Goal: Transaction & Acquisition: Obtain resource

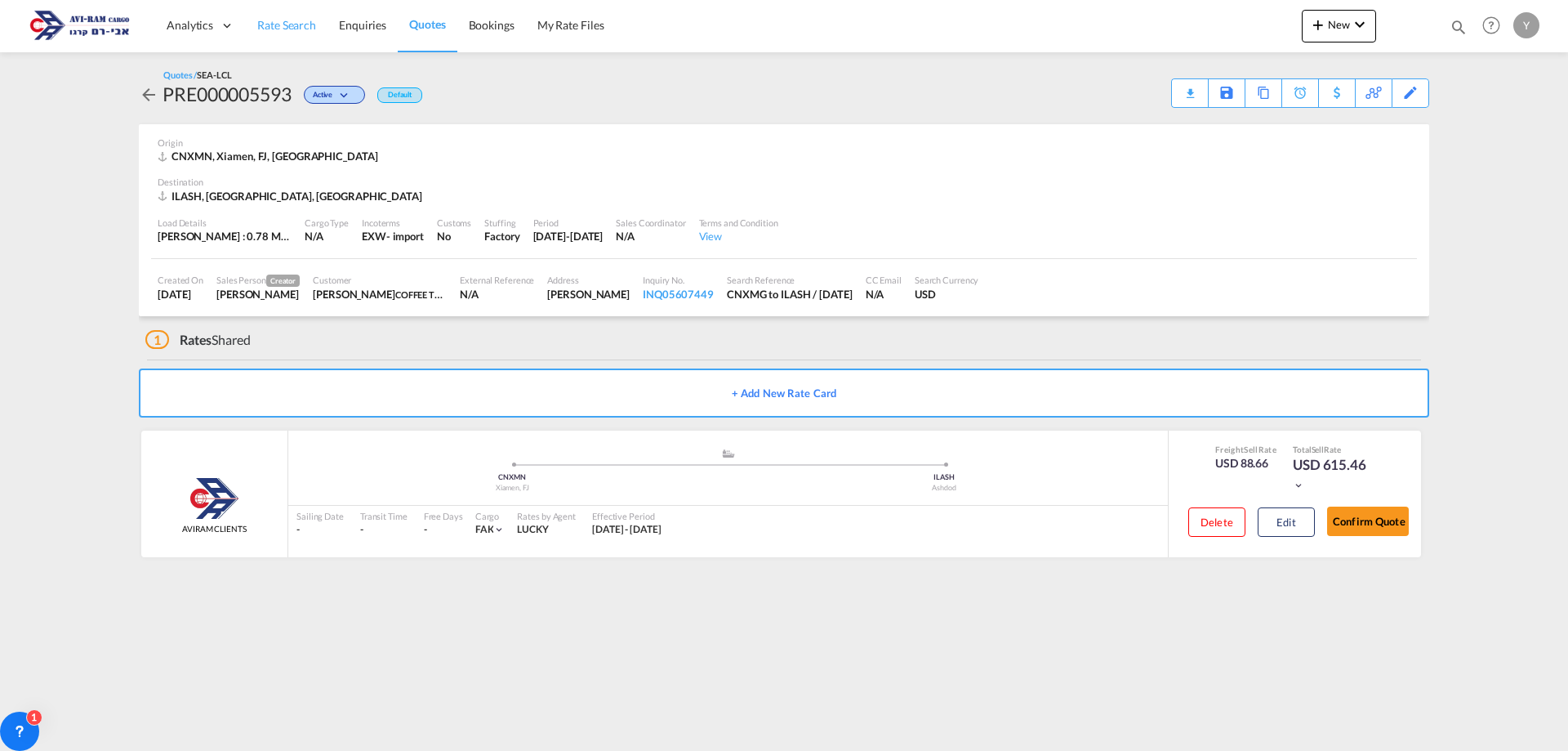
click at [261, 23] on span "Rate Search" at bounding box center [286, 24] width 59 height 14
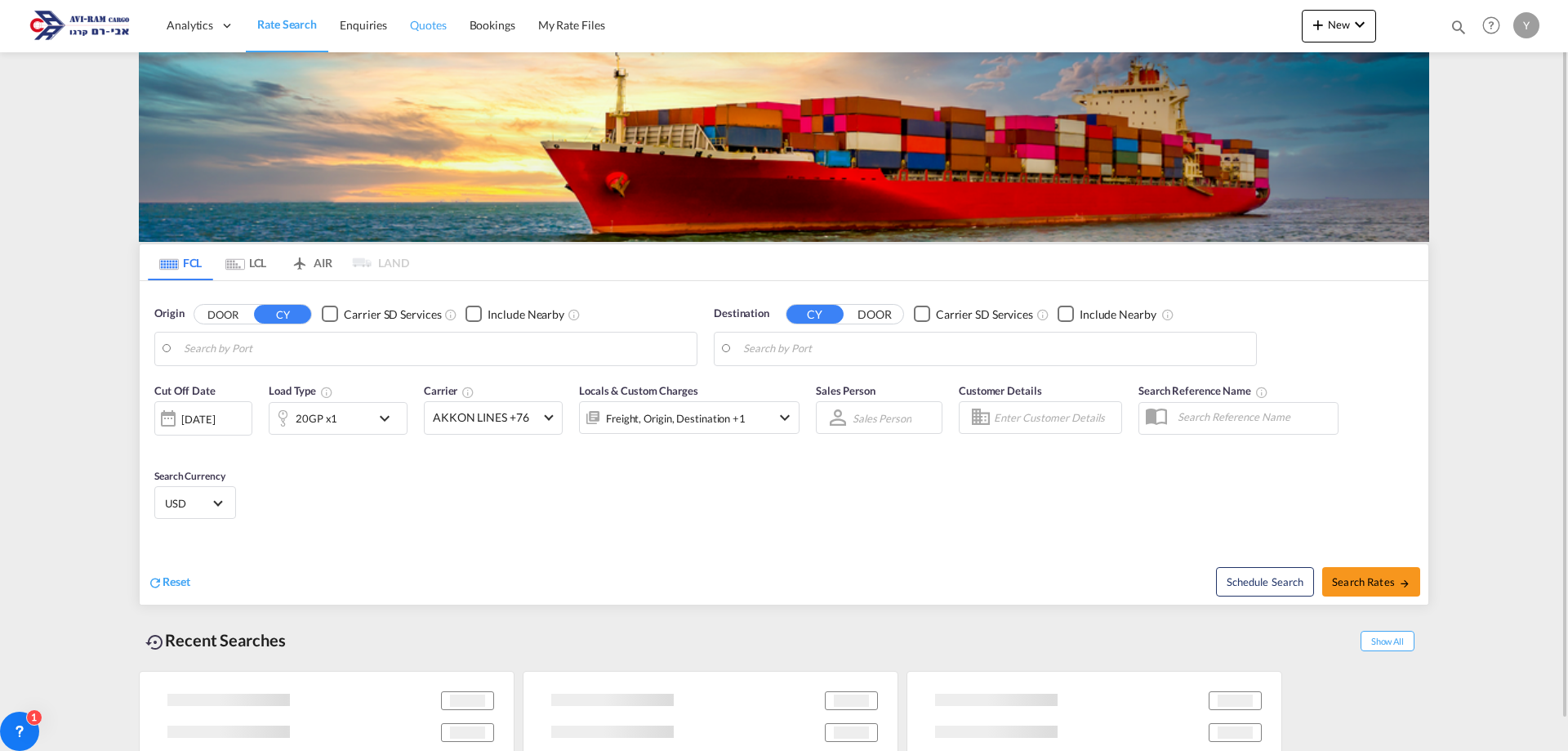
click at [436, 23] on span "Quotes" at bounding box center [427, 24] width 36 height 14
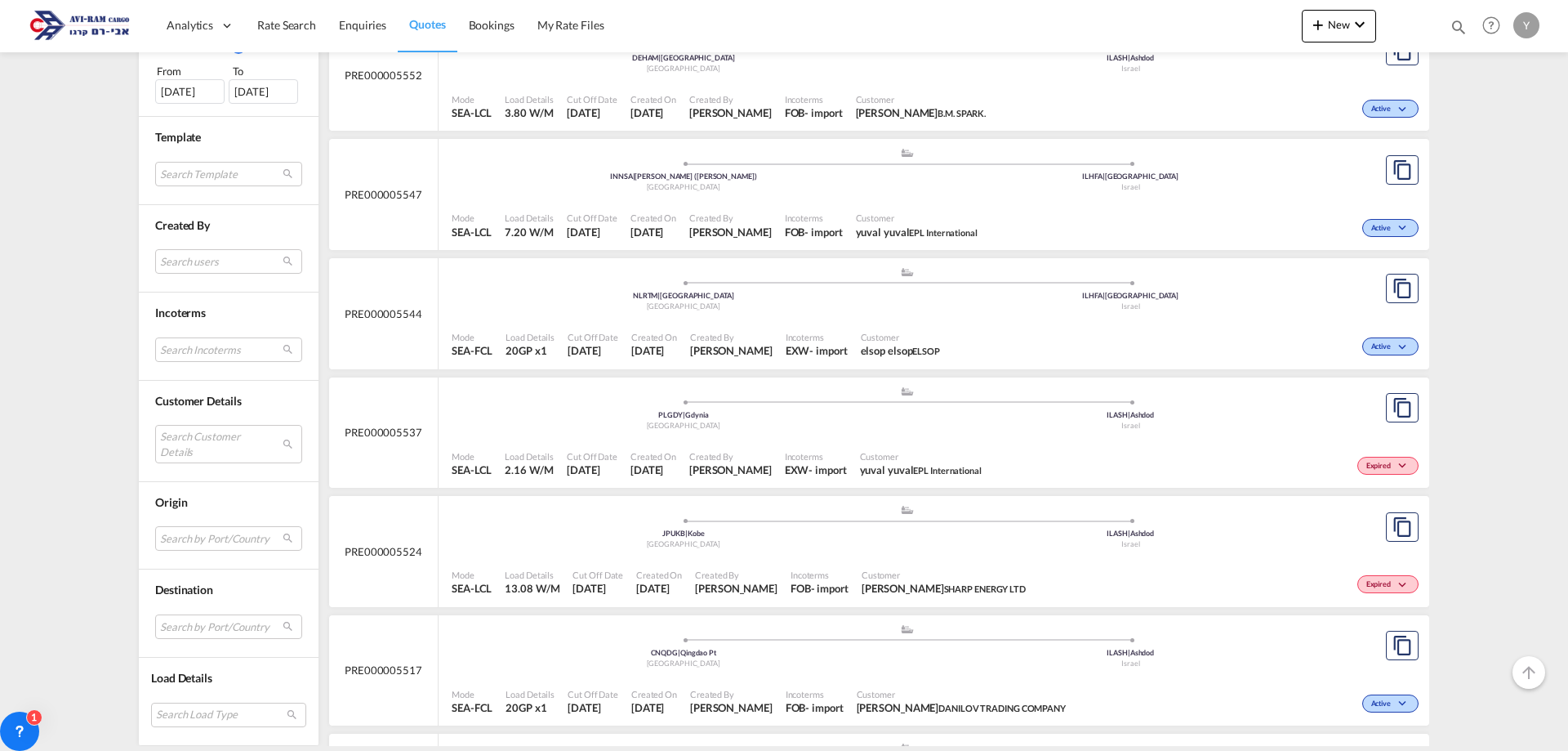
scroll to position [1226, 0]
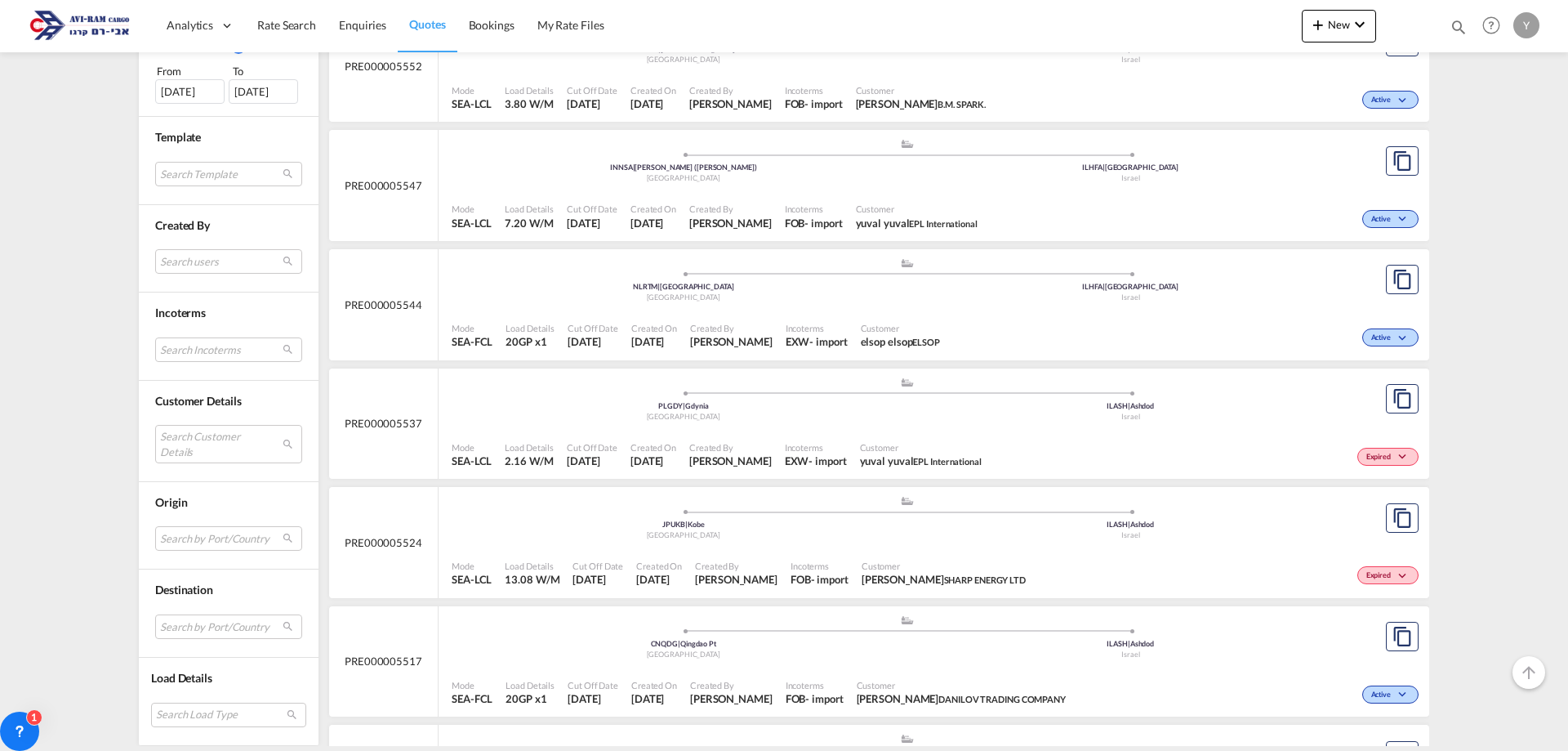
click at [453, 445] on span "Mode" at bounding box center [471, 447] width 40 height 12
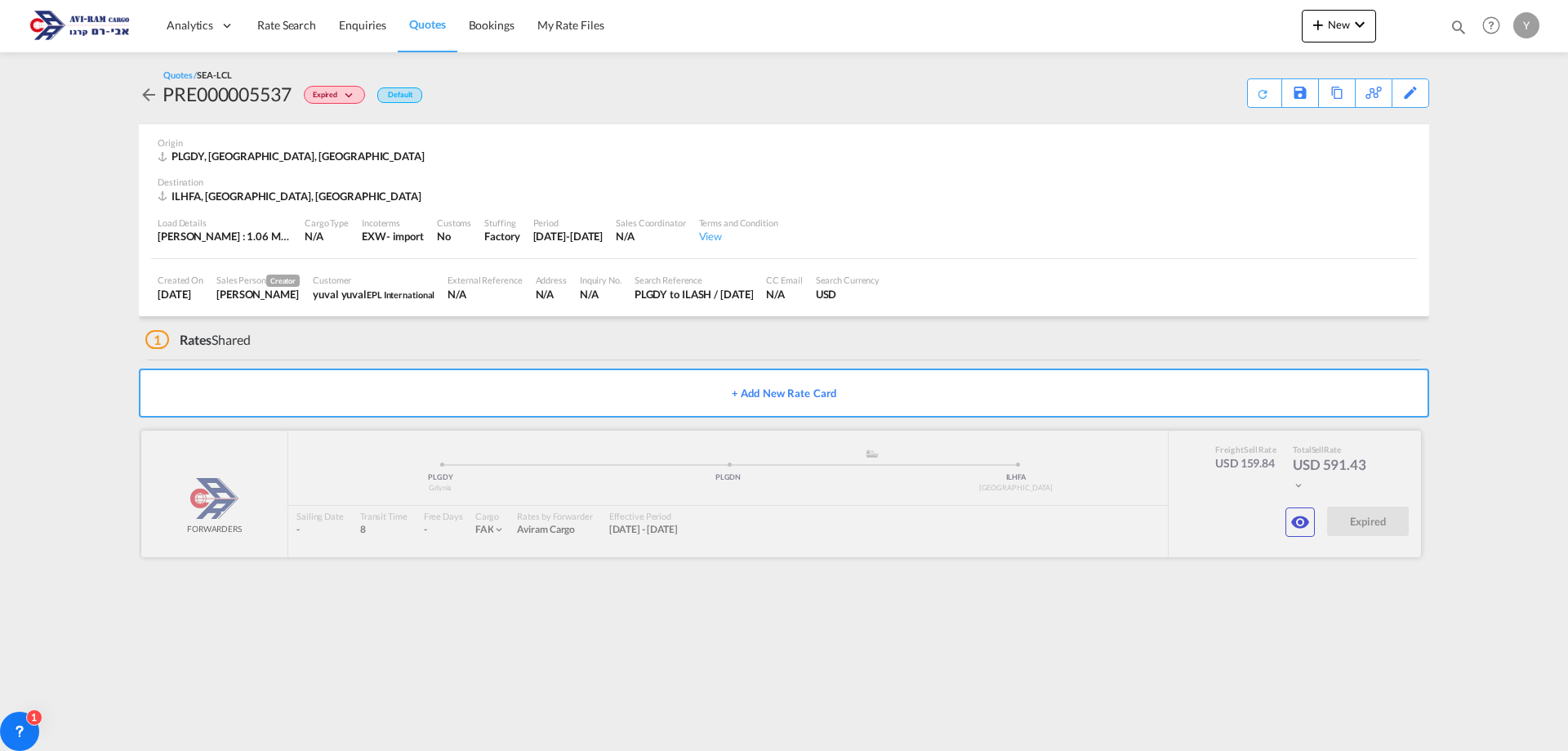
click at [1015, 462] on div at bounding box center [781, 494] width 1280 height 126
click at [761, 468] on div at bounding box center [781, 494] width 1280 height 126
click at [754, 388] on button "+ Add New Rate Card" at bounding box center [783, 392] width 1290 height 49
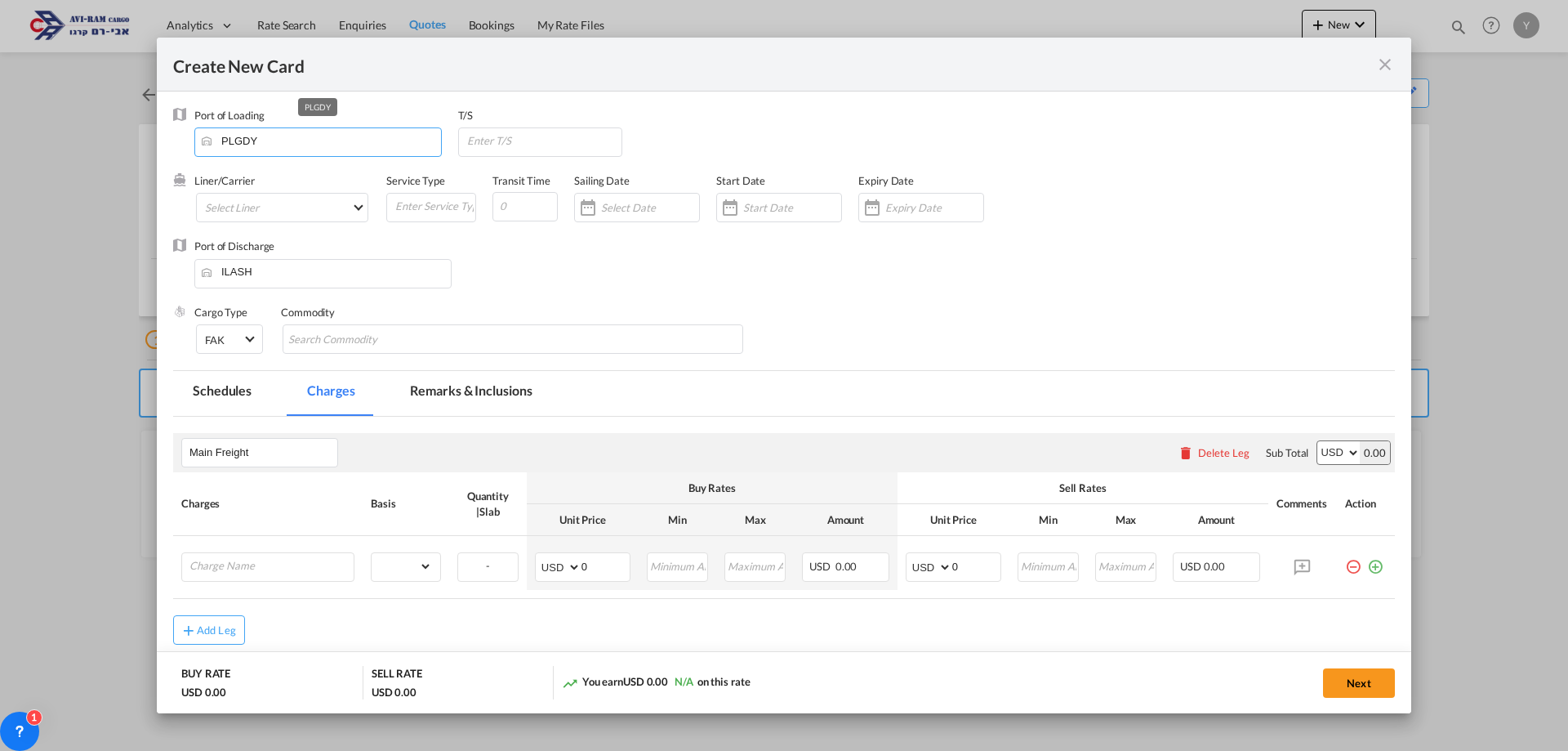
click at [268, 149] on input "PLGDY" at bounding box center [321, 140] width 239 height 24
drag, startPoint x: 268, startPoint y: 149, endPoint x: 126, endPoint y: 157, distance: 142.2
click at [126, 157] on div "Create New Card Port of Loading PLGDY T/S Liner/Carrier Select Liner 2HM LOGIST…" at bounding box center [784, 376] width 1568 height 751
click at [1366, 59] on div "Create New Card" at bounding box center [774, 64] width 1202 height 20
click at [1384, 59] on md-icon "icon-close fg-AAA8AD m-0 pointer" at bounding box center [1384, 64] width 20 height 20
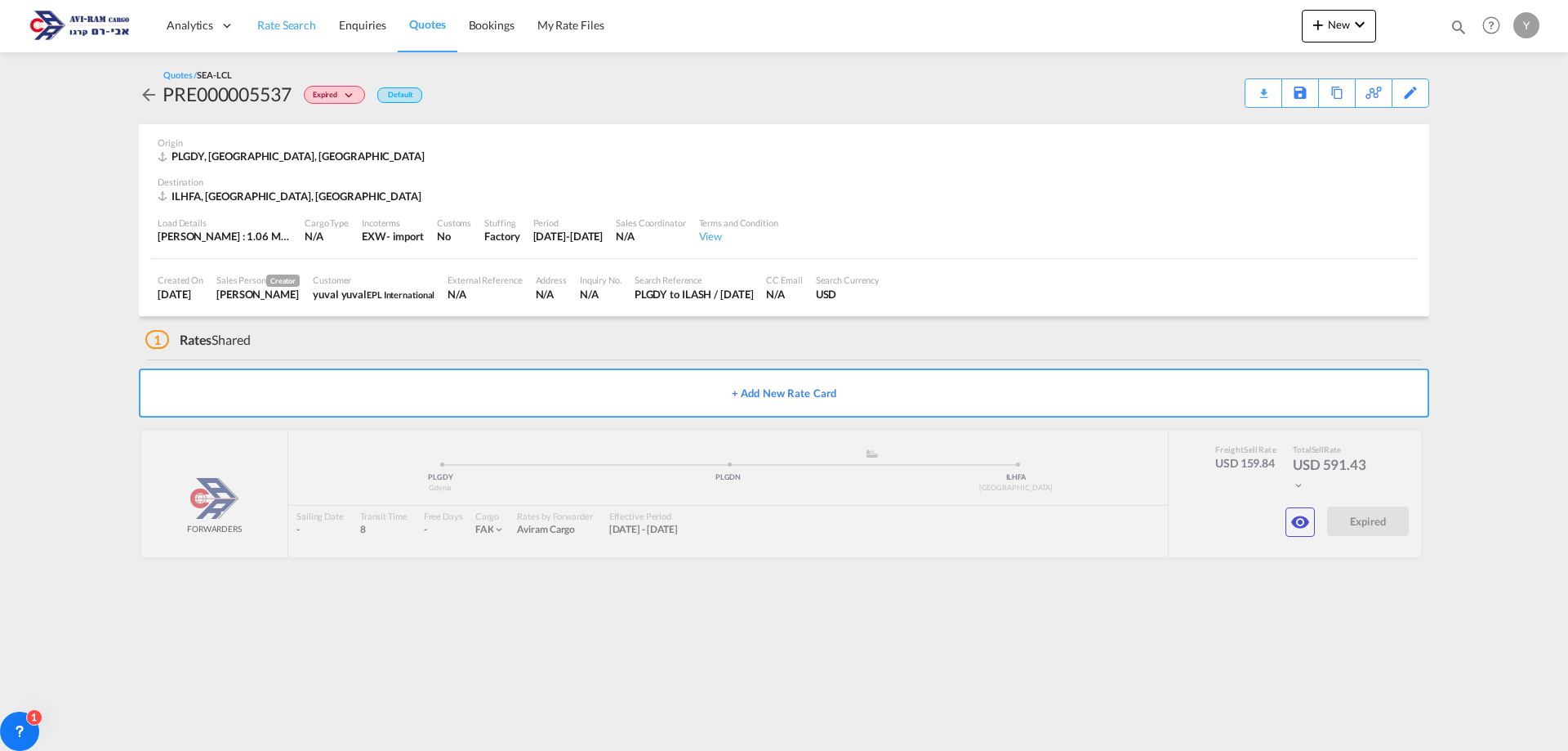
click at [281, 17] on link "Rate Search" at bounding box center [287, 25] width 82 height 53
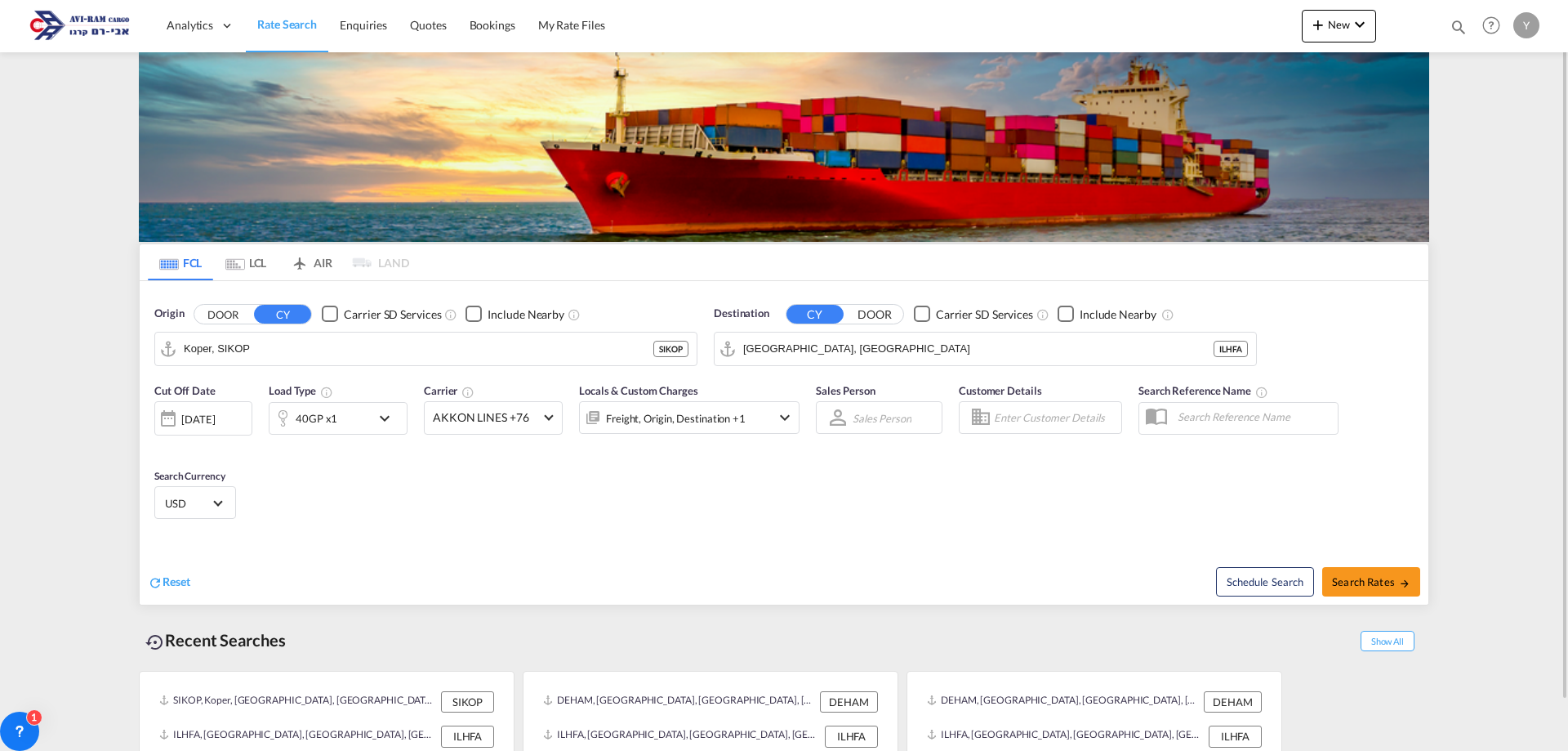
click at [243, 261] on md-icon "Use the left and right arrow keys to navigate between tabs" at bounding box center [235, 264] width 20 height 12
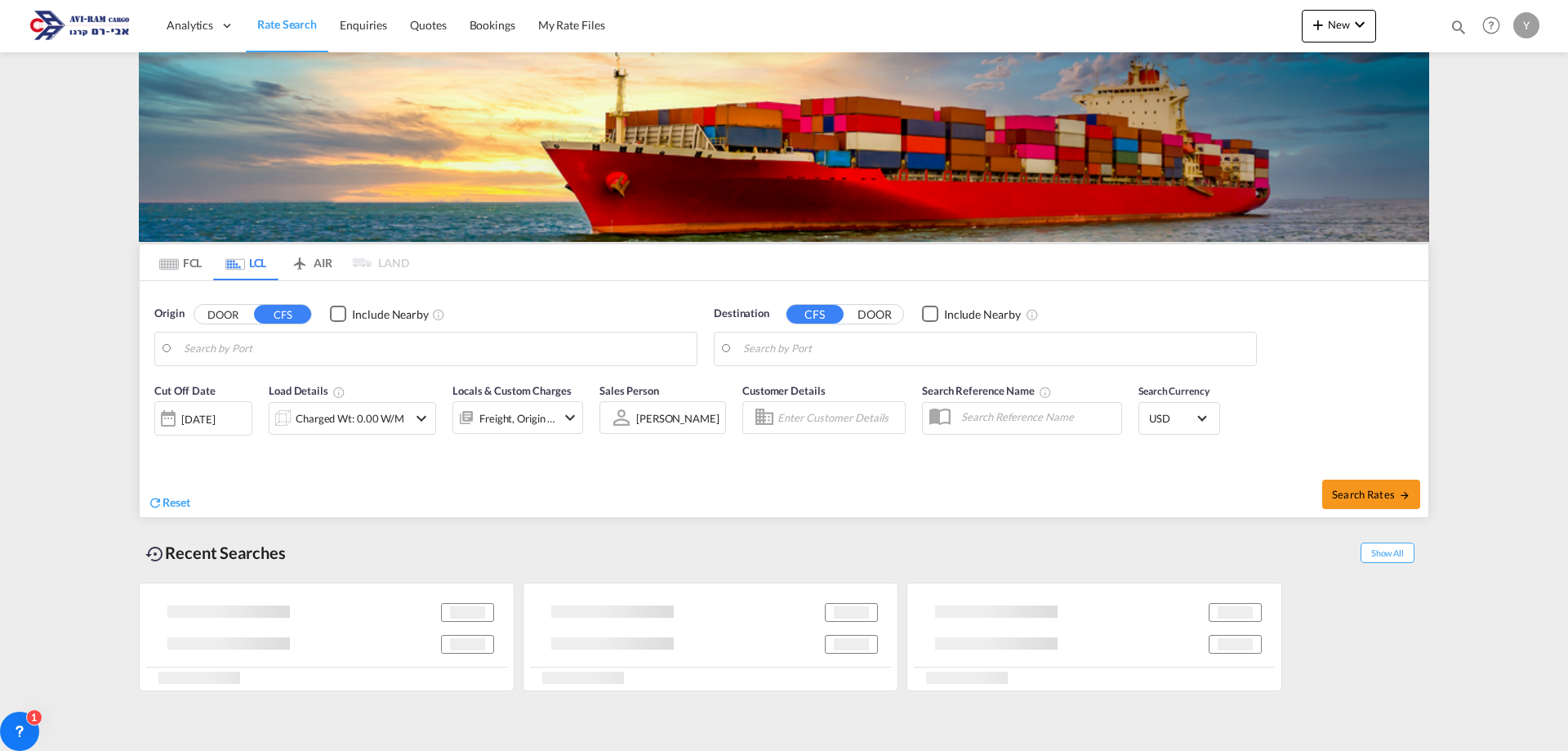
click at [270, 355] on body "Analytics Dashboard Rate Search Enquiries Quotes Bookings" at bounding box center [784, 376] width 1568 height 751
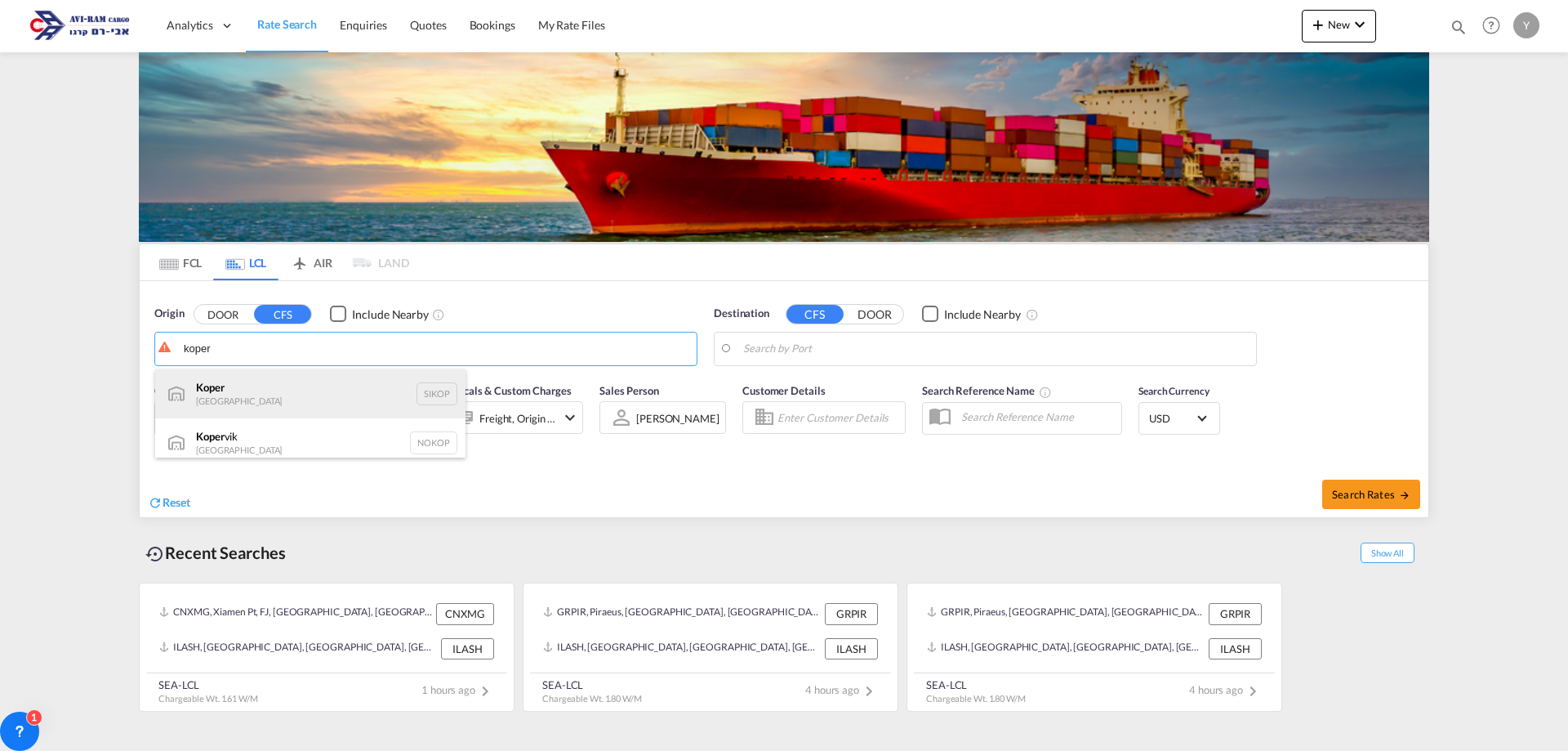
click at [236, 384] on div "Koper Slovenia SIKOP" at bounding box center [310, 393] width 310 height 49
type input "Koper, SIKOP"
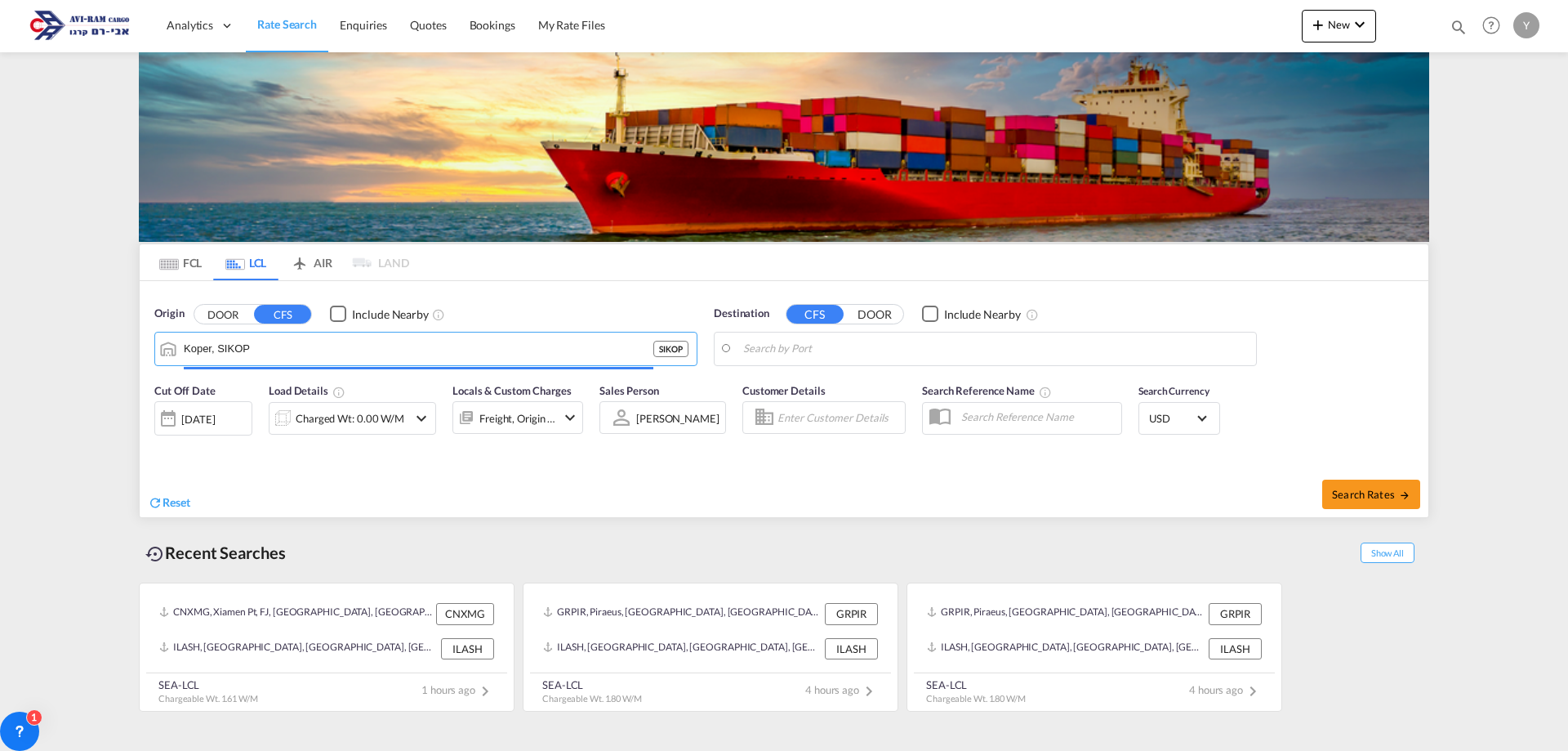
click at [887, 347] on body "Analytics Dashboard Rate Search Enquiries Quotes Bookings" at bounding box center [784, 376] width 1568 height 751
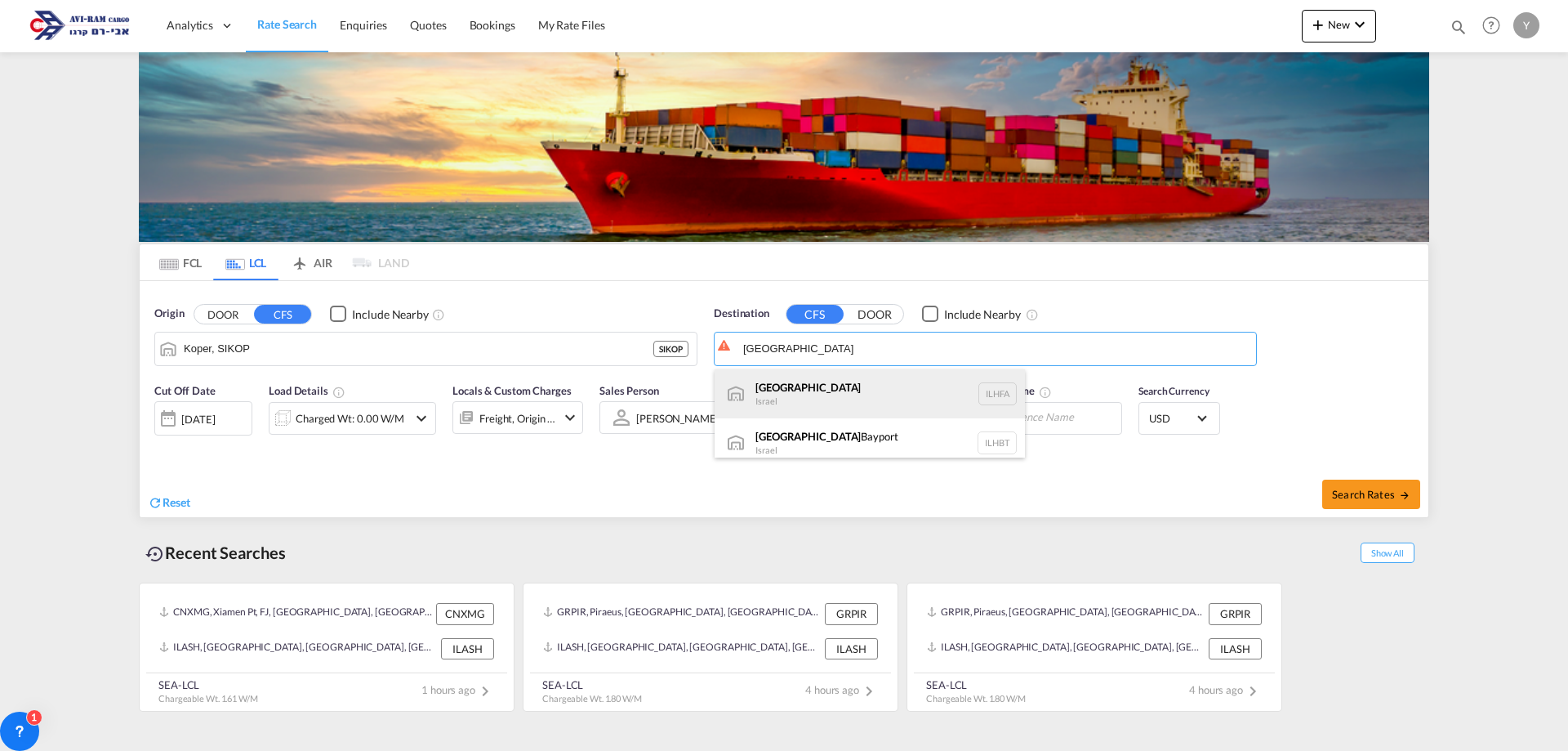
click at [808, 389] on div "Haifa Israel ILHFA" at bounding box center [869, 393] width 310 height 49
type input "[GEOGRAPHIC_DATA], [GEOGRAPHIC_DATA]"
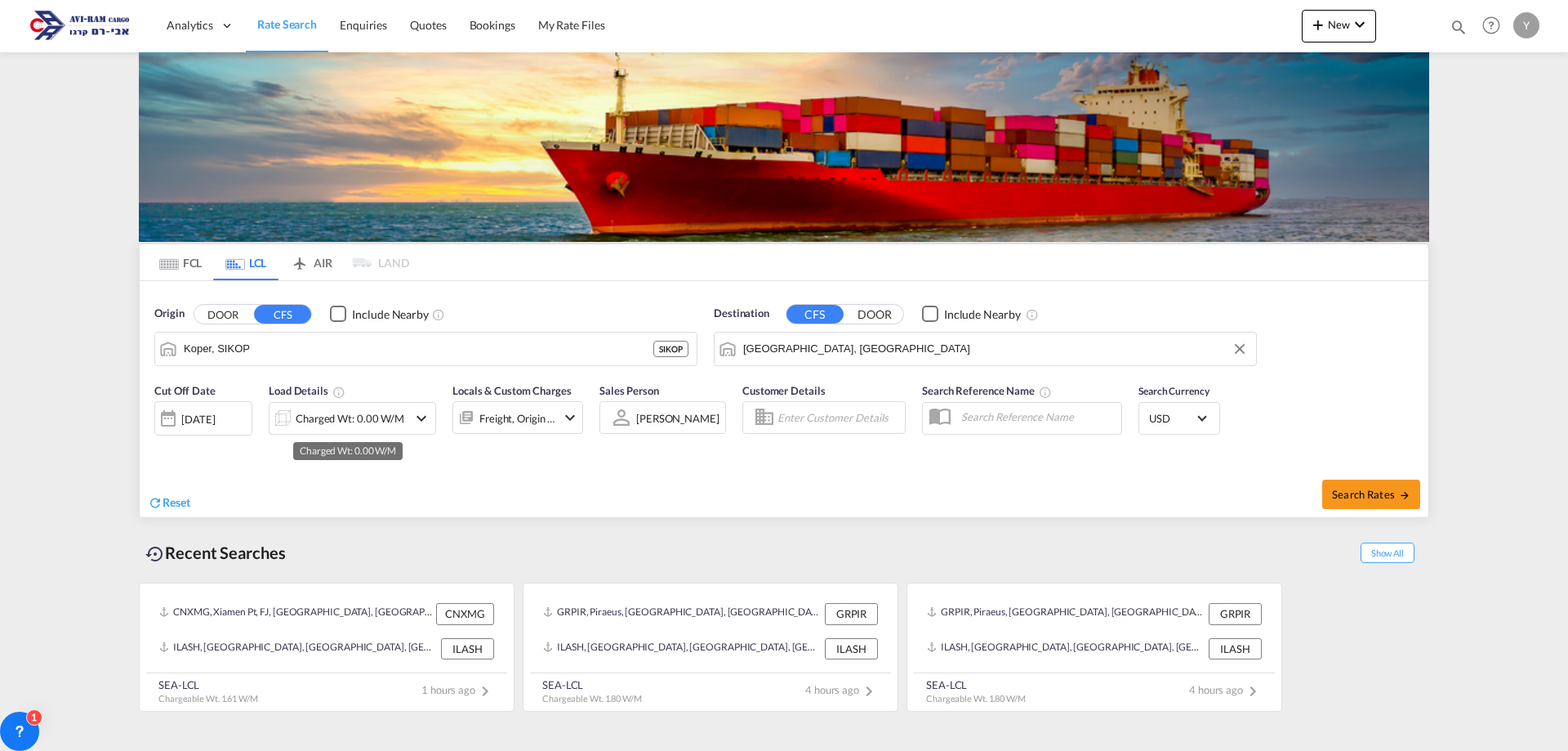
click at [382, 429] on div "Charged Wt: 0.00 W/M" at bounding box center [349, 418] width 109 height 23
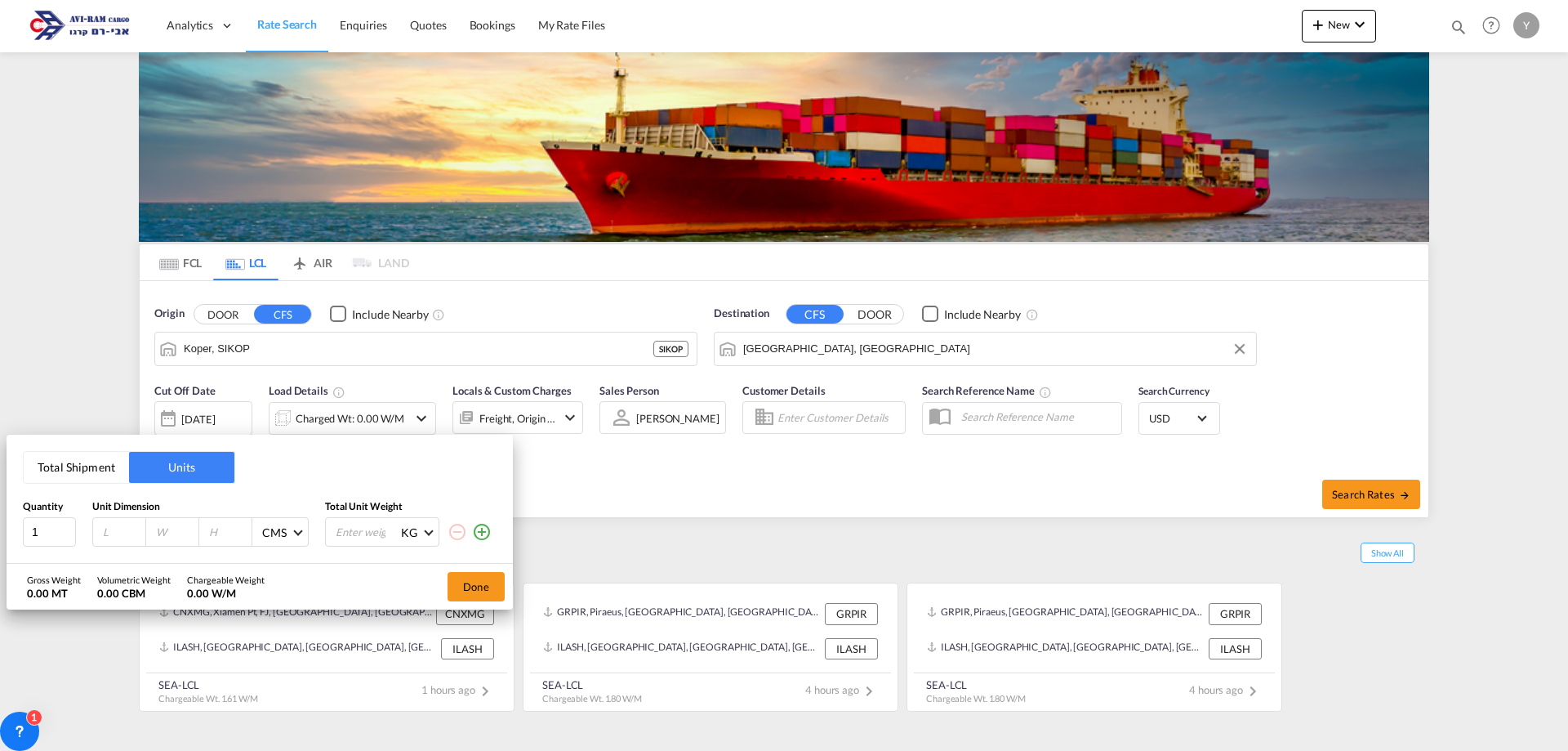
click at [45, 467] on button "Total Shipment" at bounding box center [75, 467] width 105 height 31
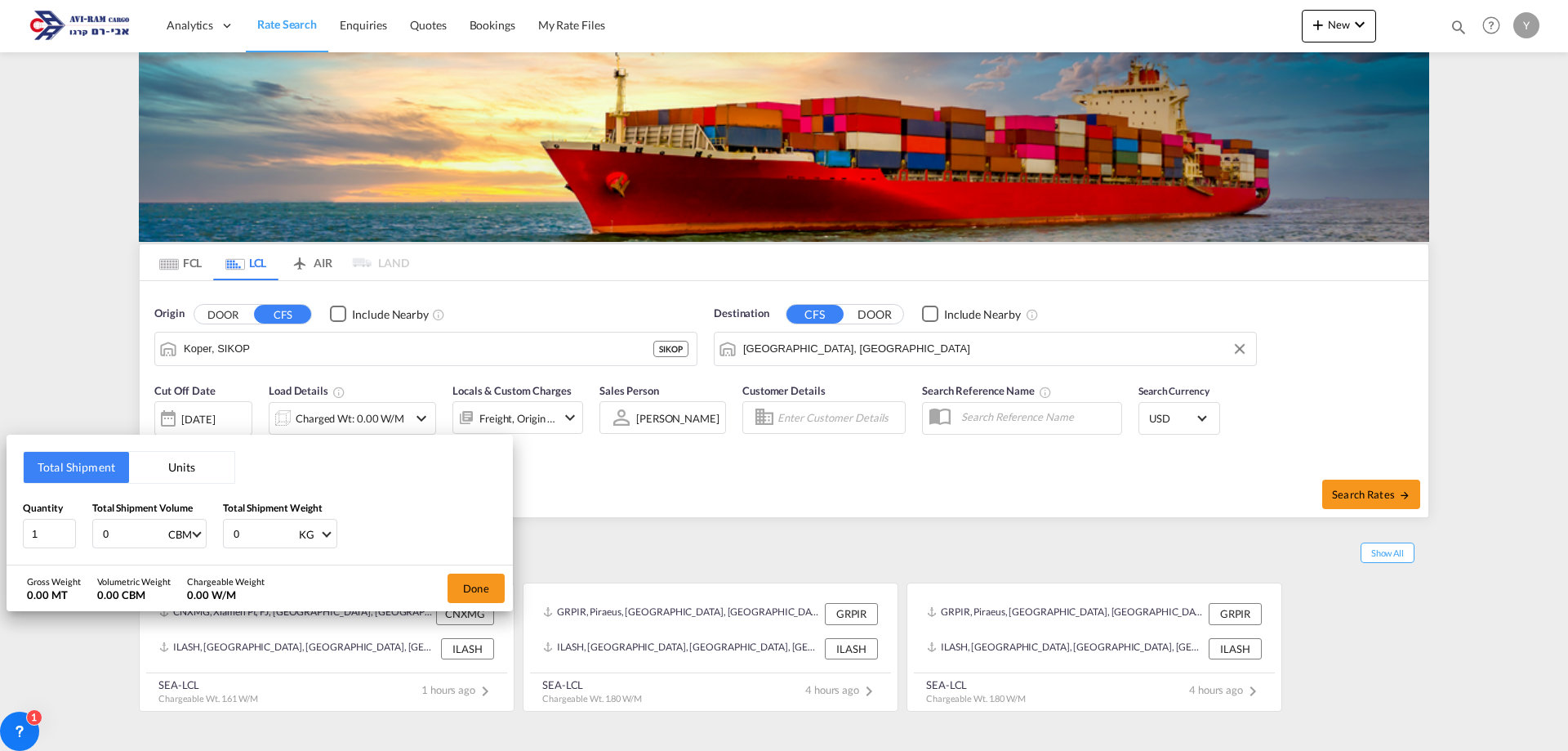
drag, startPoint x: 138, startPoint y: 532, endPoint x: -17, endPoint y: 567, distance: 158.9
click at [0, 567] on html "Analytics Dashboard Rate Search Enquiries Quotes Bookings" at bounding box center [784, 376] width 1568 height 751
type input "2.16"
drag, startPoint x: 218, startPoint y: 550, endPoint x: 165, endPoint y: 545, distance: 53.2
click at [165, 545] on div "Quantity 1 Total Shipment Volume 2.16 CBM CBM CFT Total Shipment Weight 0 KG KG…" at bounding box center [260, 524] width 474 height 49
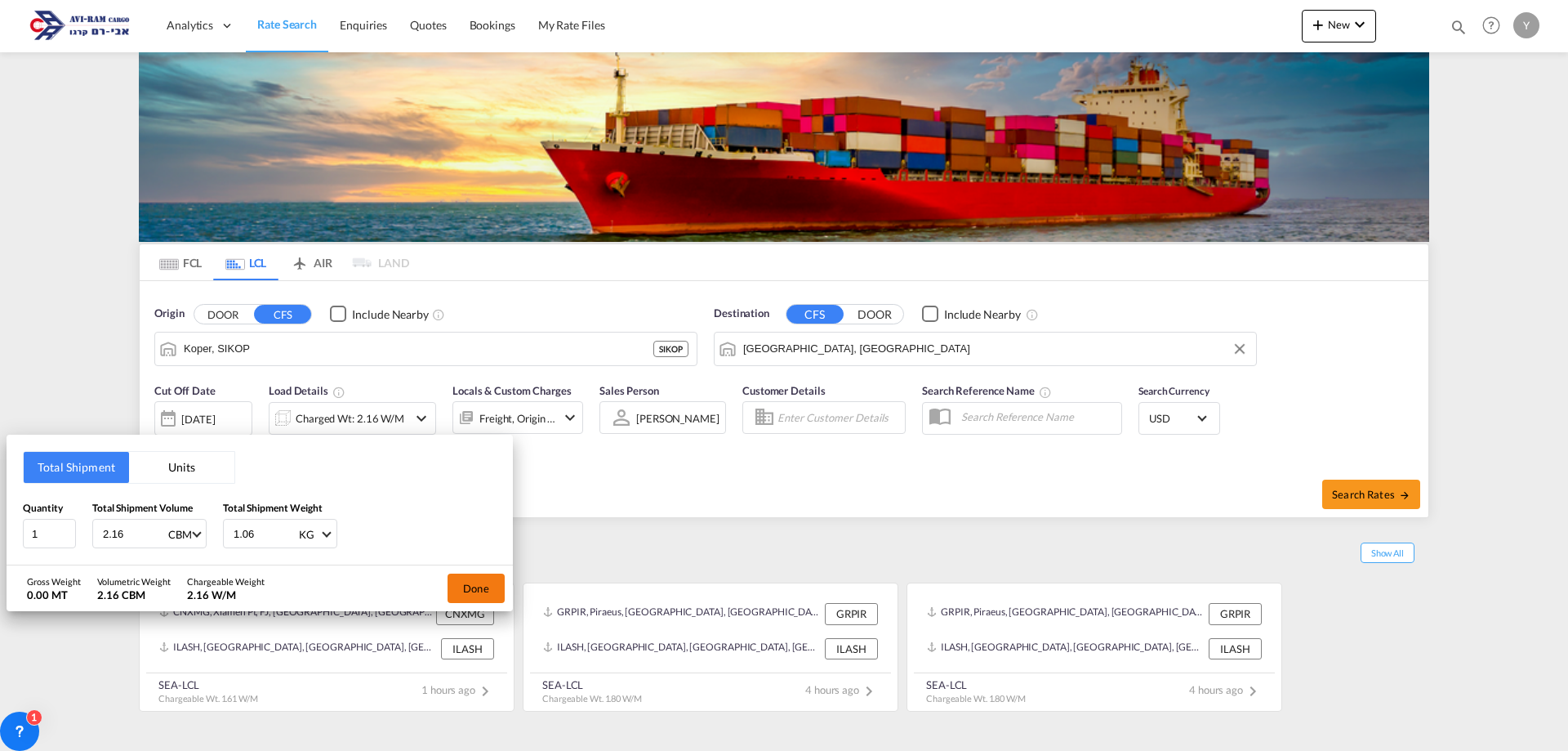
type input "1.06"
click at [453, 586] on button "Done" at bounding box center [477, 588] width 58 height 30
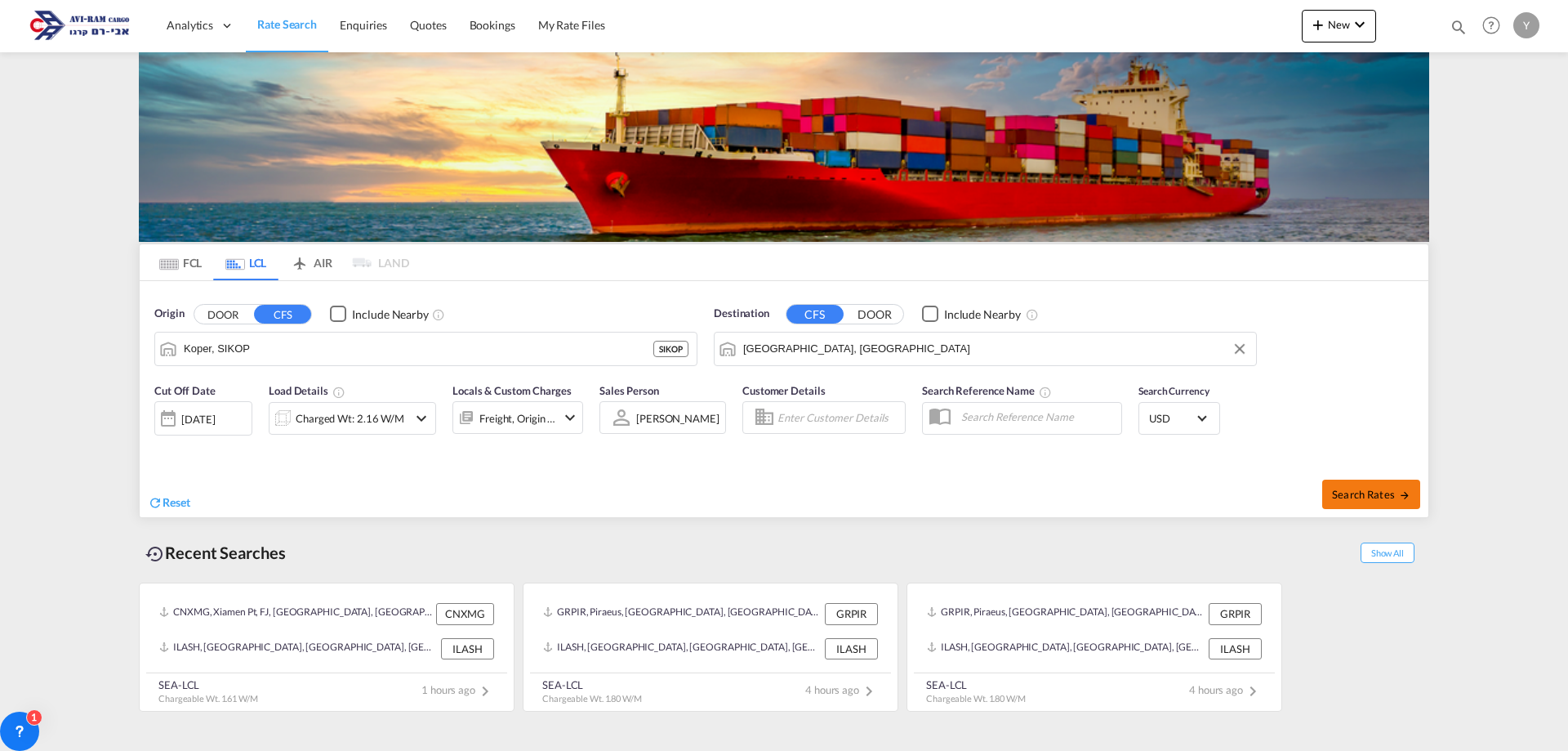
click at [1365, 488] on span "Search Rates" at bounding box center [1371, 494] width 78 height 13
type input "SIKOP to ILHFA / [DATE]"
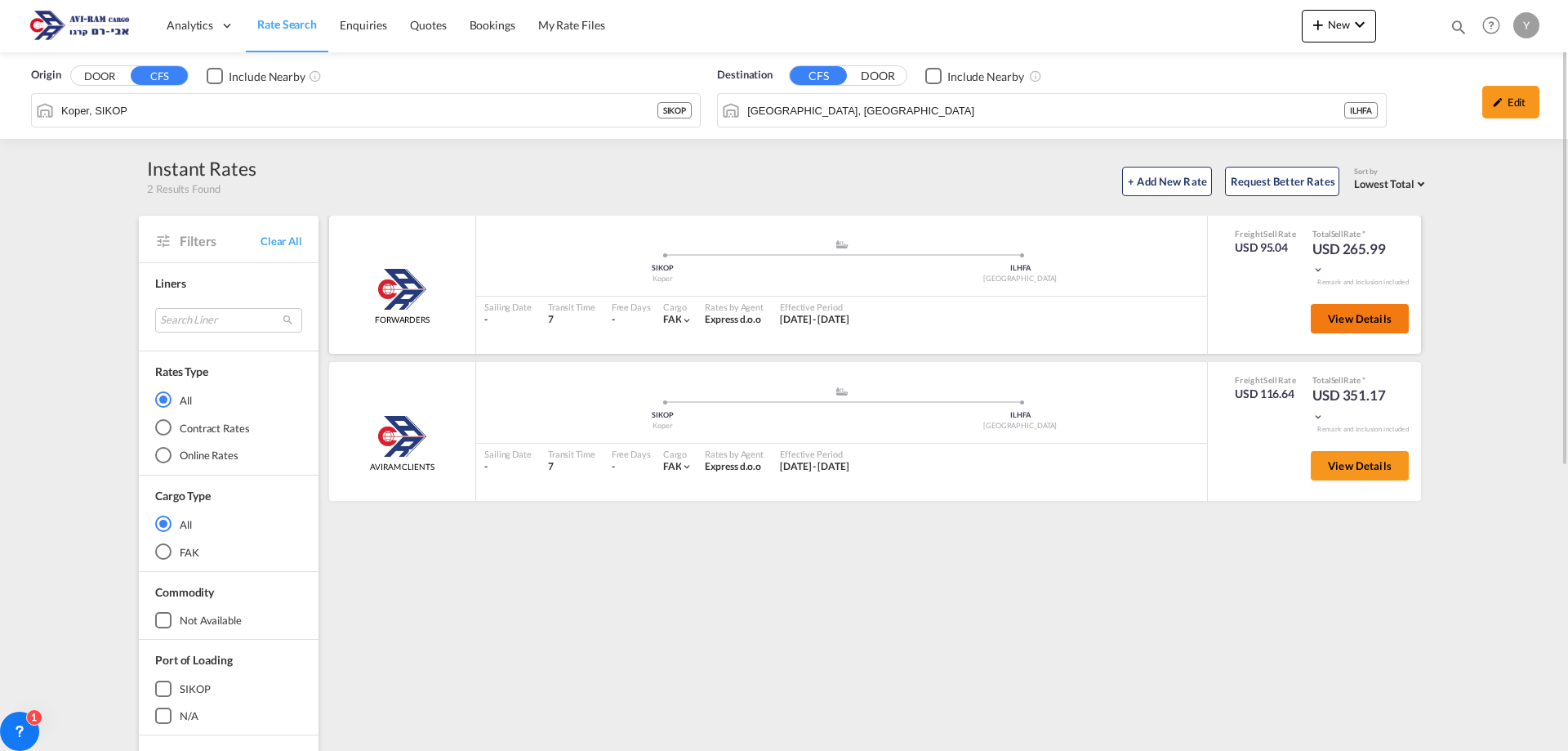
click at [1354, 314] on span "View Details" at bounding box center [1359, 319] width 64 height 13
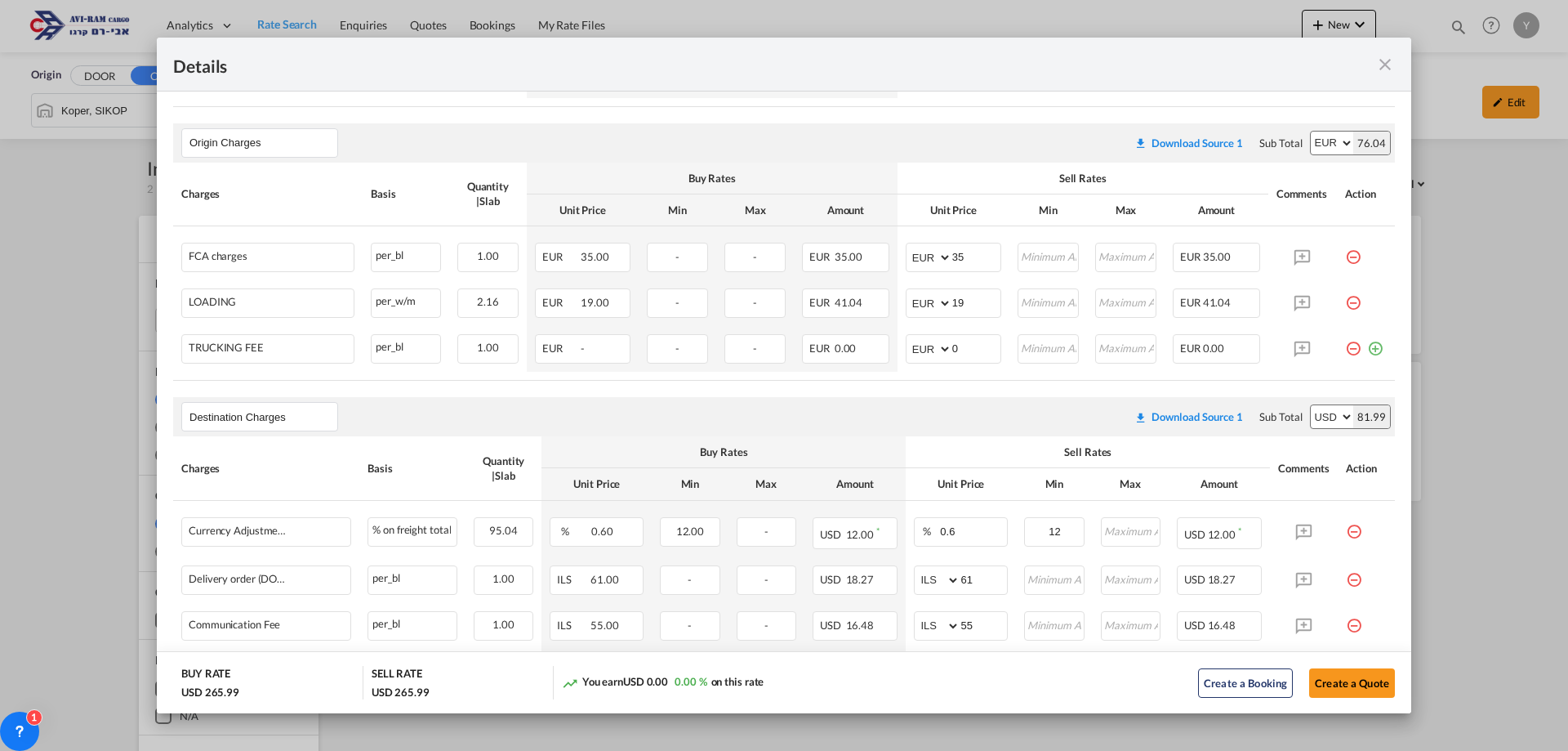
scroll to position [490, 0]
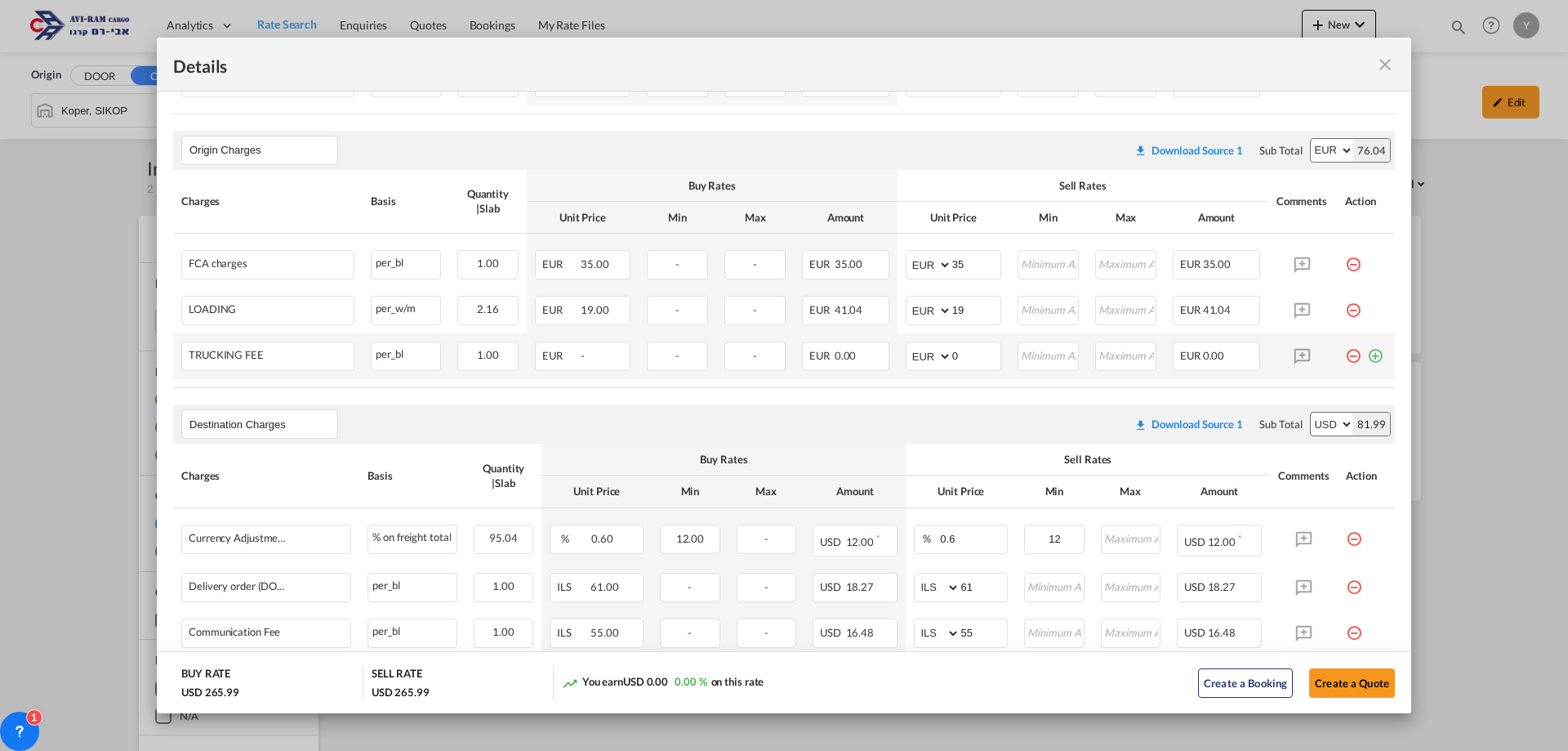
click at [1337, 349] on td "Port of ..." at bounding box center [1365, 356] width 58 height 46
click at [1345, 358] on md-icon "icon-minus-circle-outline red-400-fg pt-7" at bounding box center [1353, 349] width 17 height 17
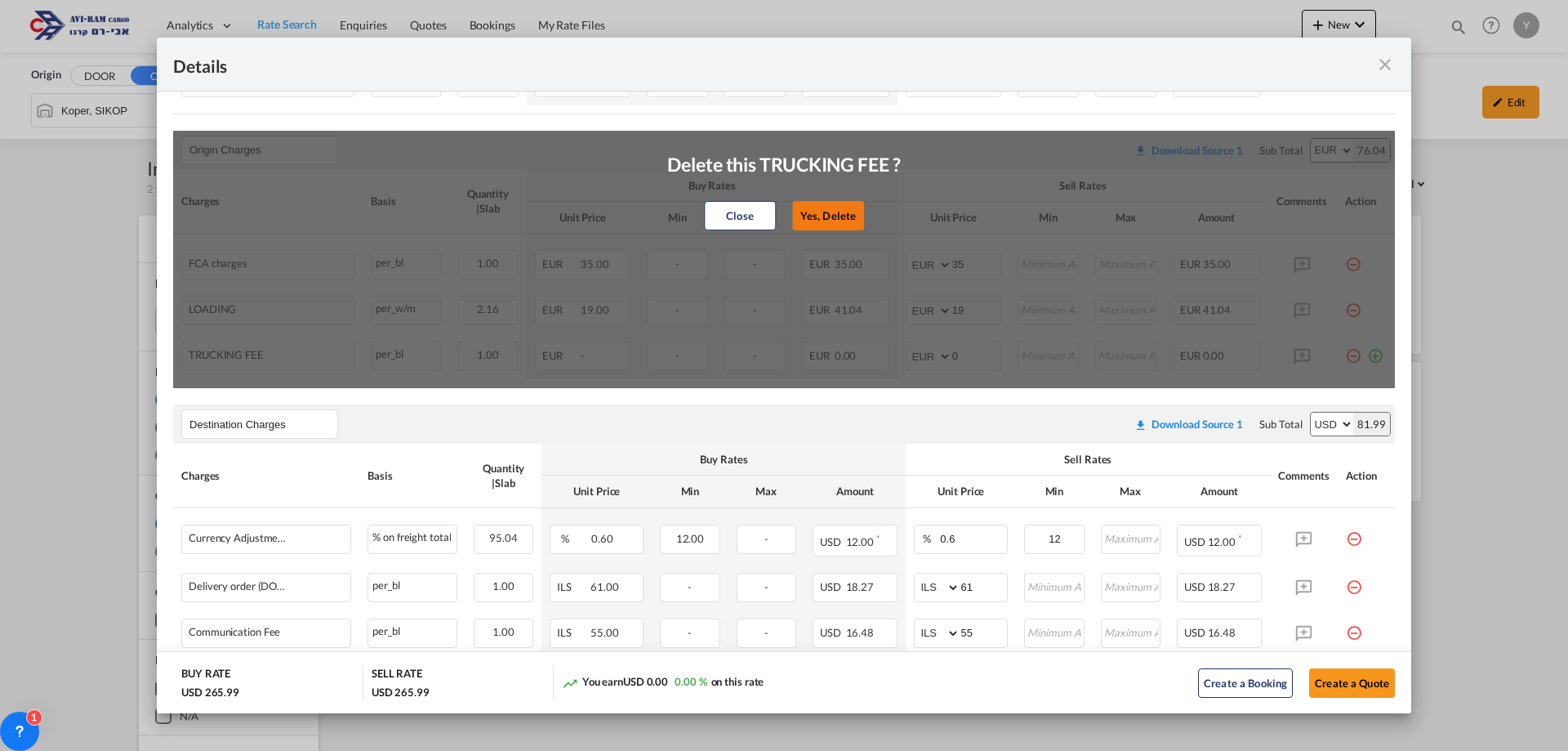
click at [822, 208] on button "Yes, Delete" at bounding box center [828, 216] width 72 height 30
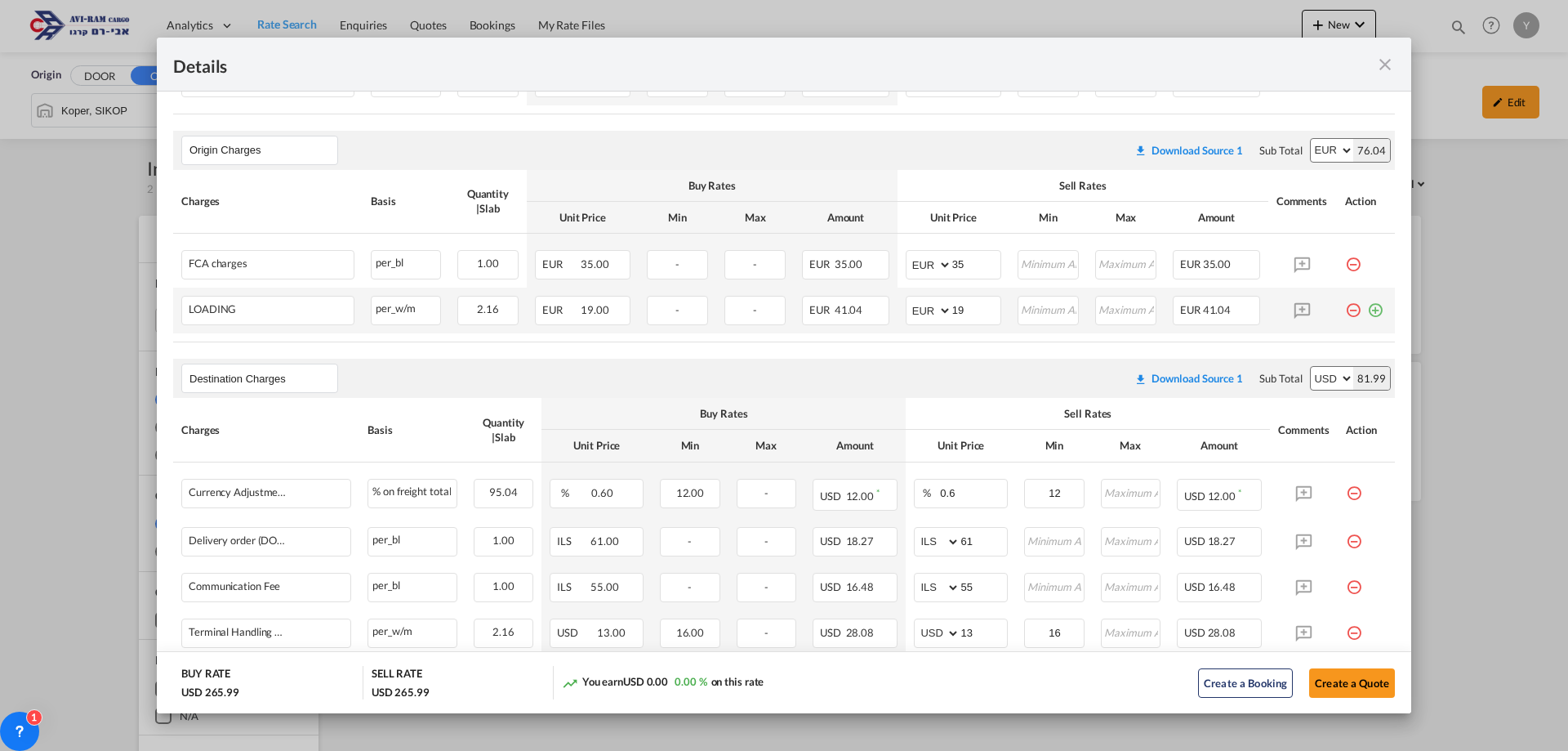
click at [1345, 302] on md-icon "icon-minus-circle-outline red-400-fg pt-7" at bounding box center [1353, 304] width 17 height 17
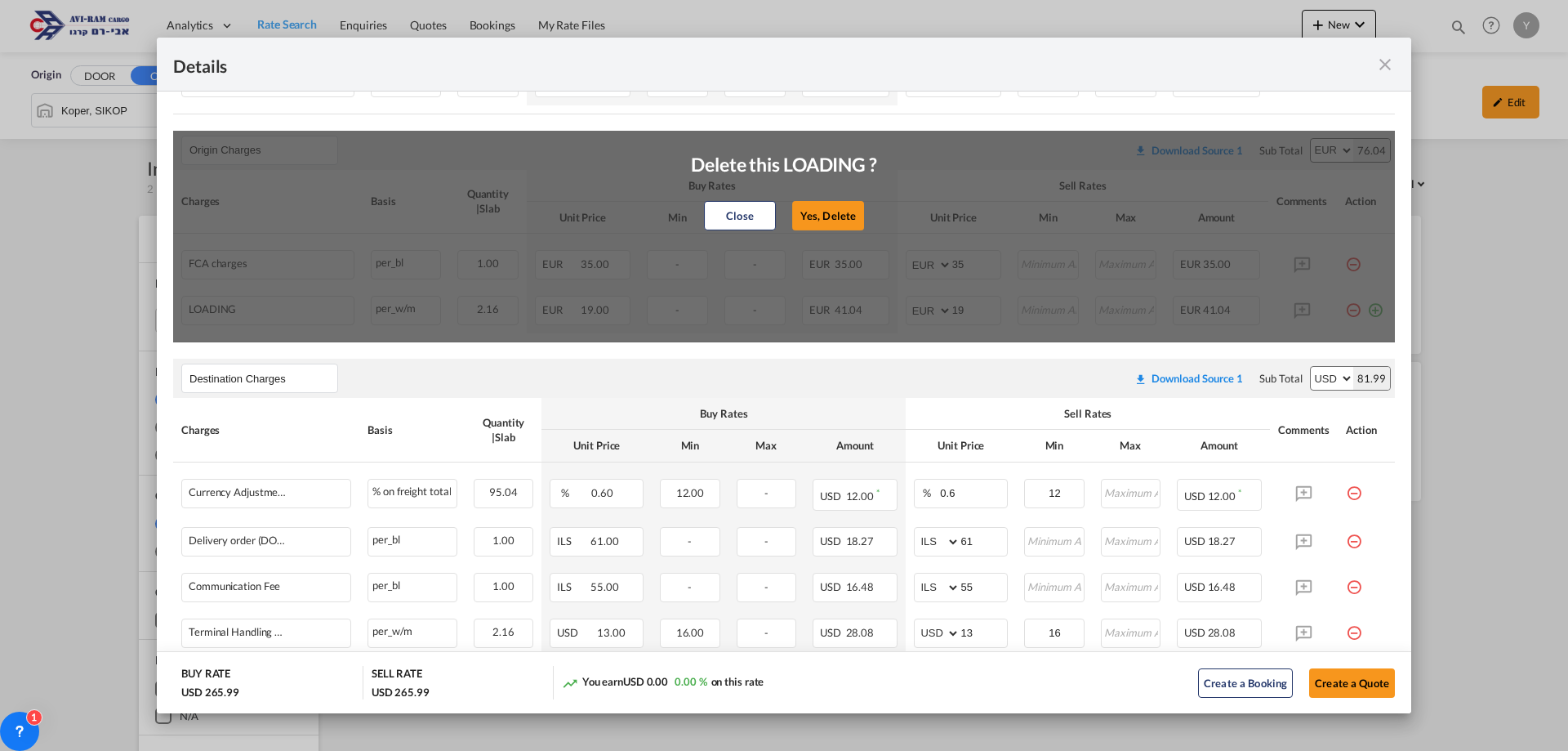
click at [803, 216] on button "Yes, Delete" at bounding box center [828, 216] width 72 height 30
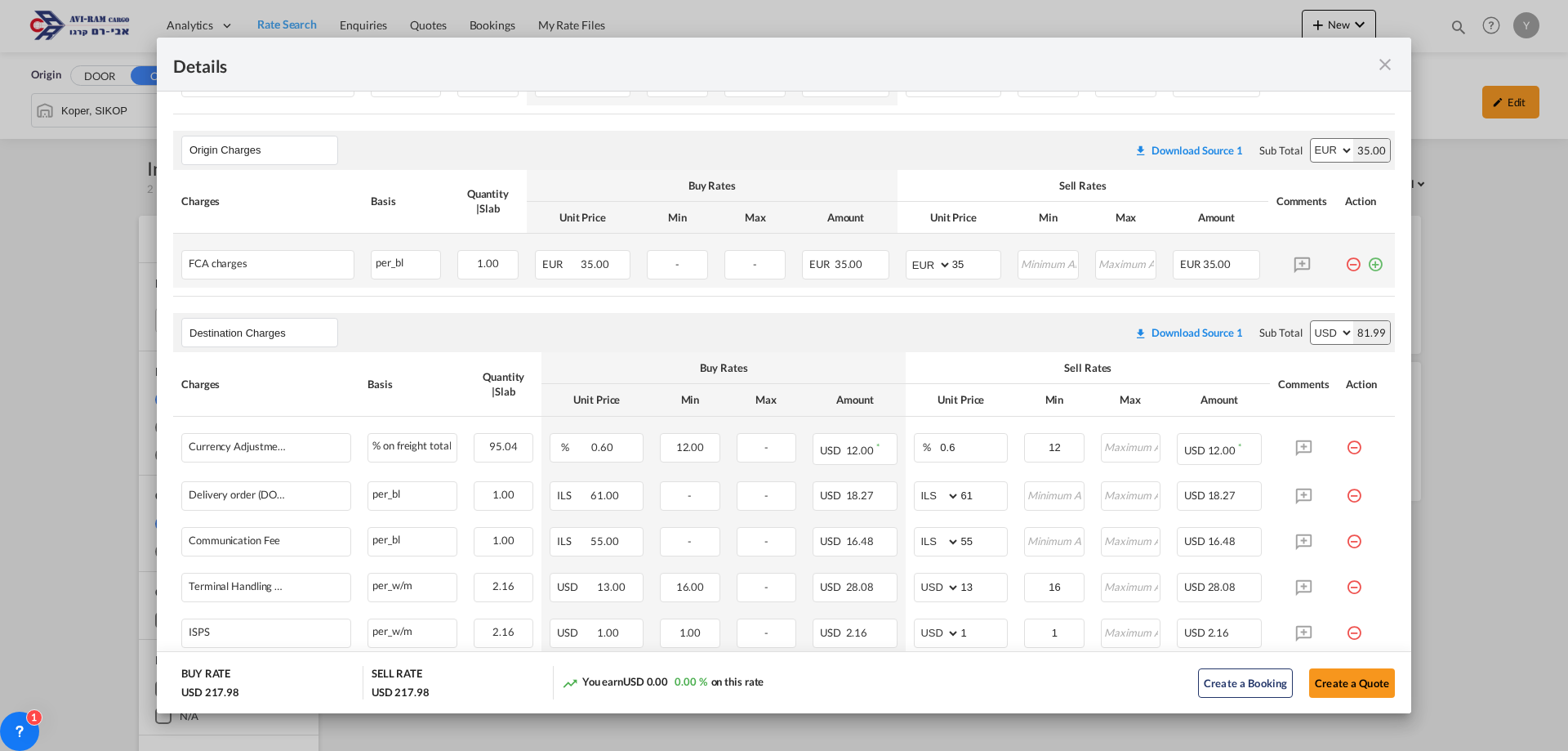
click at [1345, 265] on md-icon "icon-minus-circle-outline red-400-fg pt-7" at bounding box center [1353, 258] width 17 height 17
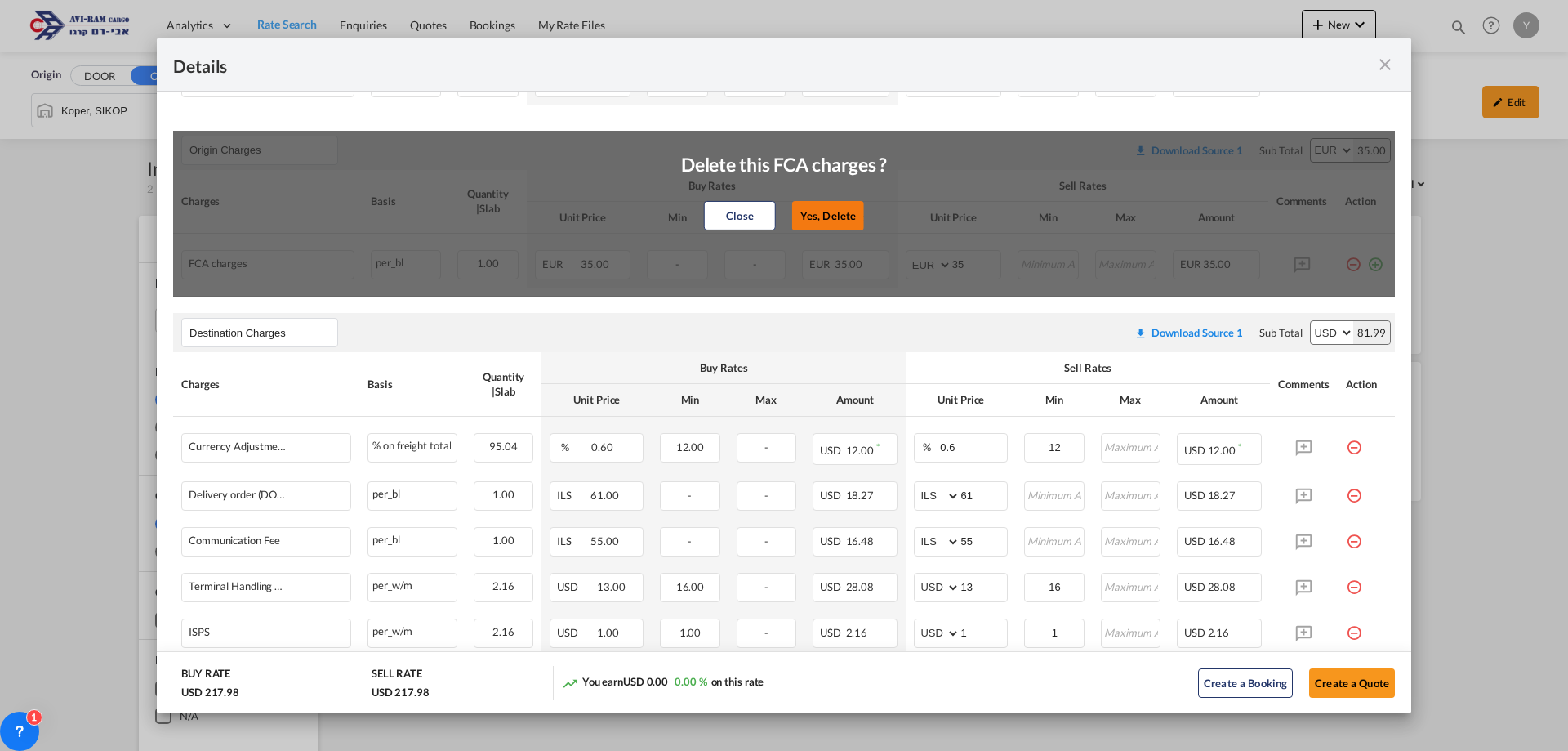
click at [817, 217] on button "Yes, Delete" at bounding box center [828, 216] width 72 height 30
type input "Destination Charges"
select select "string:USD"
type input "0.6"
type input "12"
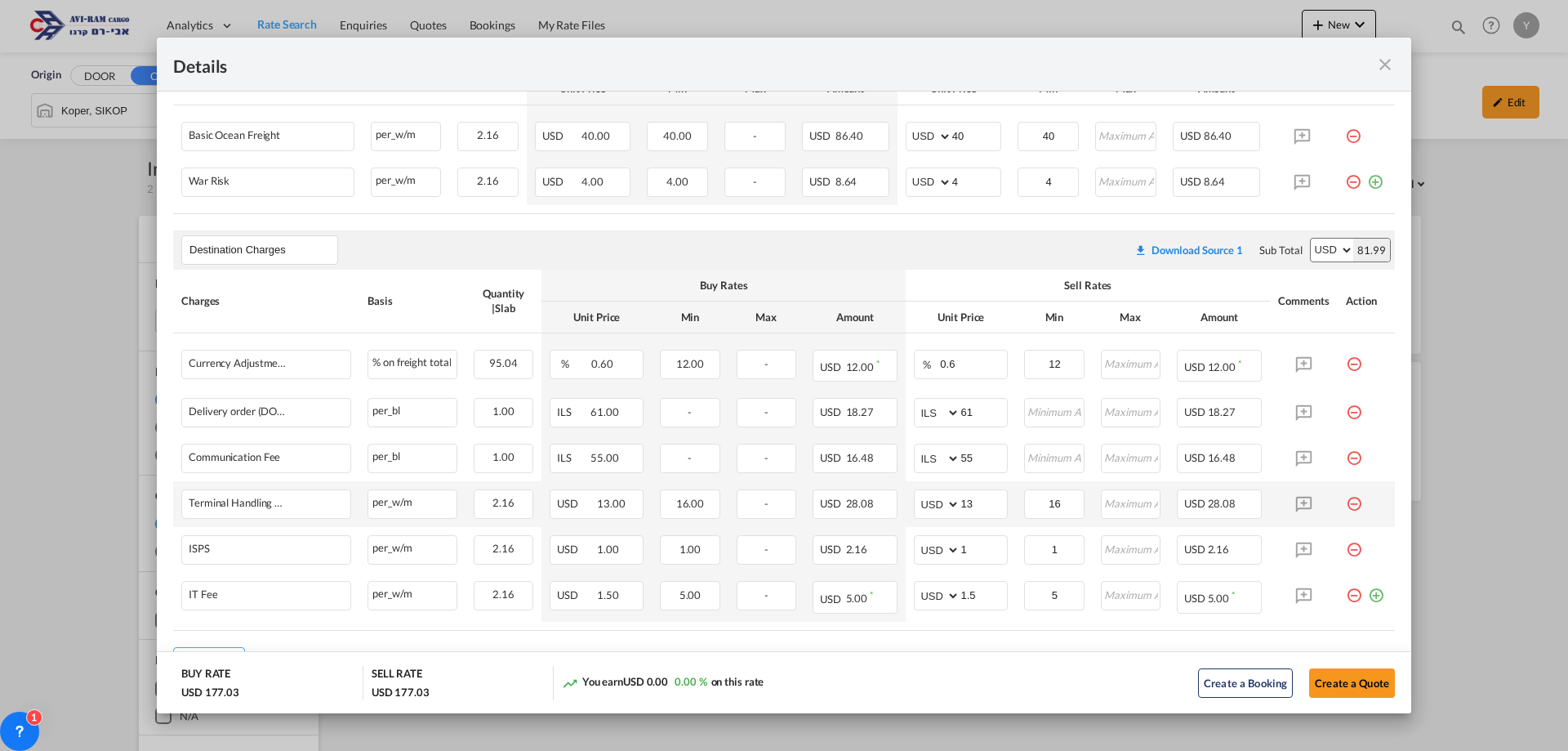
scroll to position [465, 0]
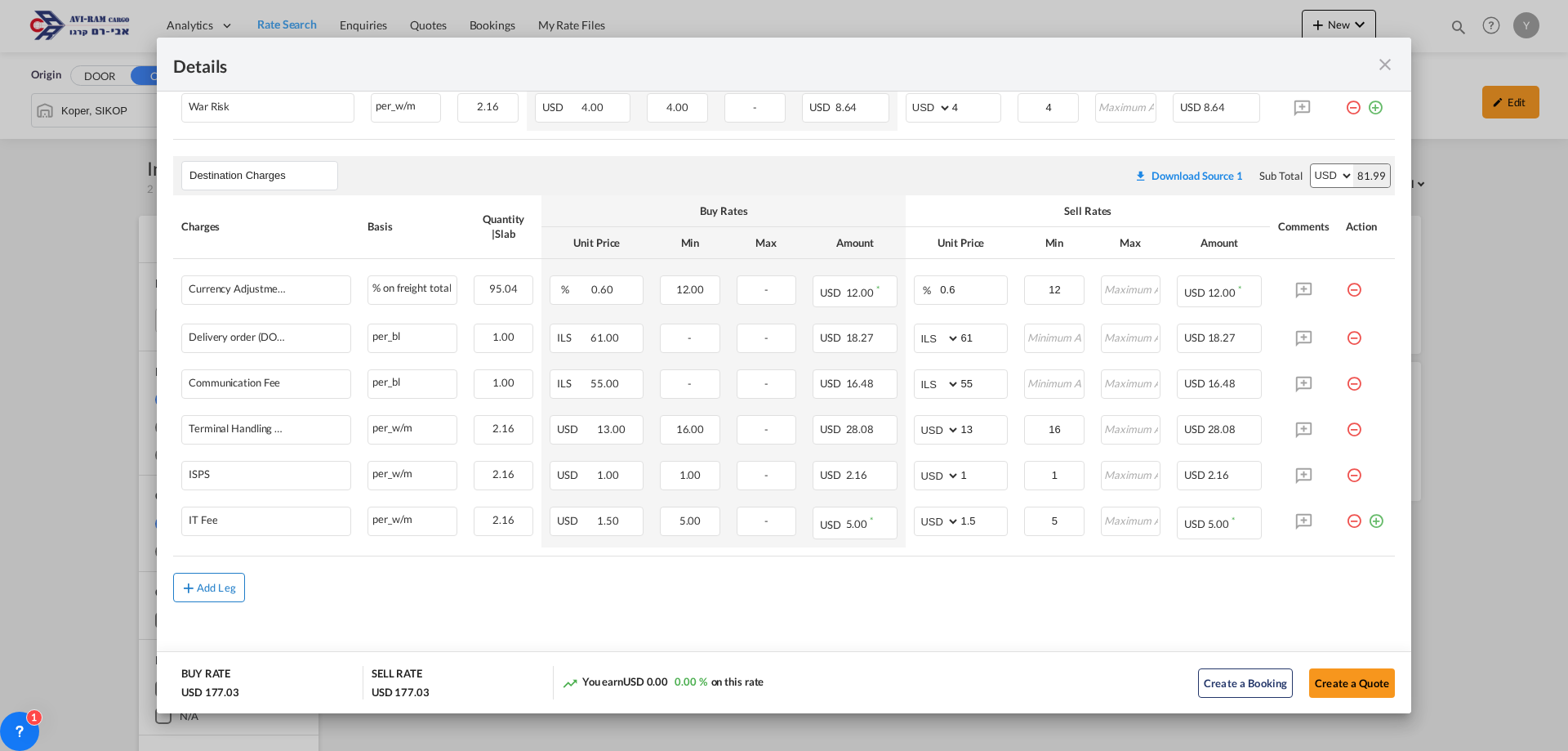
click at [194, 581] on md-icon "icon-plus md-link-fg s20" at bounding box center [189, 587] width 17 height 17
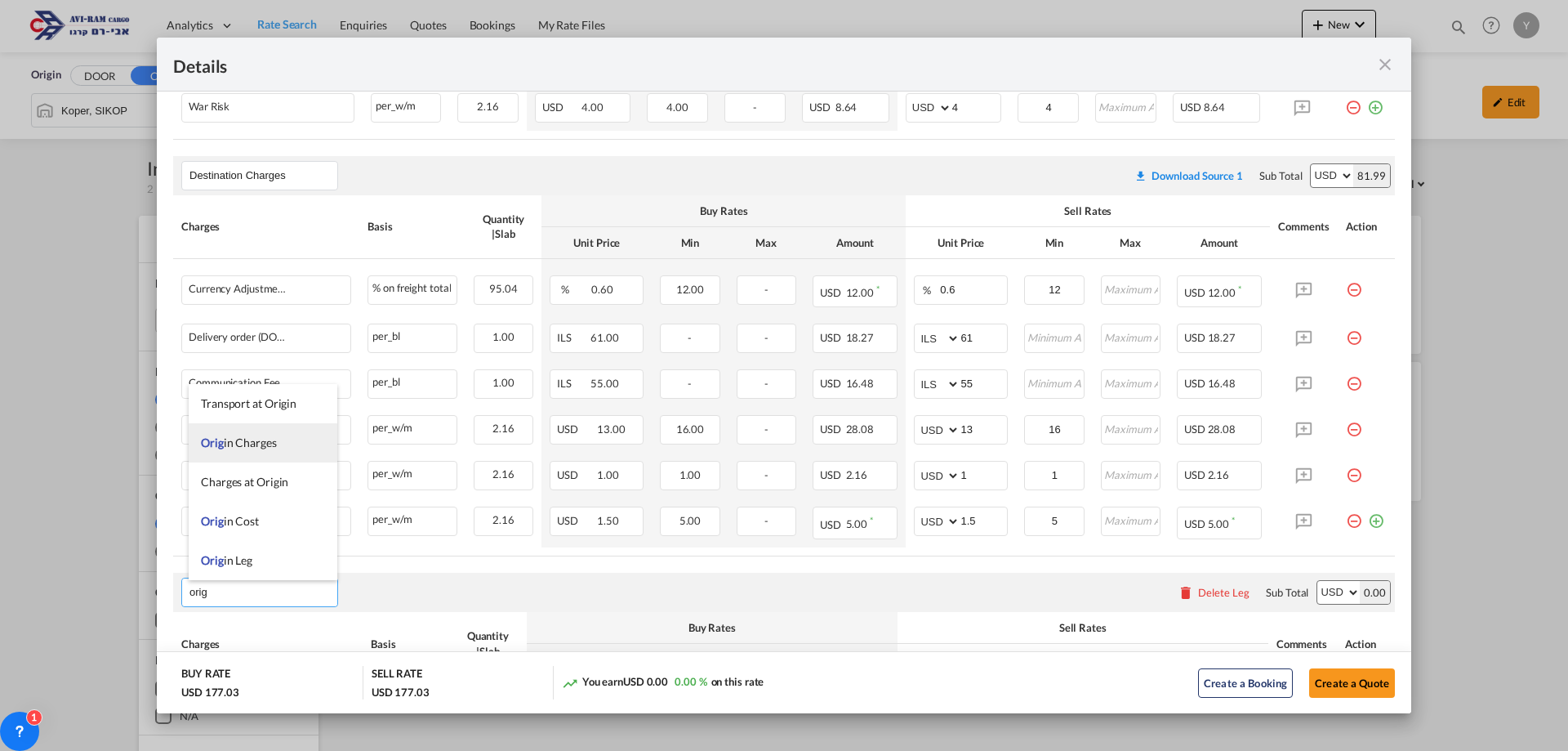
click at [267, 432] on li "Orig in Charges" at bounding box center [263, 442] width 149 height 39
type input "Origin Charges"
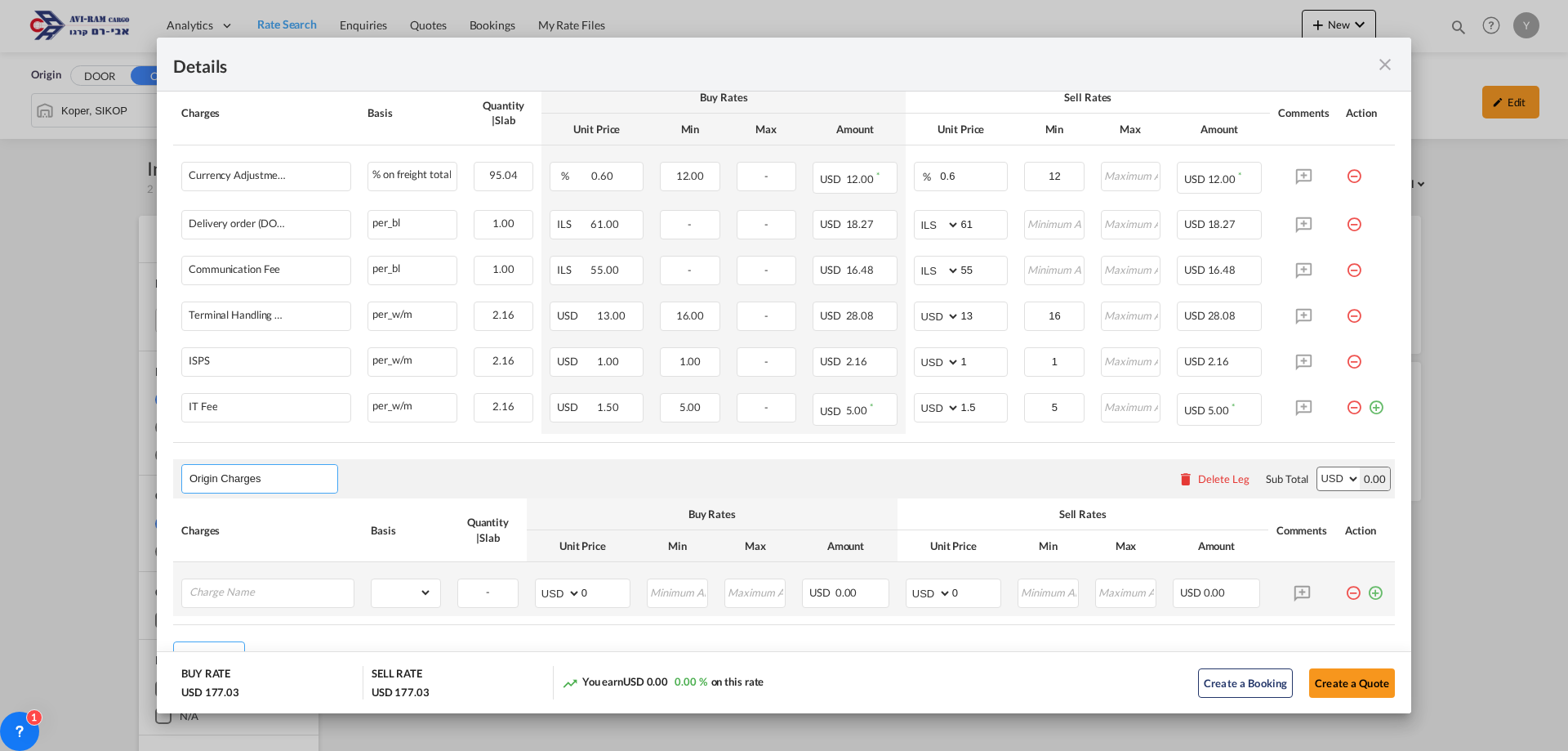
scroll to position [628, 0]
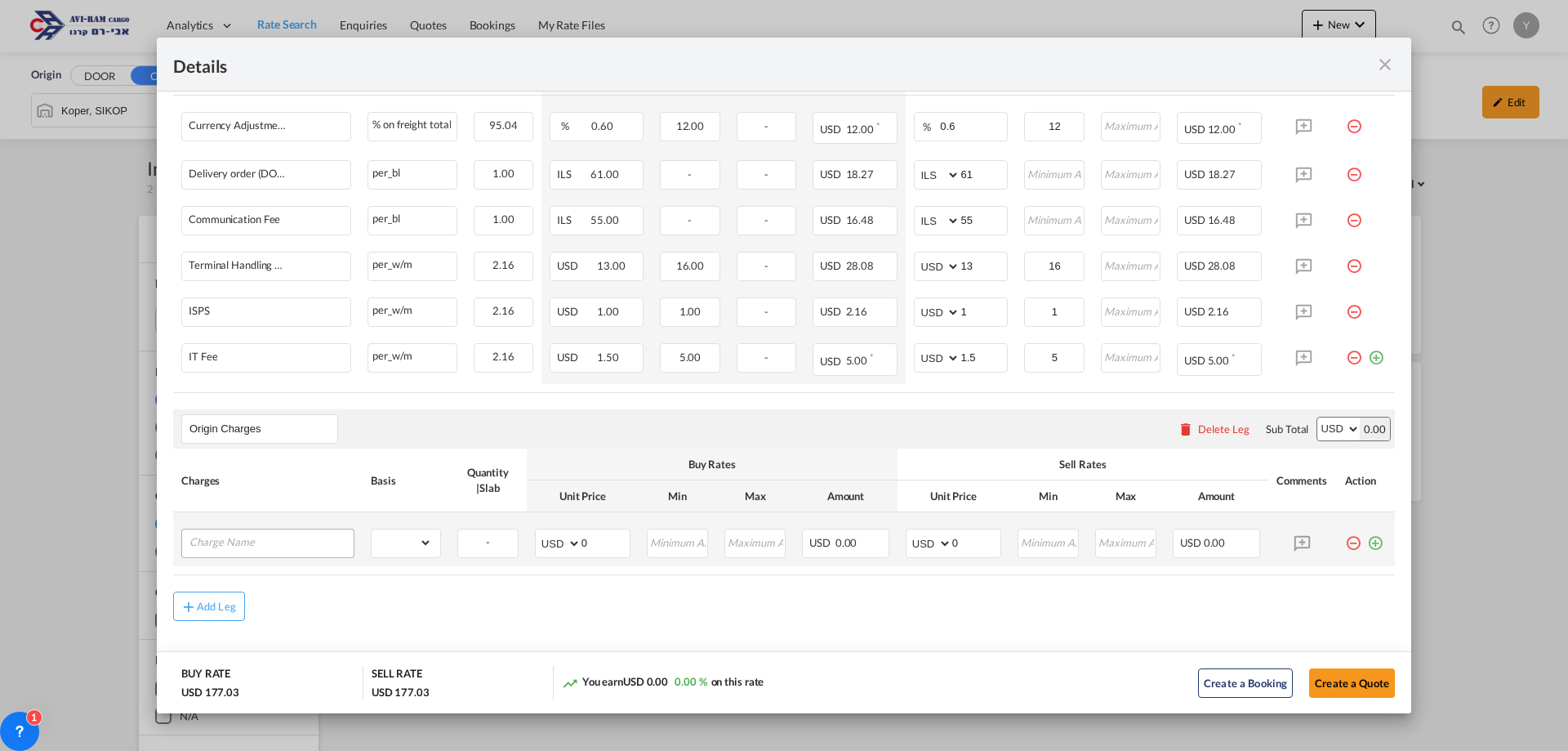
click at [243, 556] on div "Port of ..." at bounding box center [268, 544] width 173 height 30
click at [240, 547] on input "Charge Name" at bounding box center [271, 542] width 164 height 24
click at [254, 469] on span "EXW A LL IN" at bounding box center [231, 469] width 61 height 14
type input "EXW ALL IN"
click at [437, 561] on td "gross_weight volumetric_weight per_shipment per_bl per_km per_hawb per_kg flat …" at bounding box center [405, 539] width 86 height 54
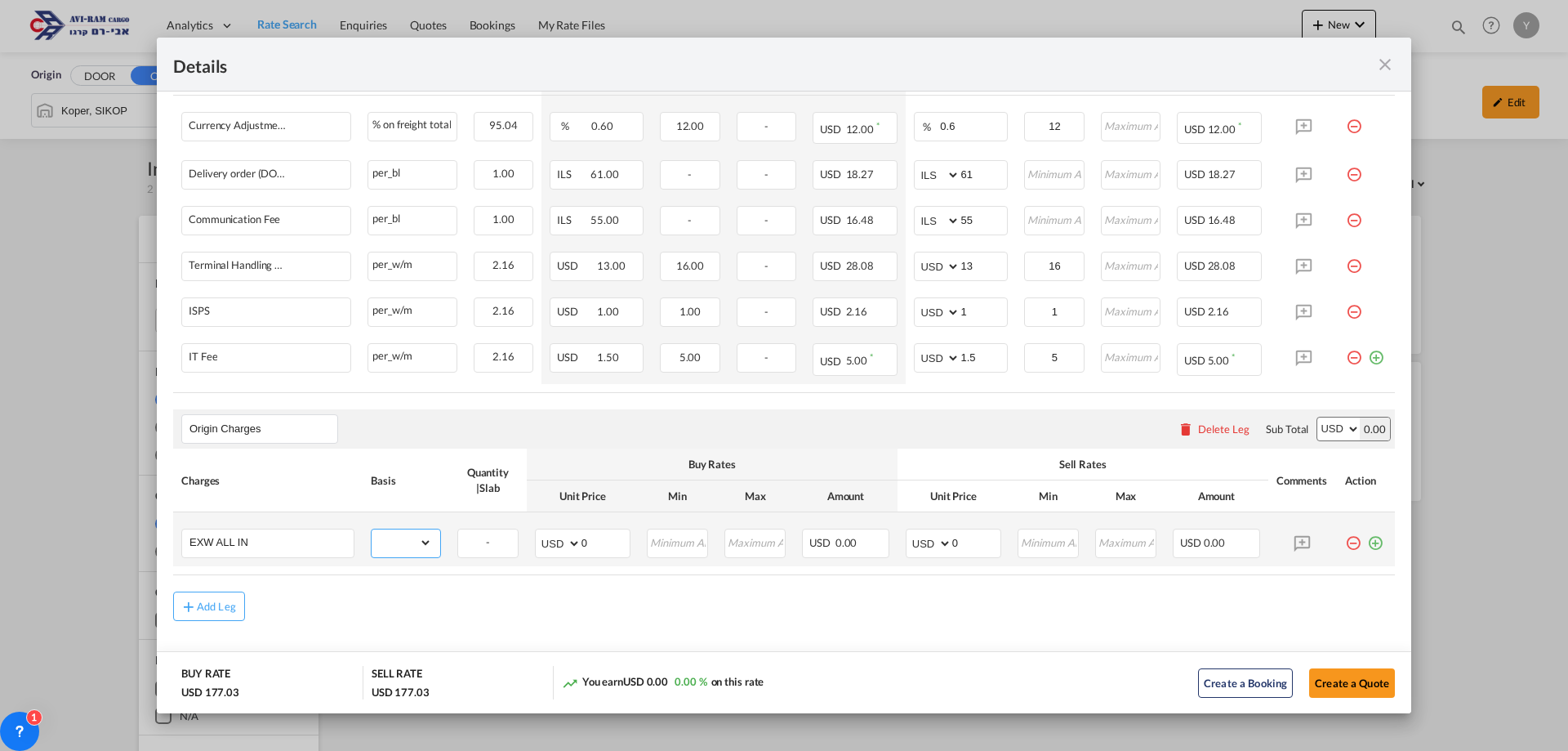
click at [423, 536] on select "gross_weight volumetric_weight per_shipment per_bl per_km per_hawb per_kg flat …" at bounding box center [401, 543] width 60 height 26
select select "per_bl"
click at [372, 530] on select "gross_weight volumetric_weight per_shipment per_bl per_km per_hawb per_kg flat …" at bounding box center [401, 543] width 60 height 26
click at [952, 543] on input "0" at bounding box center [976, 542] width 48 height 24
click at [939, 541] on select "AED AFN ALL AMD ANG AOA ARS AUD AWG AZN BAM BBD BDT BGN BHD BIF BMD BND BOB BRL…" at bounding box center [930, 543] width 43 height 23
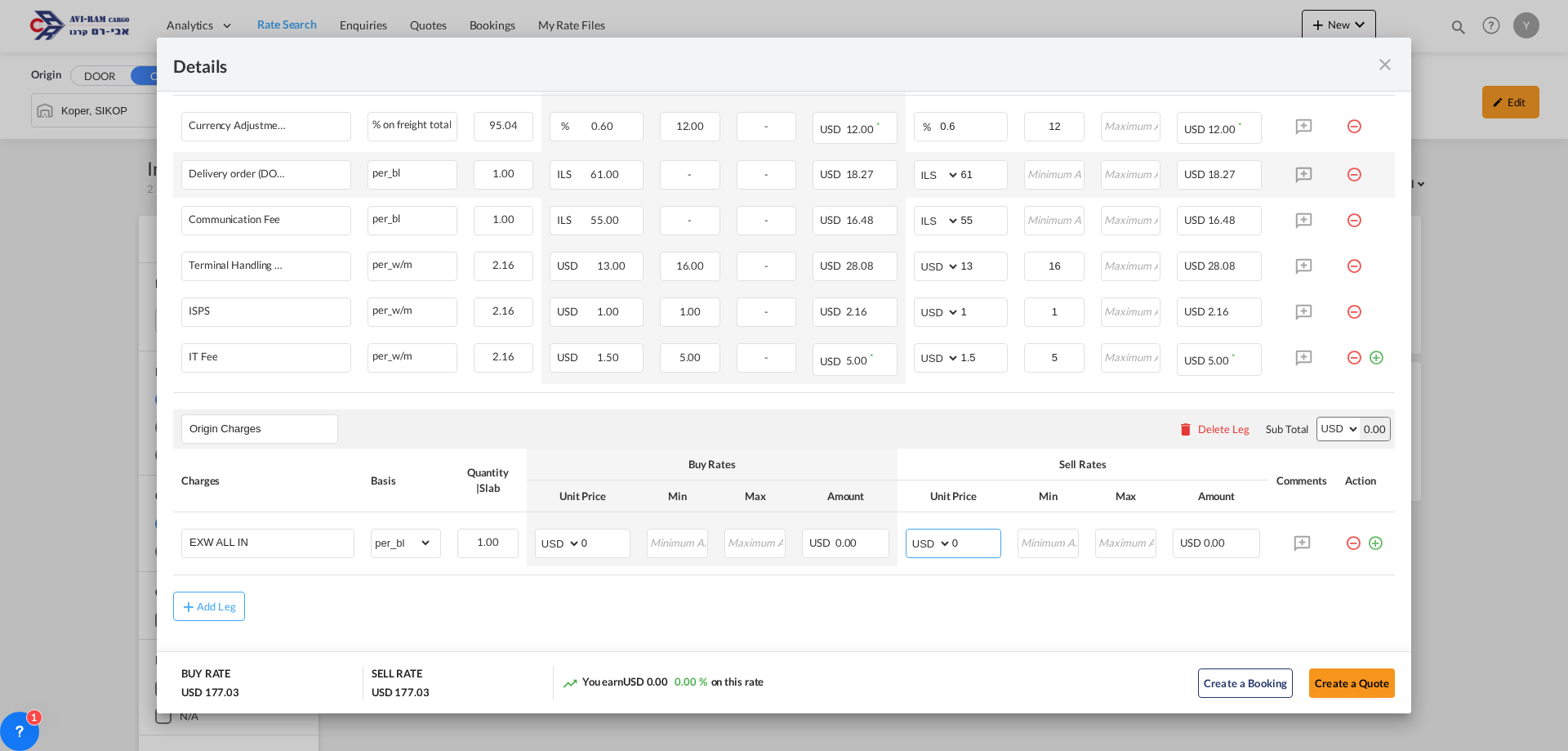
select select "string:EUR"
click at [908, 532] on select "AED AFN ALL AMD ANG AOA ARS AUD AWG AZN BAM BBD BDT BGN BHD BIF BMD BND BOB BRL…" at bounding box center [930, 543] width 43 height 23
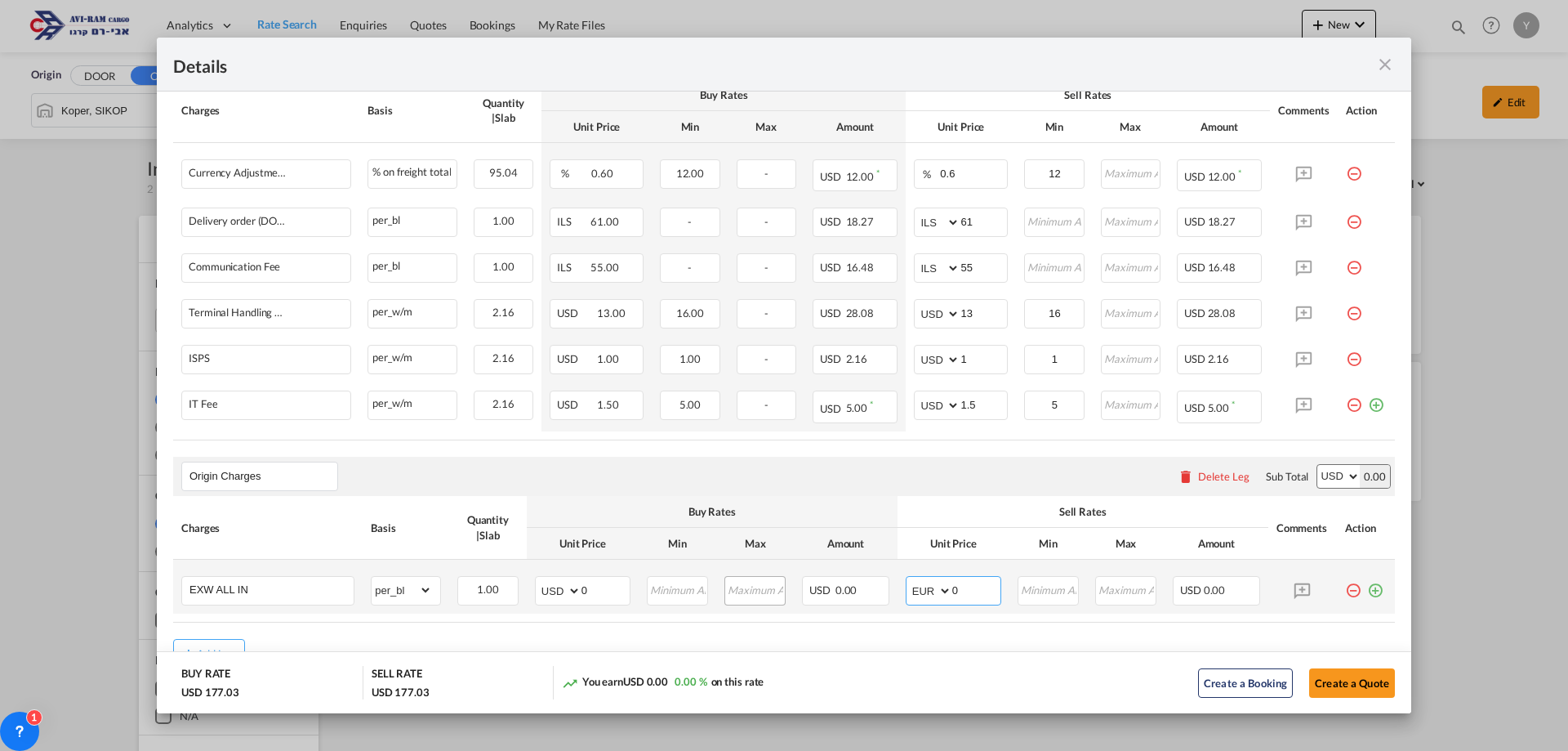
scroll to position [648, 0]
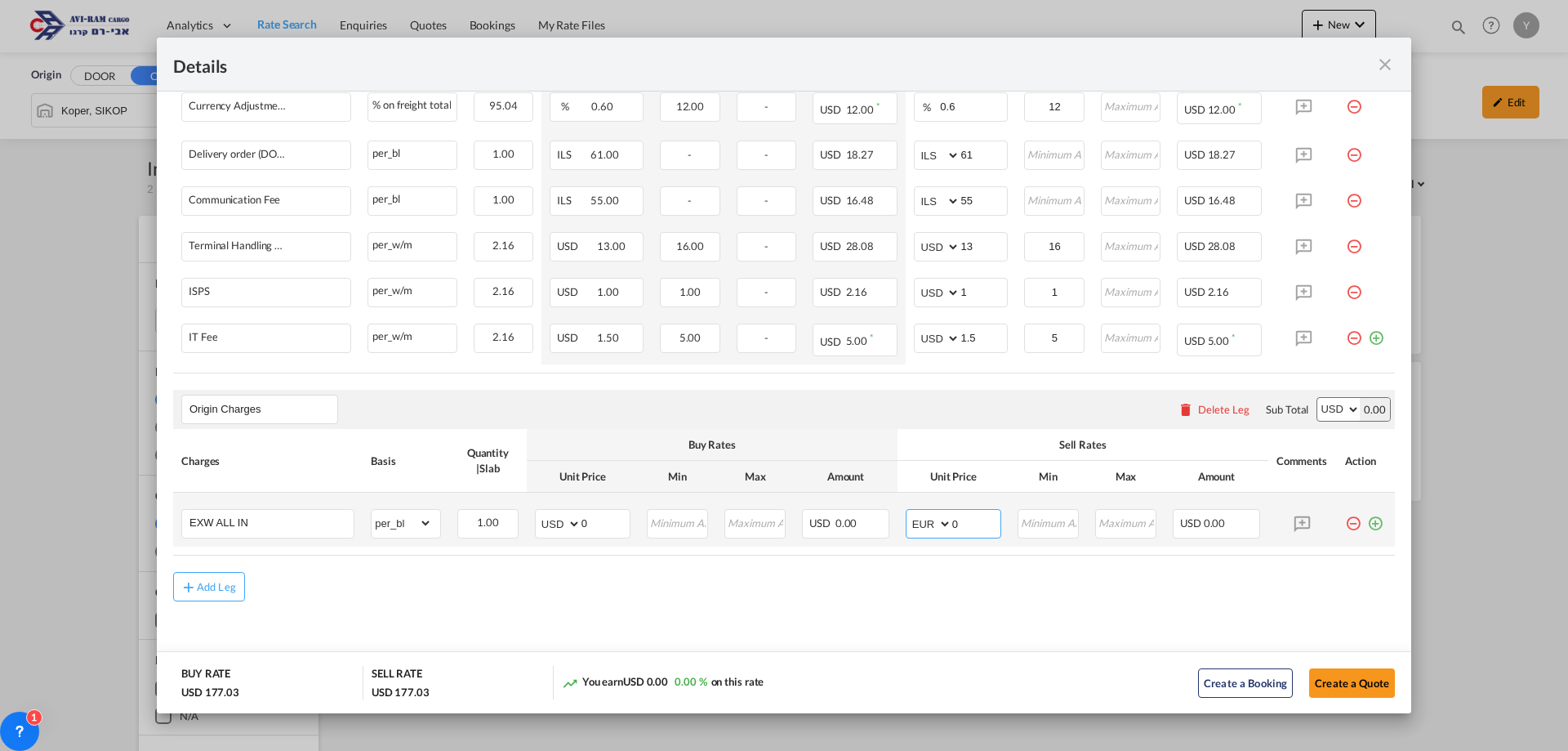
drag, startPoint x: 964, startPoint y: 525, endPoint x: 935, endPoint y: 524, distance: 29.0
click at [935, 524] on md-input-container "AED AFN ALL AMD ANG AOA ARS AUD AWG AZN BAM BBD BDT BGN BHD BIF BMD BND BOB BRL…" at bounding box center [953, 524] width 96 height 30
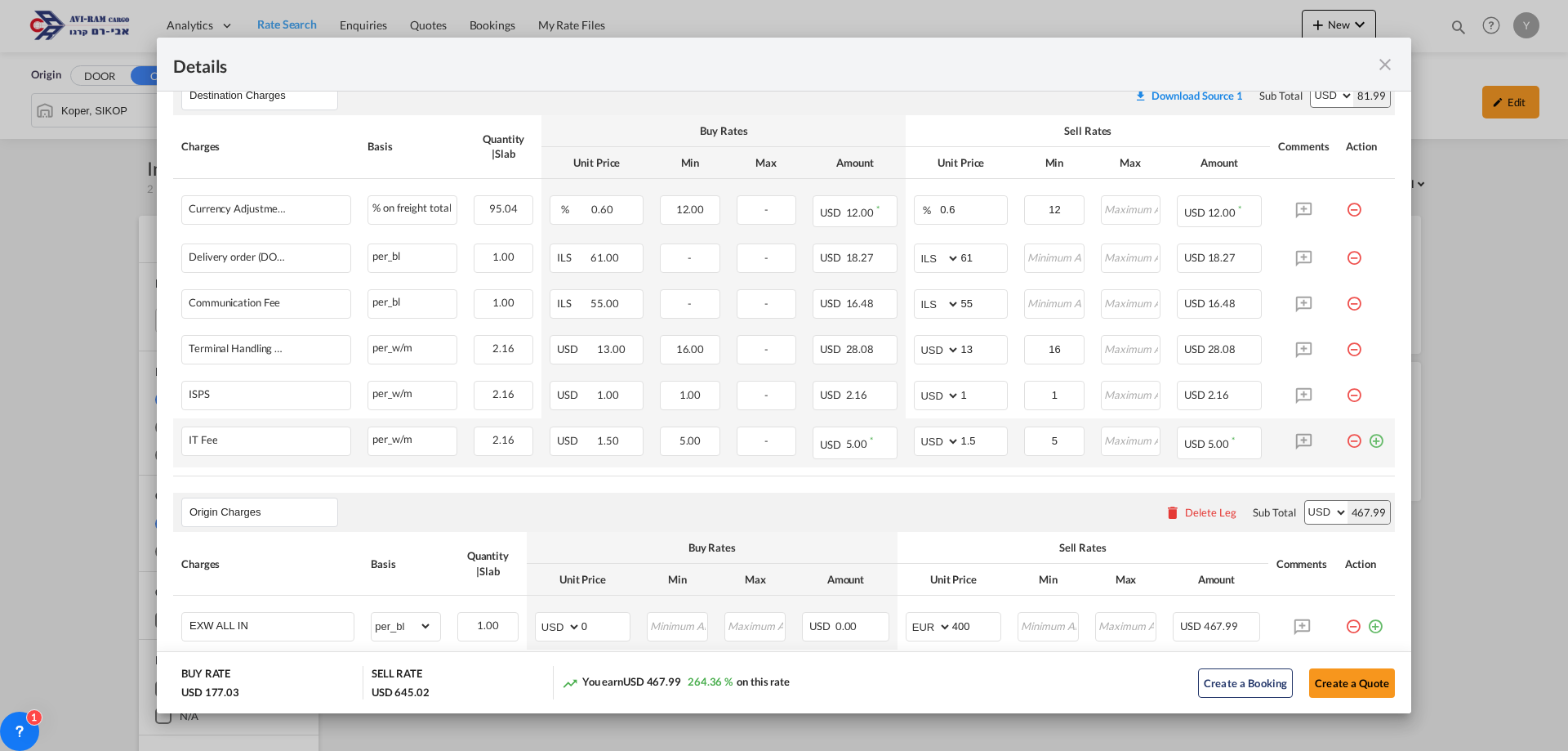
scroll to position [566, 0]
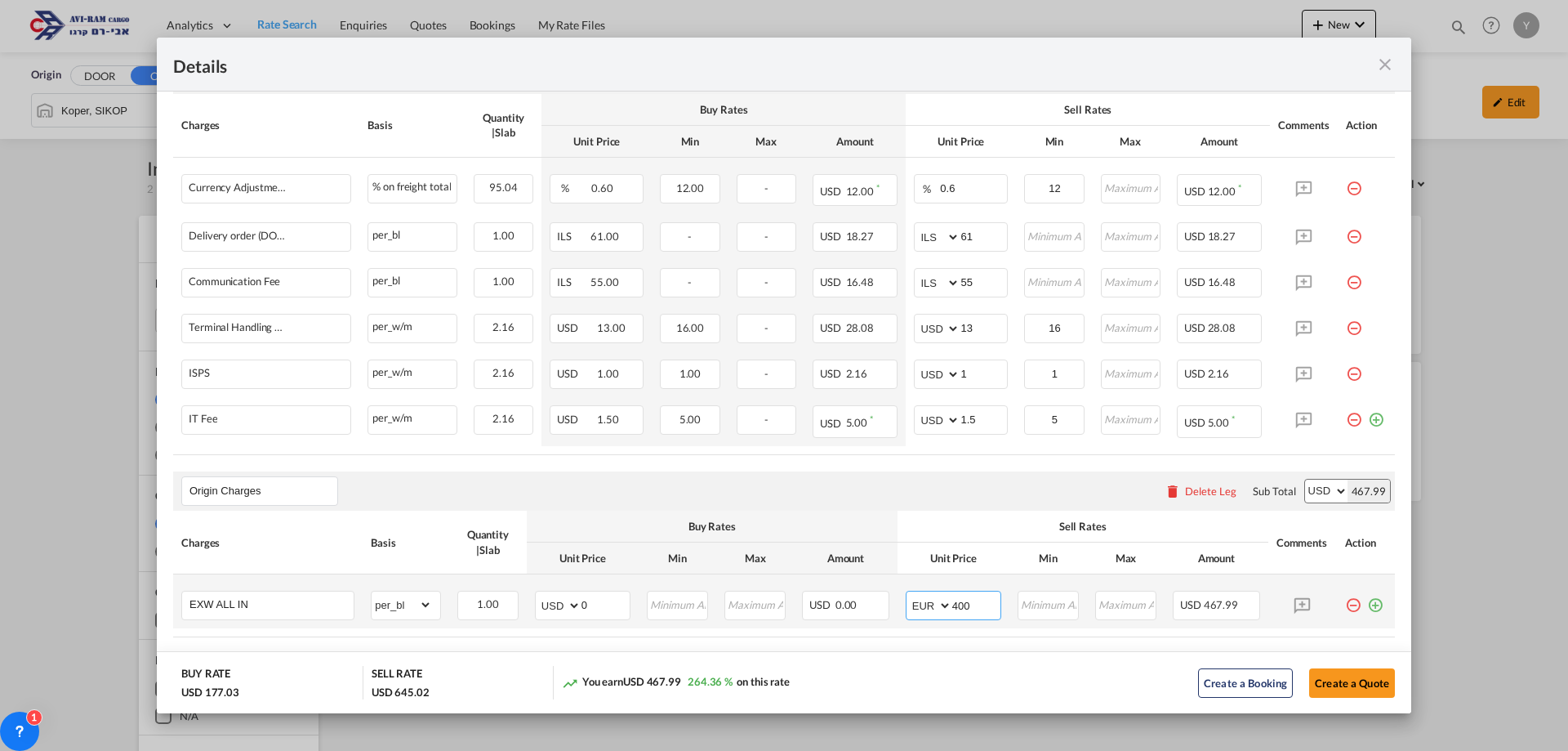
drag, startPoint x: 967, startPoint y: 603, endPoint x: 916, endPoint y: 598, distance: 51.2
click at [916, 598] on md-input-container "AED AFN ALL AMD ANG AOA ARS AUD AWG AZN BAM BBD BDT BGN BHD BIF BMD BND BOB BRL…" at bounding box center [953, 606] width 96 height 30
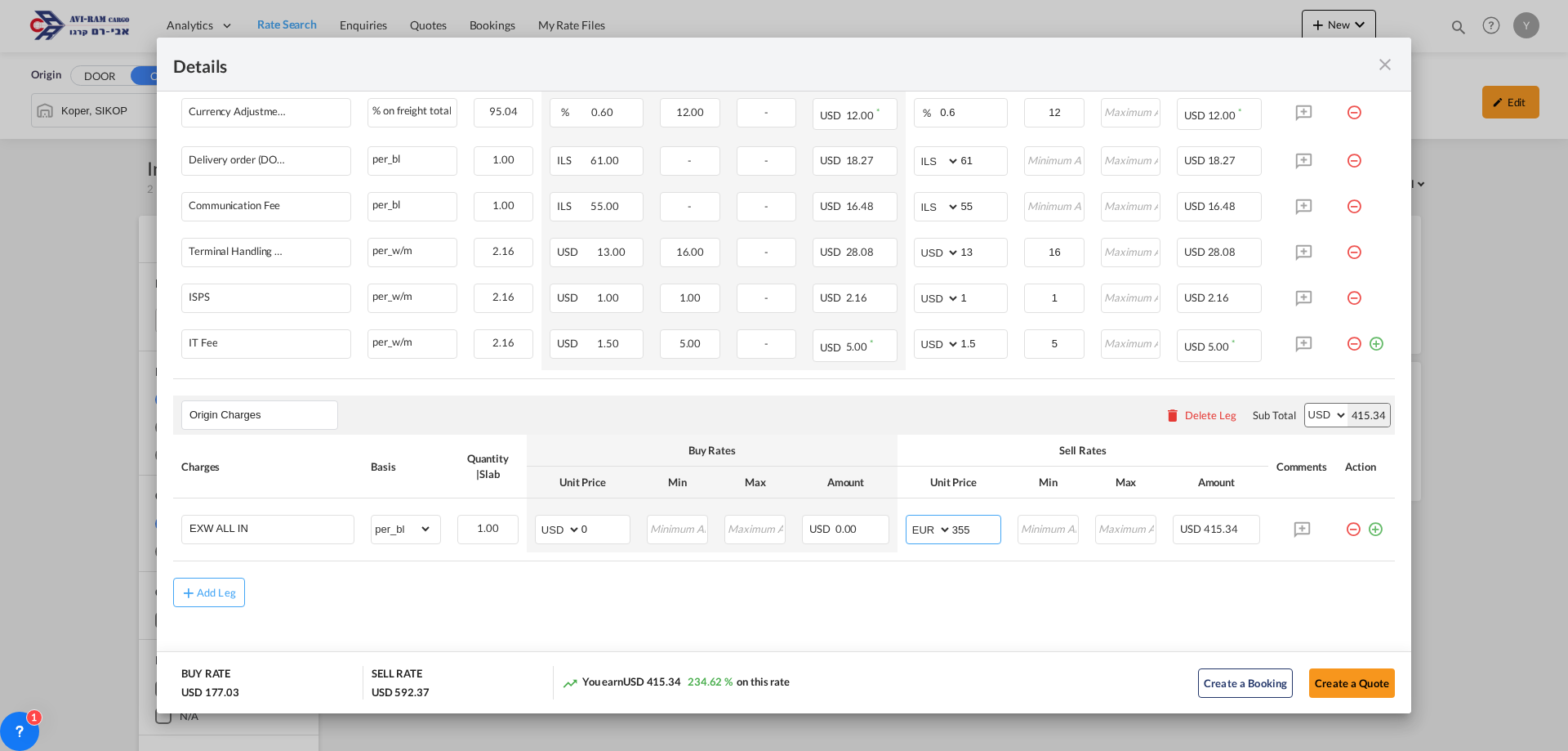
scroll to position [648, 0]
type input "355"
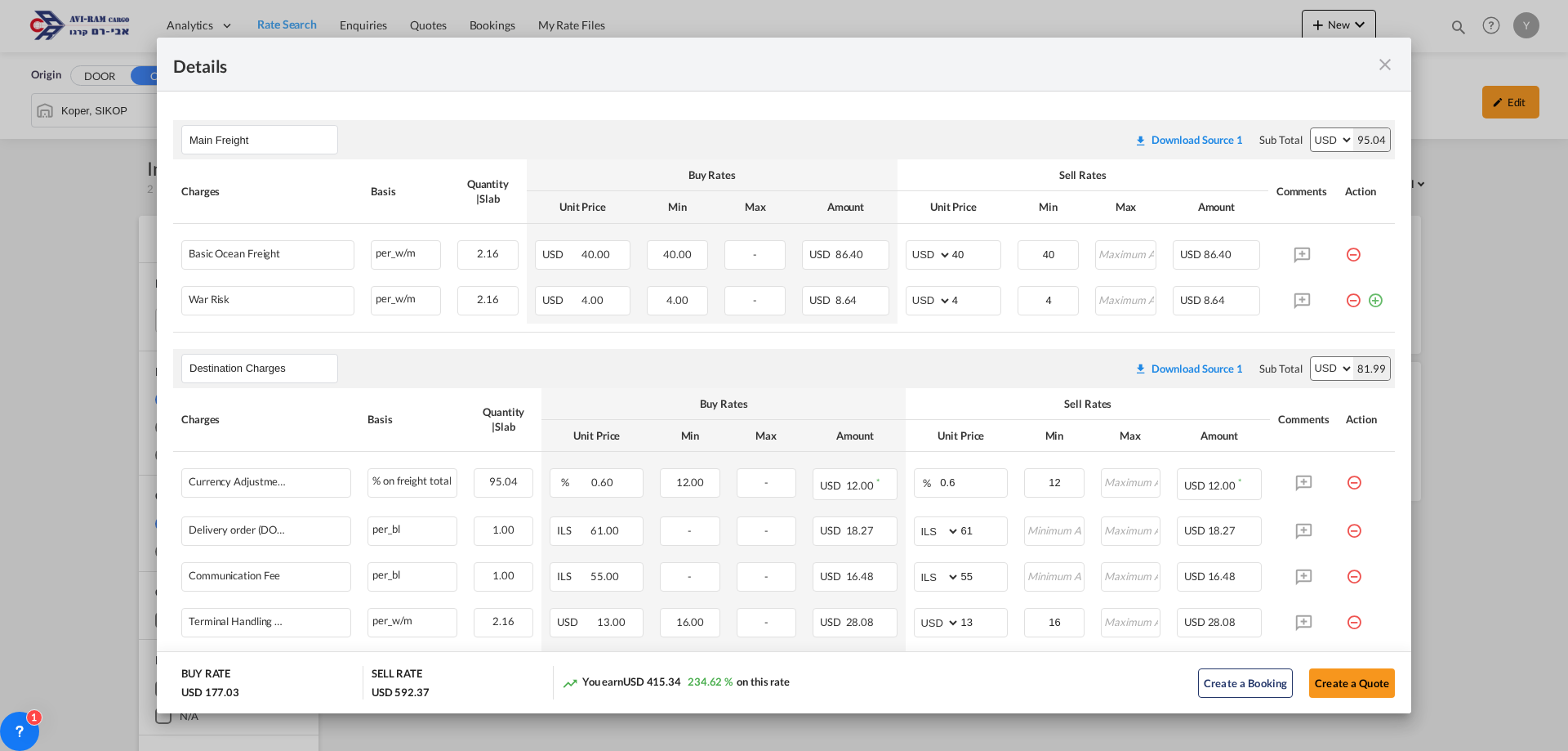
scroll to position [409, 0]
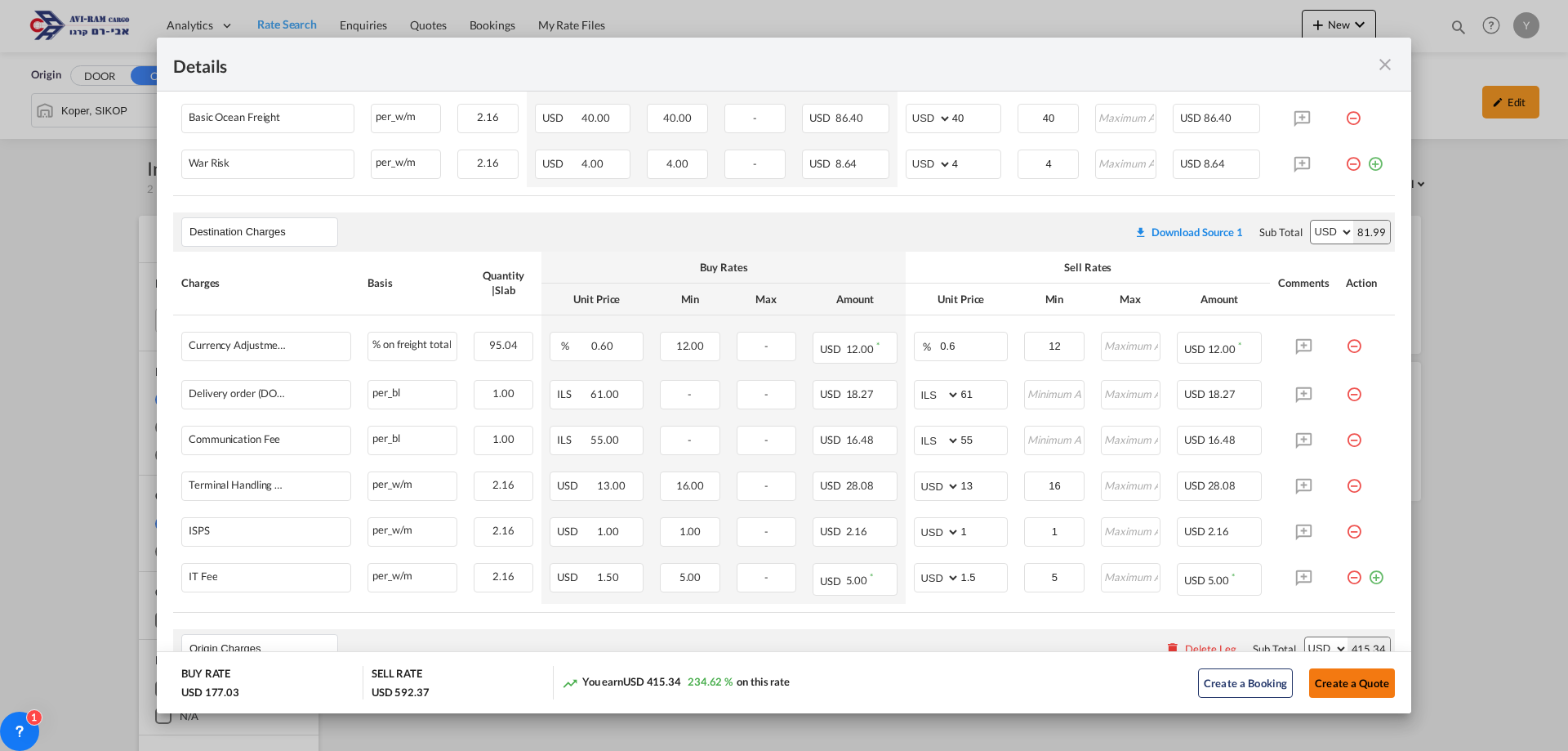
click at [1371, 683] on button "Create a Quote" at bounding box center [1352, 683] width 85 height 30
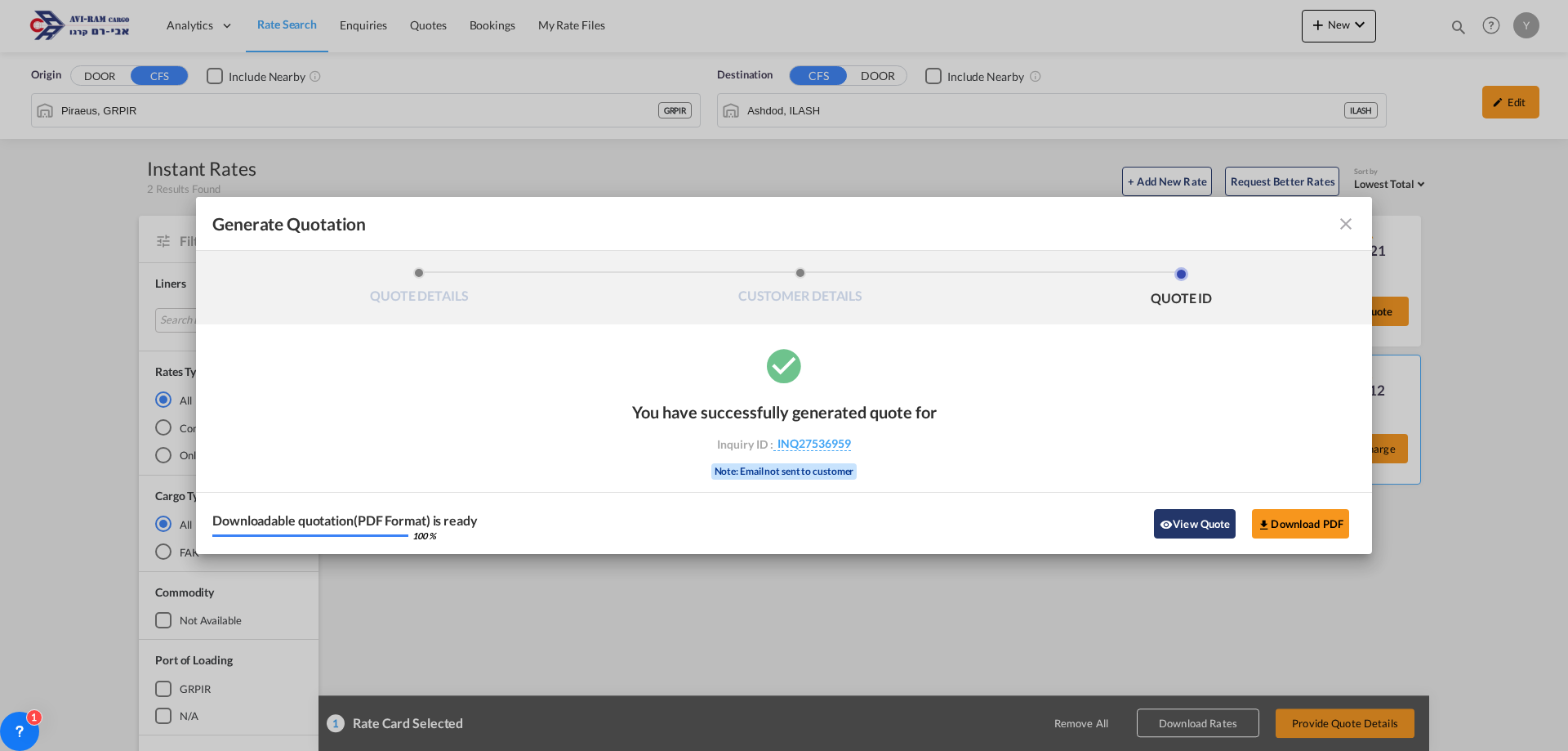
click at [1221, 525] on button "View Quote" at bounding box center [1195, 524] width 82 height 30
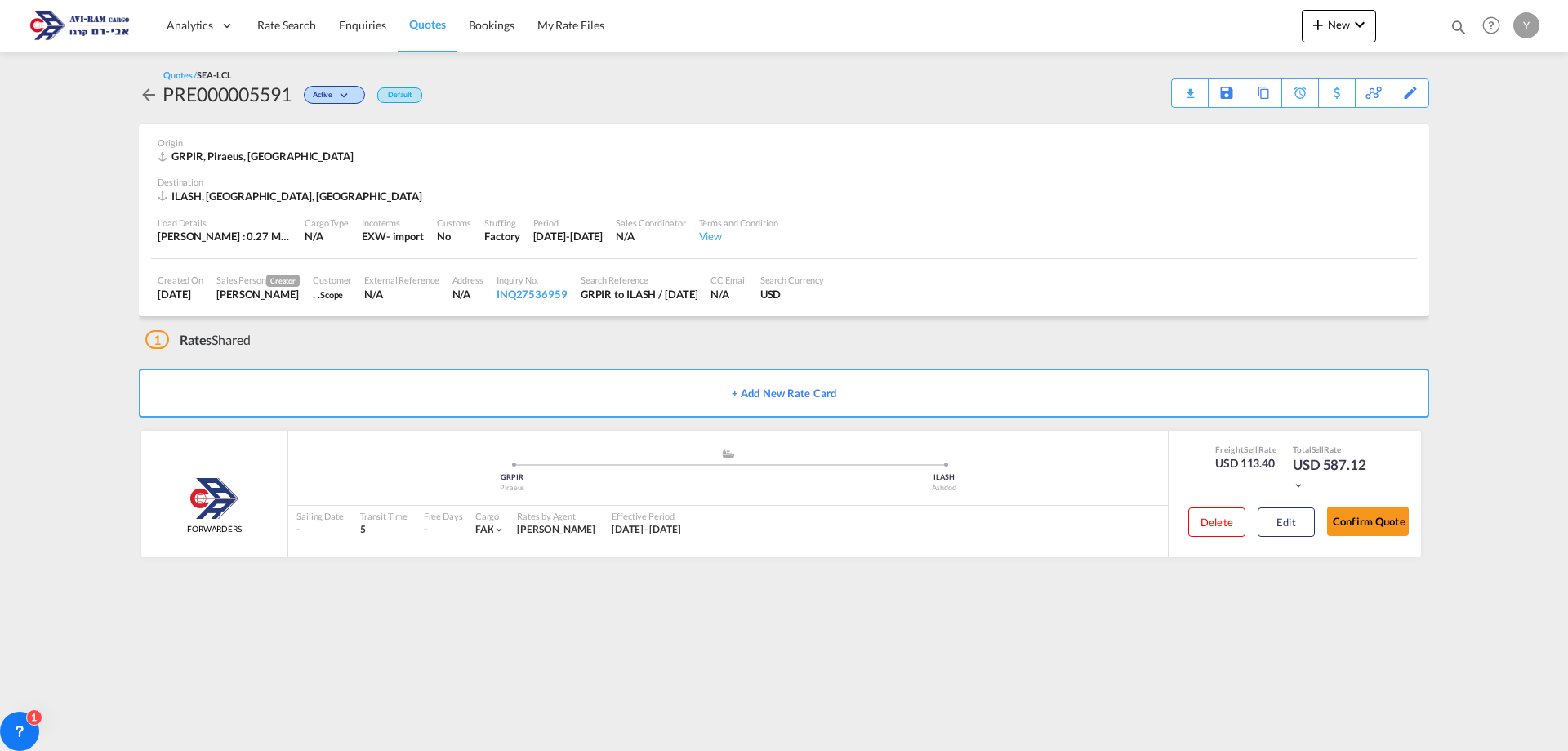
click at [444, 20] on span "Quotes" at bounding box center [426, 23] width 36 height 14
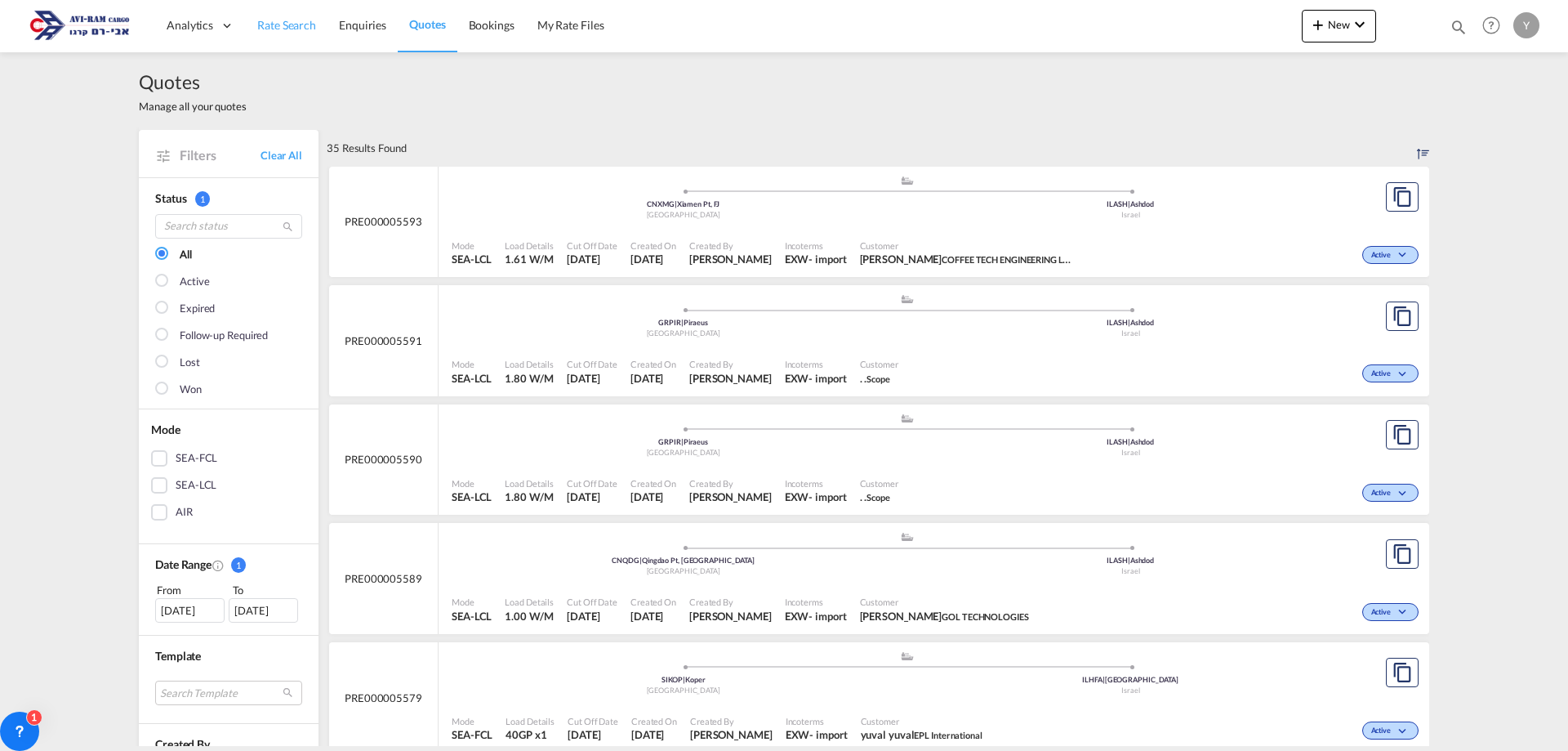
click at [307, 33] on link "Rate Search" at bounding box center [287, 25] width 82 height 53
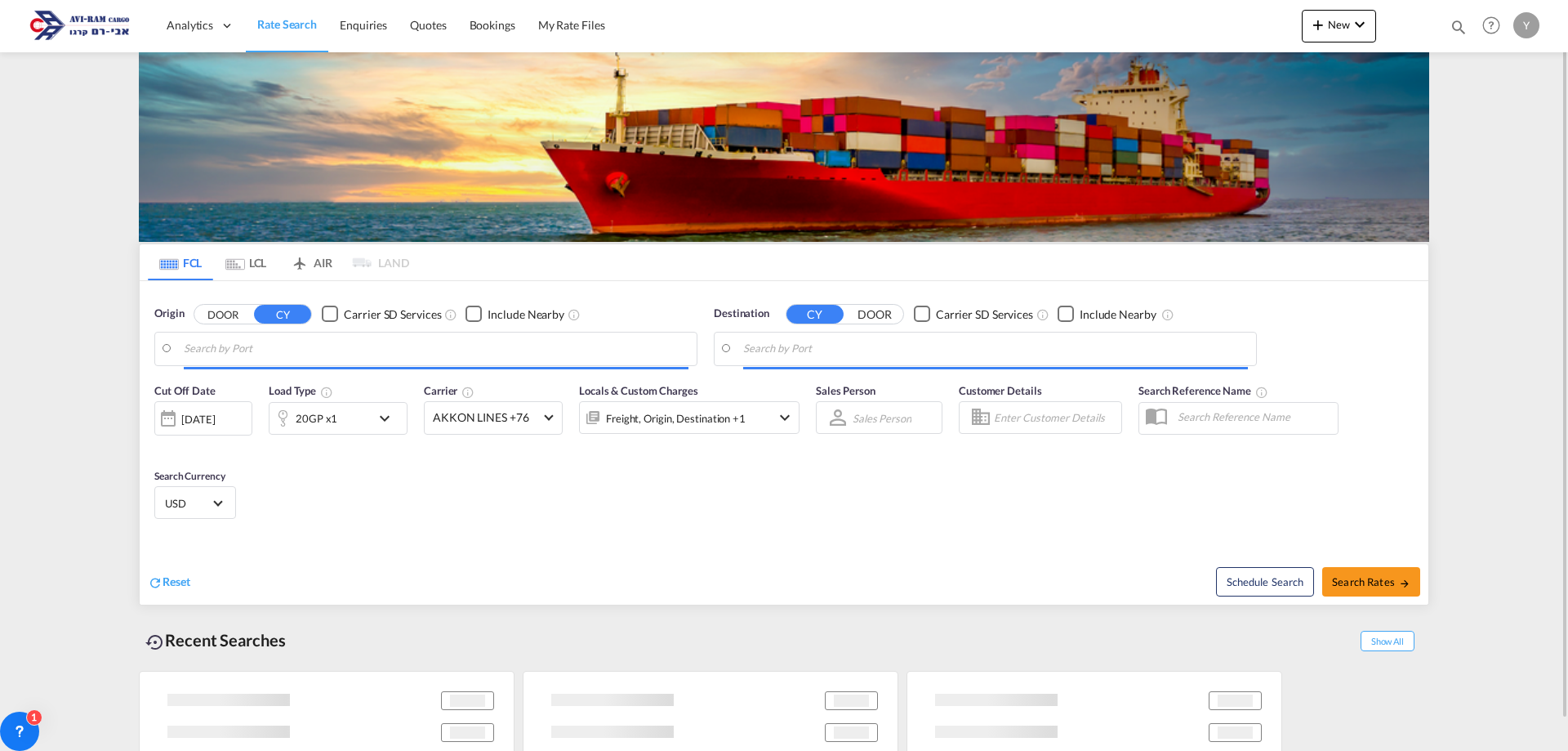
type input "Koper, SIKOP"
type input "[GEOGRAPHIC_DATA], [GEOGRAPHIC_DATA]"
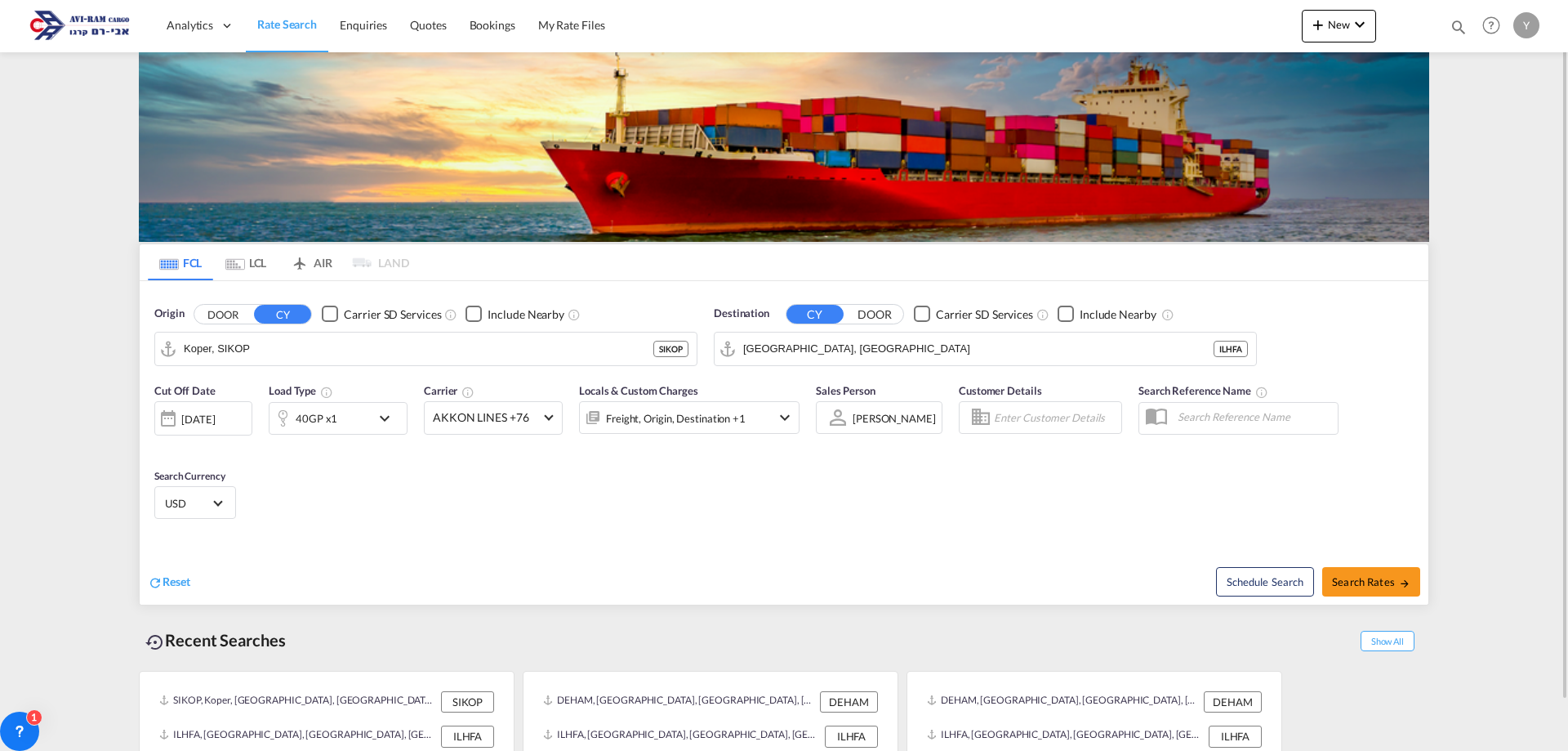
click at [260, 276] on md-tab-item "LCL" at bounding box center [245, 262] width 65 height 36
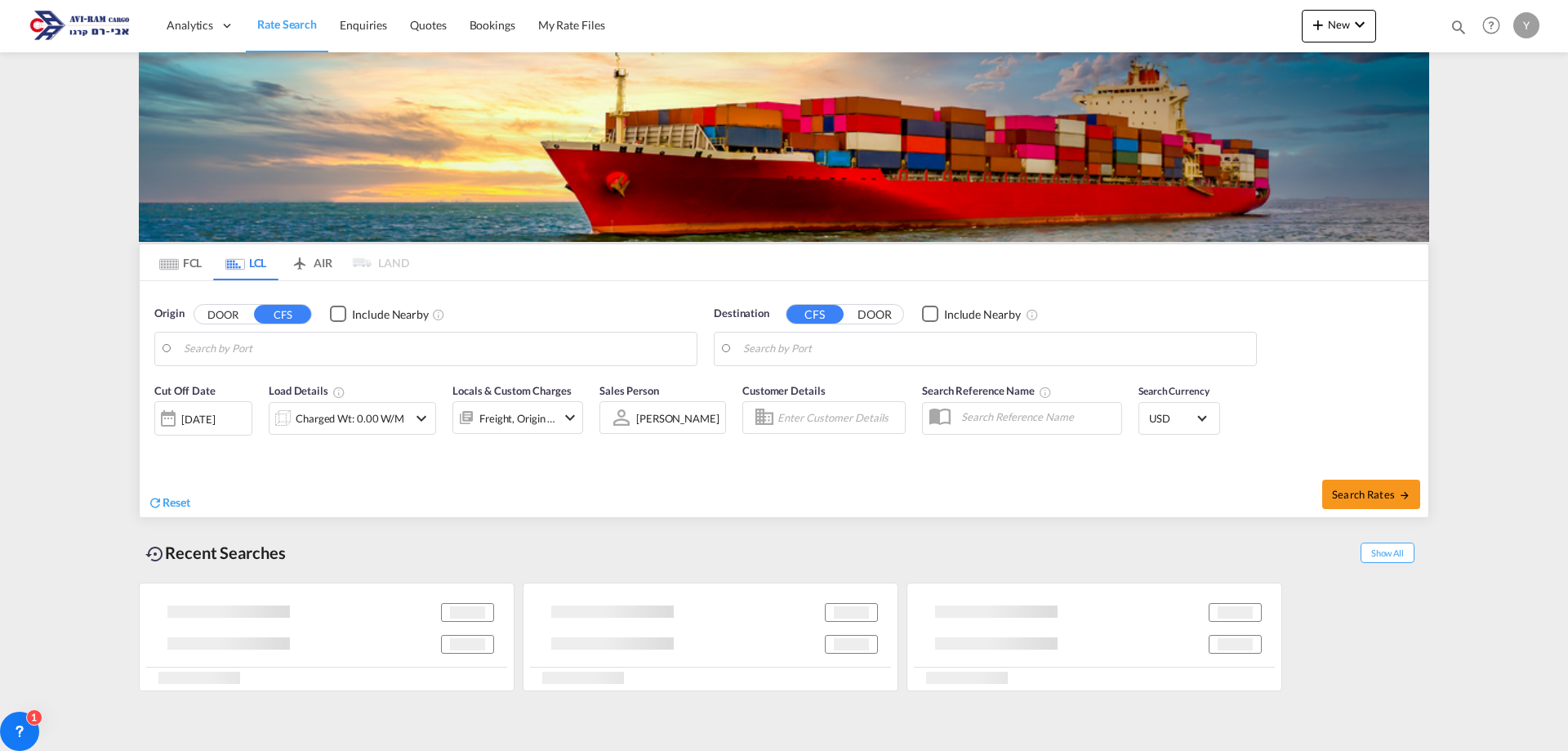
type input "Koper, SIKOP"
type input "[GEOGRAPHIC_DATA], [GEOGRAPHIC_DATA]"
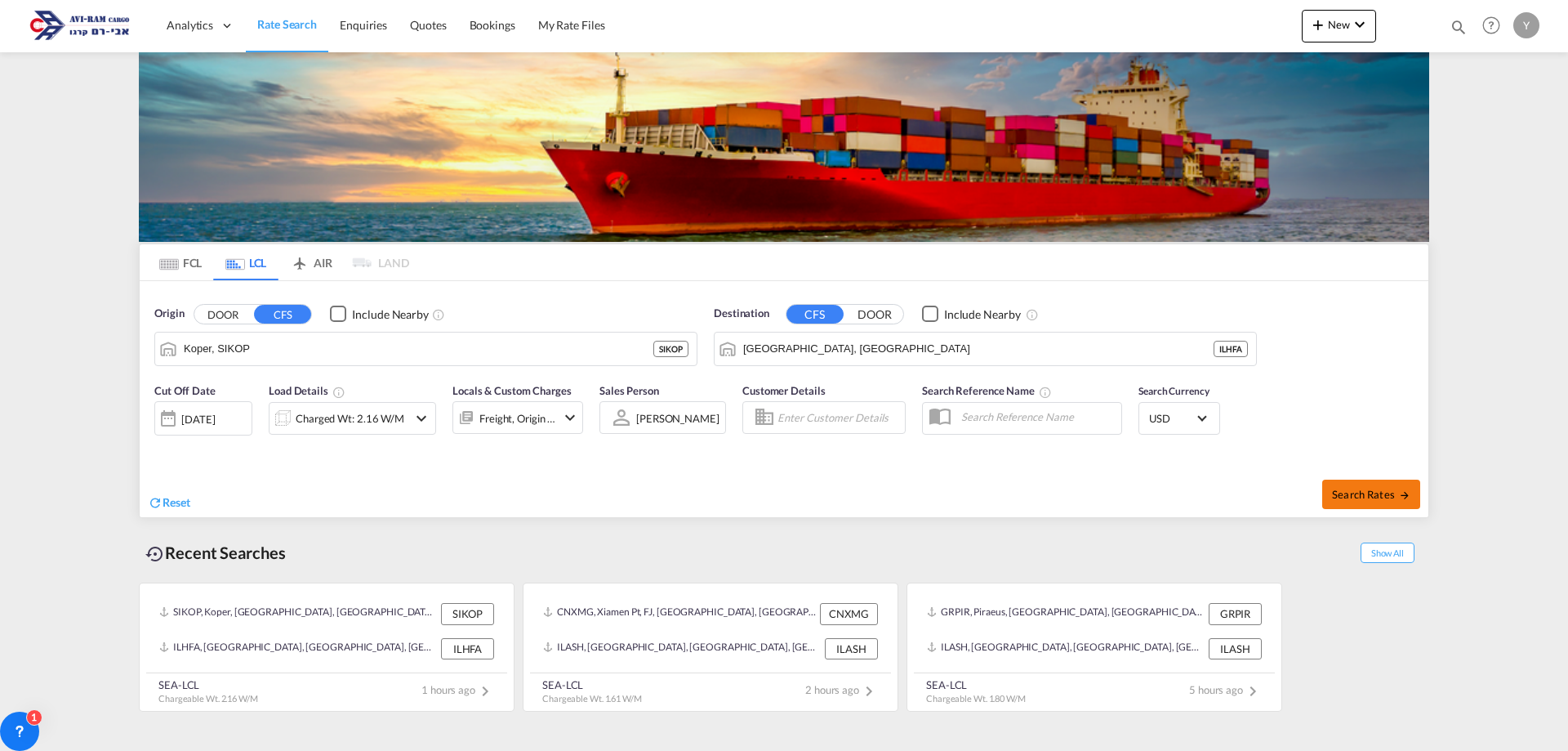
click at [1364, 501] on button "Search Rates" at bounding box center [1370, 494] width 98 height 30
type input "SIKOP to ILHFA / [DATE]"
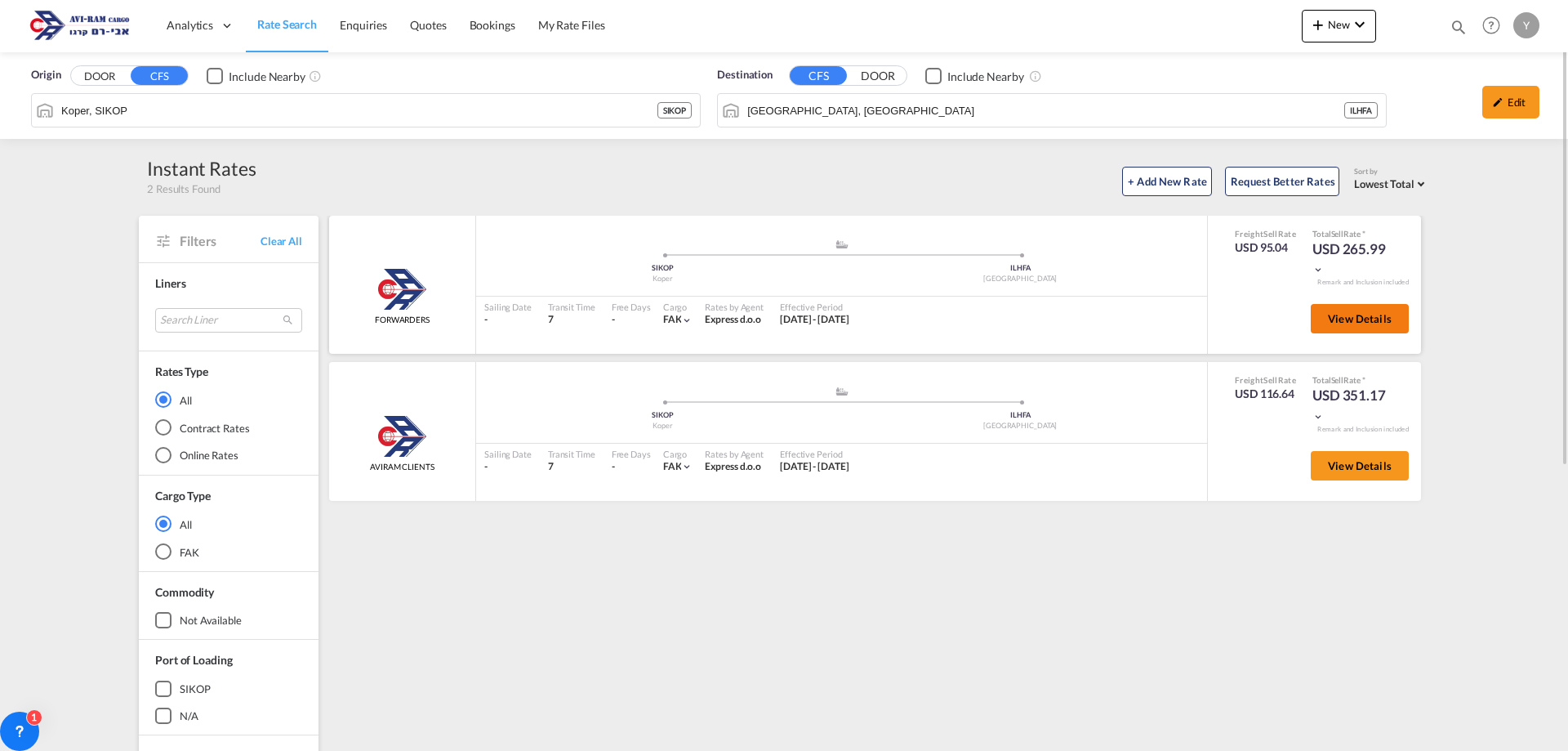
click at [1368, 319] on span "View Details" at bounding box center [1359, 319] width 64 height 13
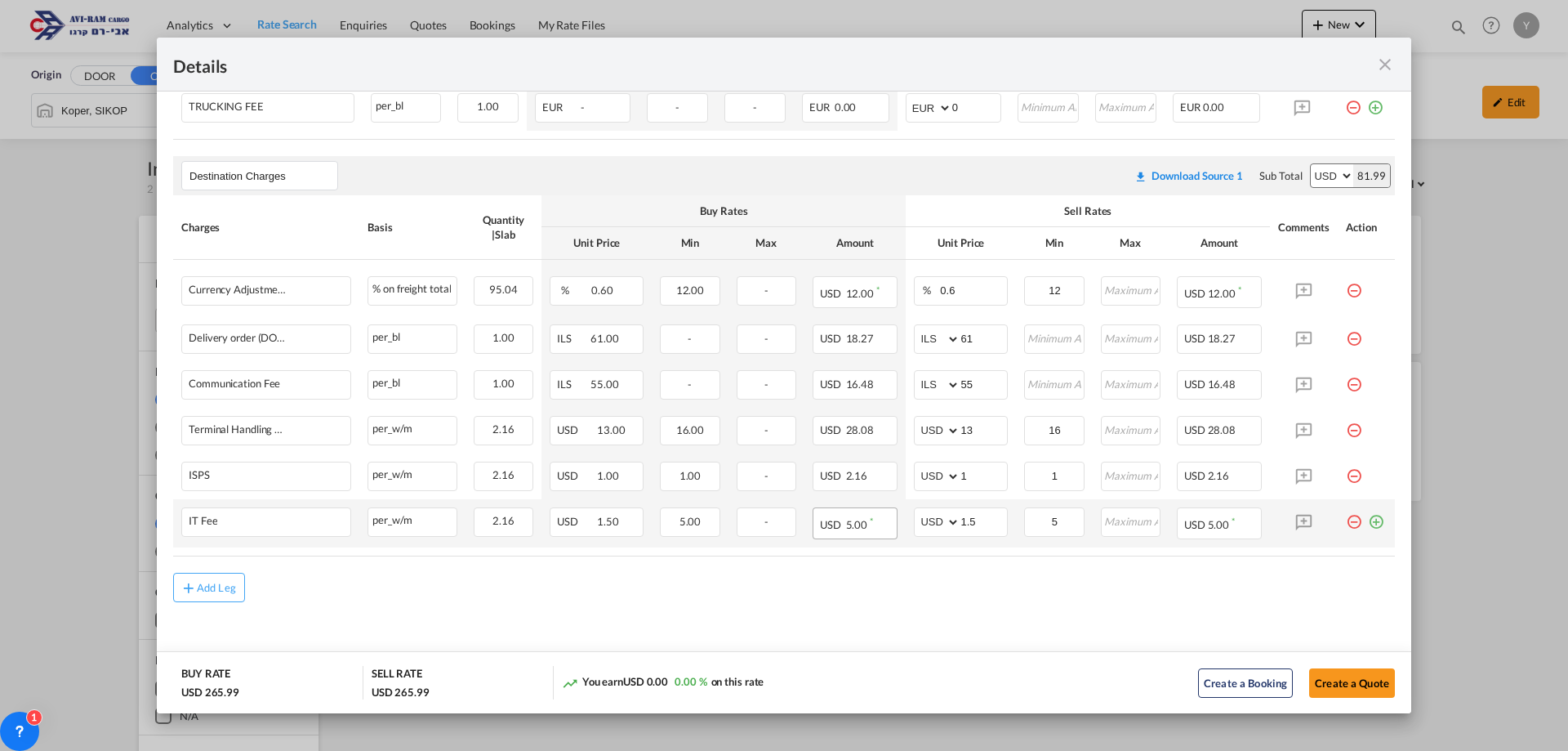
scroll to position [740, 0]
click at [237, 598] on button "Add Leg" at bounding box center [208, 586] width 72 height 30
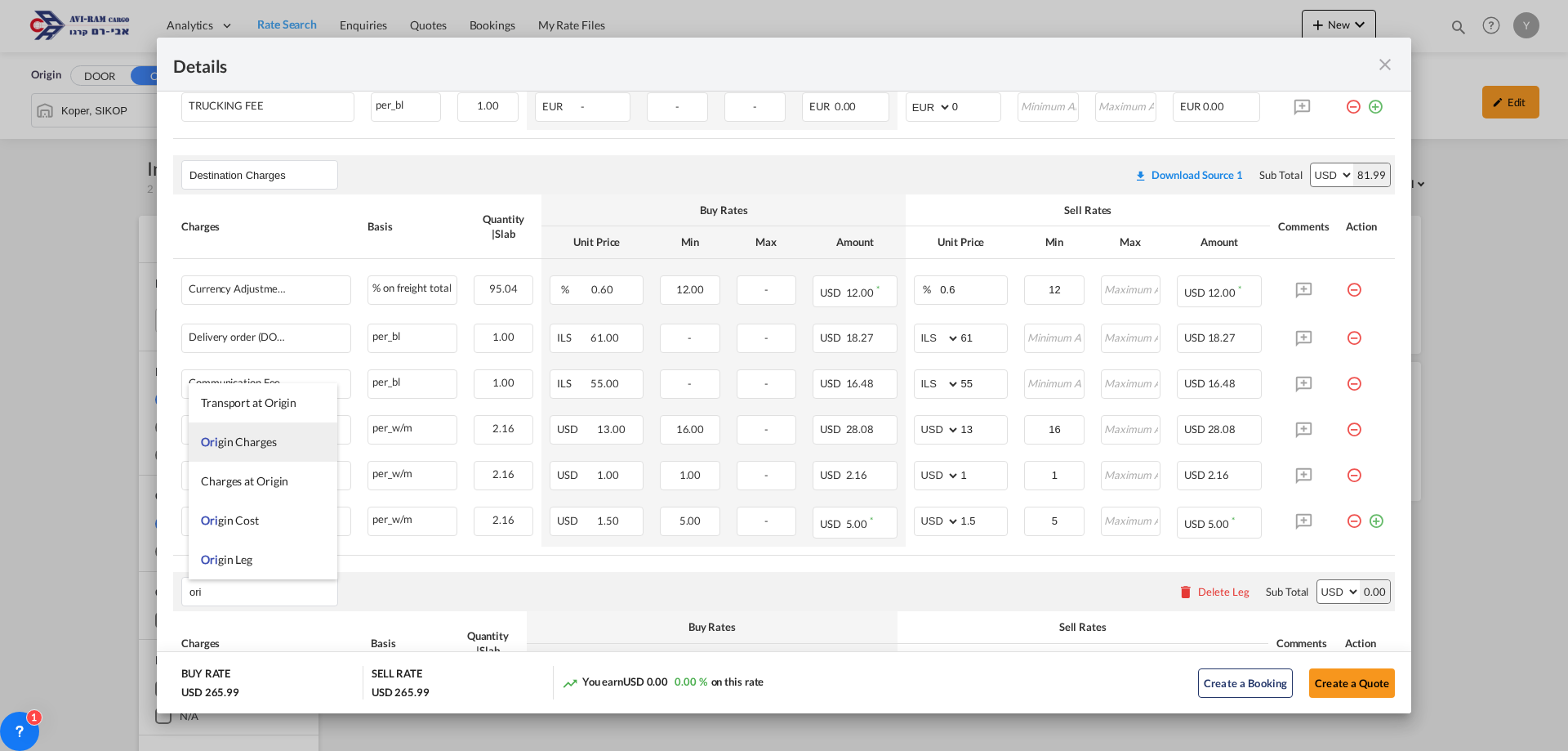
type input "ori"
click at [229, 444] on span "Ori gin Charges" at bounding box center [239, 441] width 76 height 14
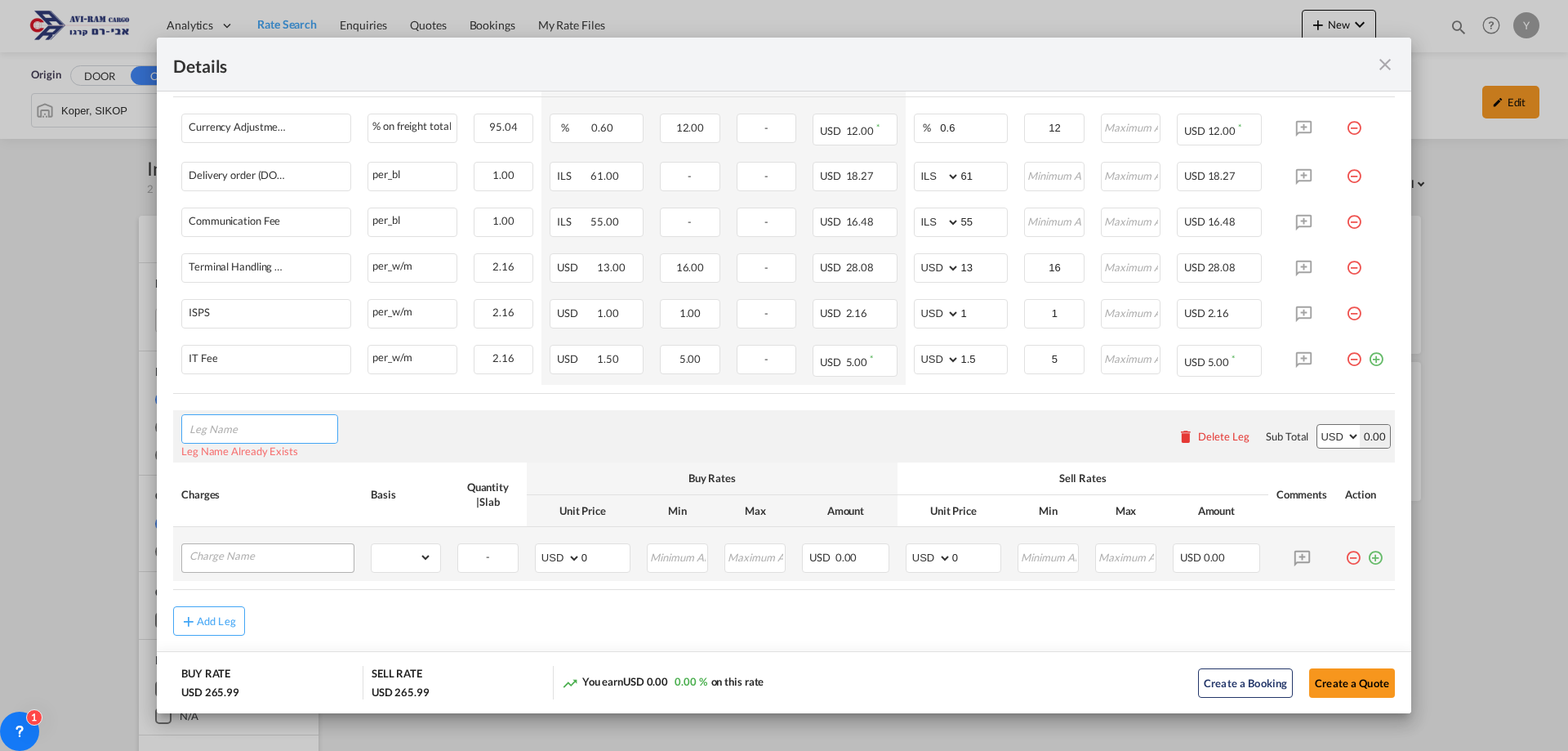
scroll to position [903, 0]
click at [230, 434] on input "Leg Name" at bounding box center [263, 428] width 148 height 24
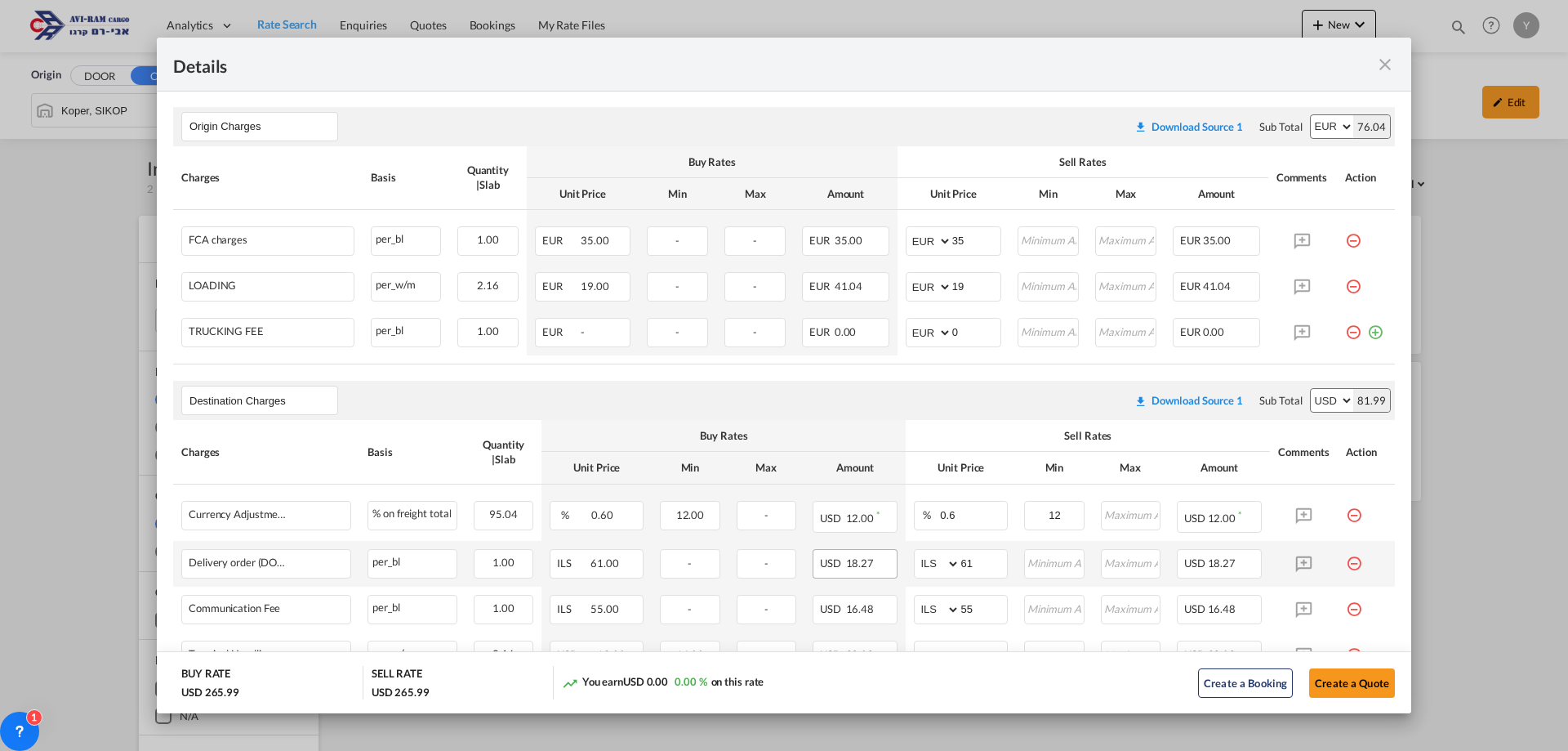
scroll to position [576, 0]
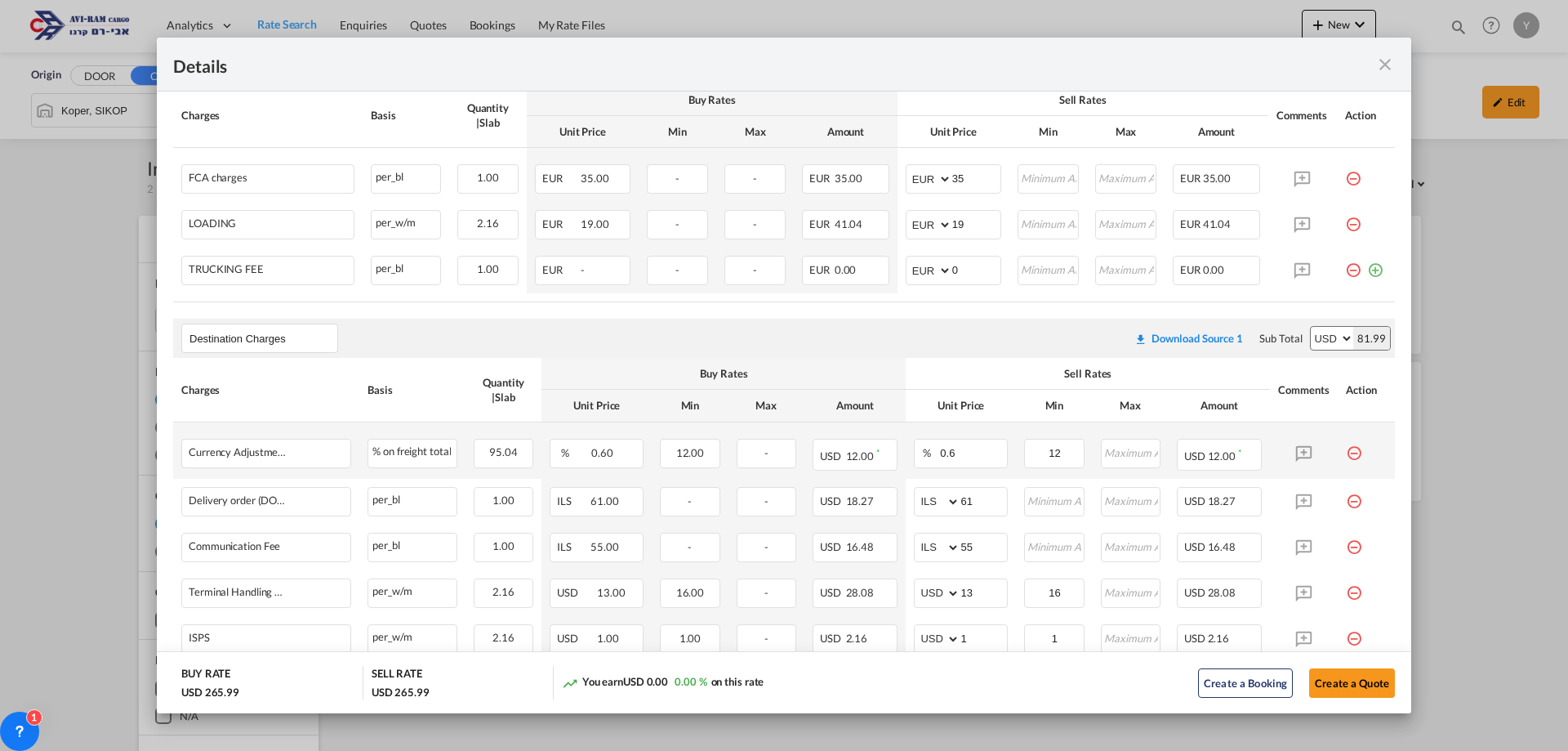
click at [1346, 454] on md-icon "icon-minus-circle-outline red-400-fg pt-7" at bounding box center [1354, 447] width 17 height 17
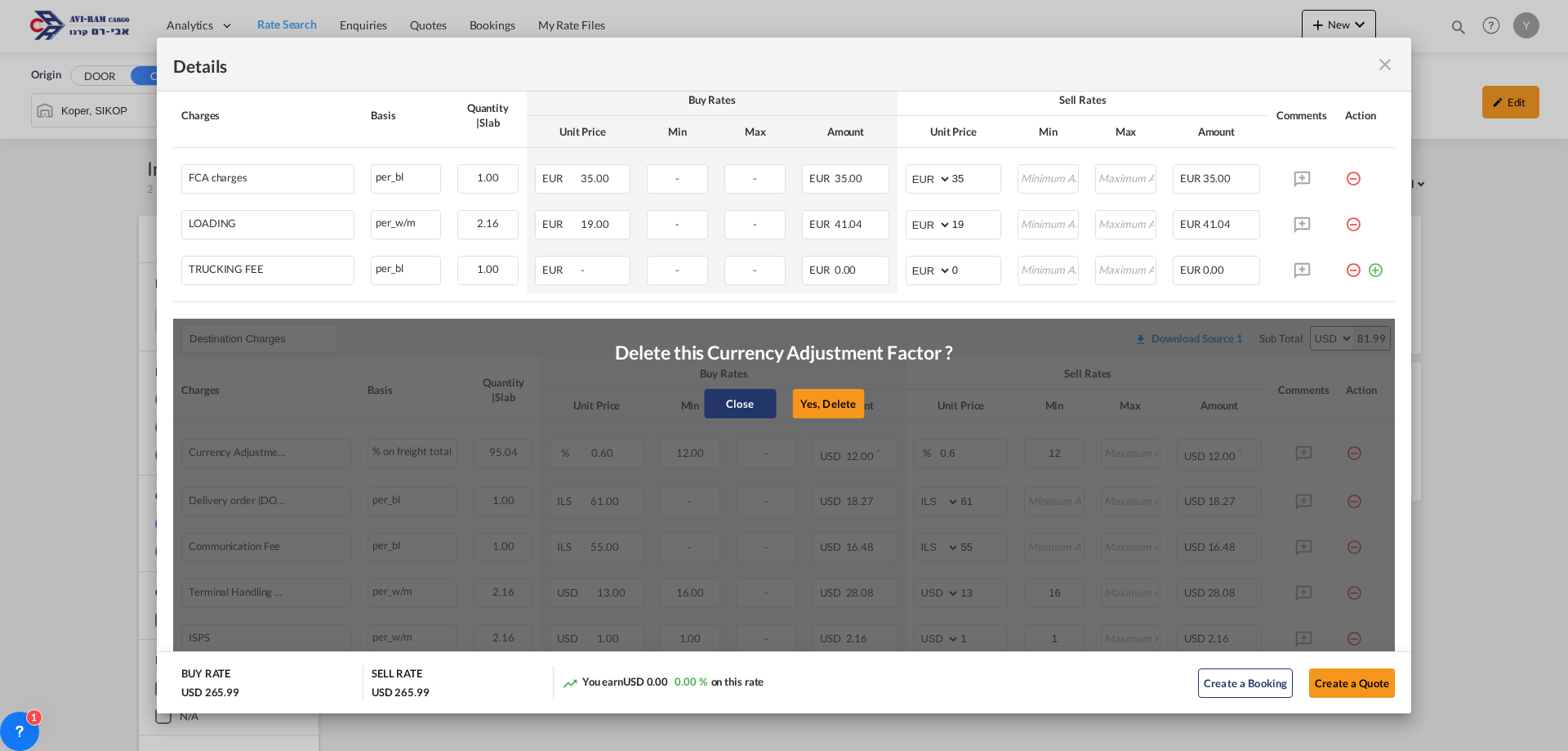
click at [712, 395] on button "Close" at bounding box center [739, 403] width 72 height 30
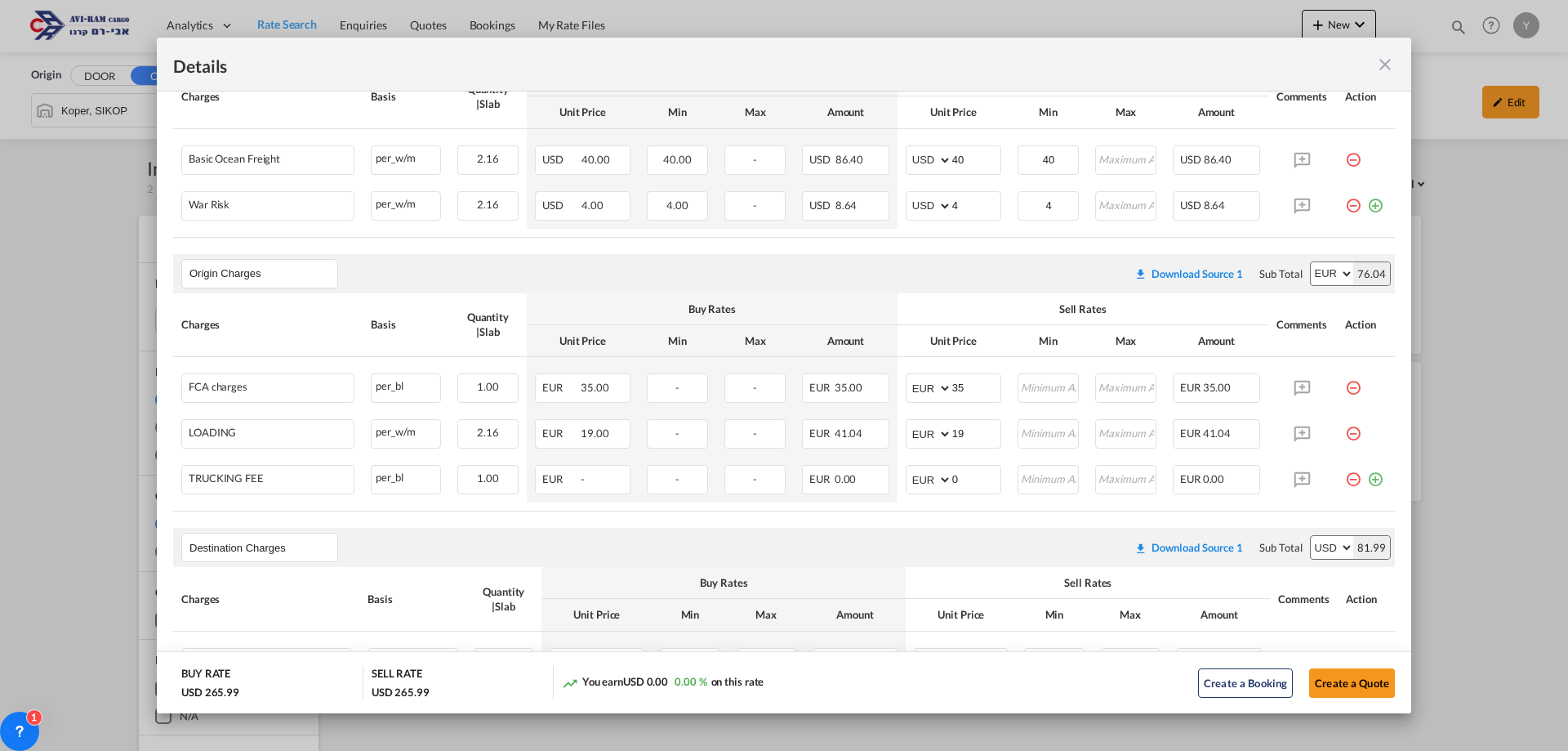
scroll to position [413, 0]
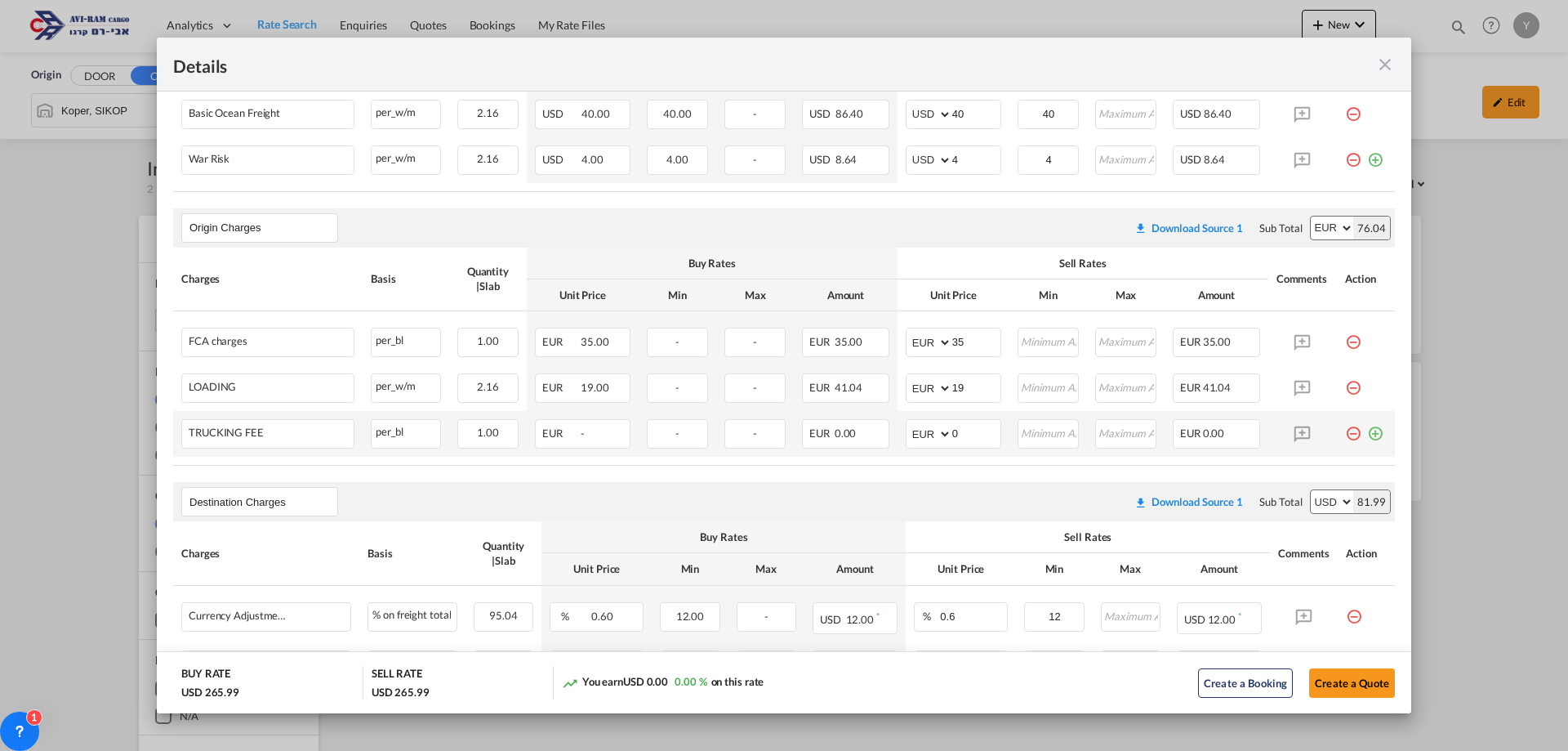
click at [1327, 442] on tr "TRUCKING FEE Please Enter Already Exists per_bl per_bl can not applied for this…" at bounding box center [783, 433] width 1222 height 46
click at [1345, 436] on md-icon "icon-minus-circle-outline red-400-fg pt-7" at bounding box center [1353, 428] width 17 height 17
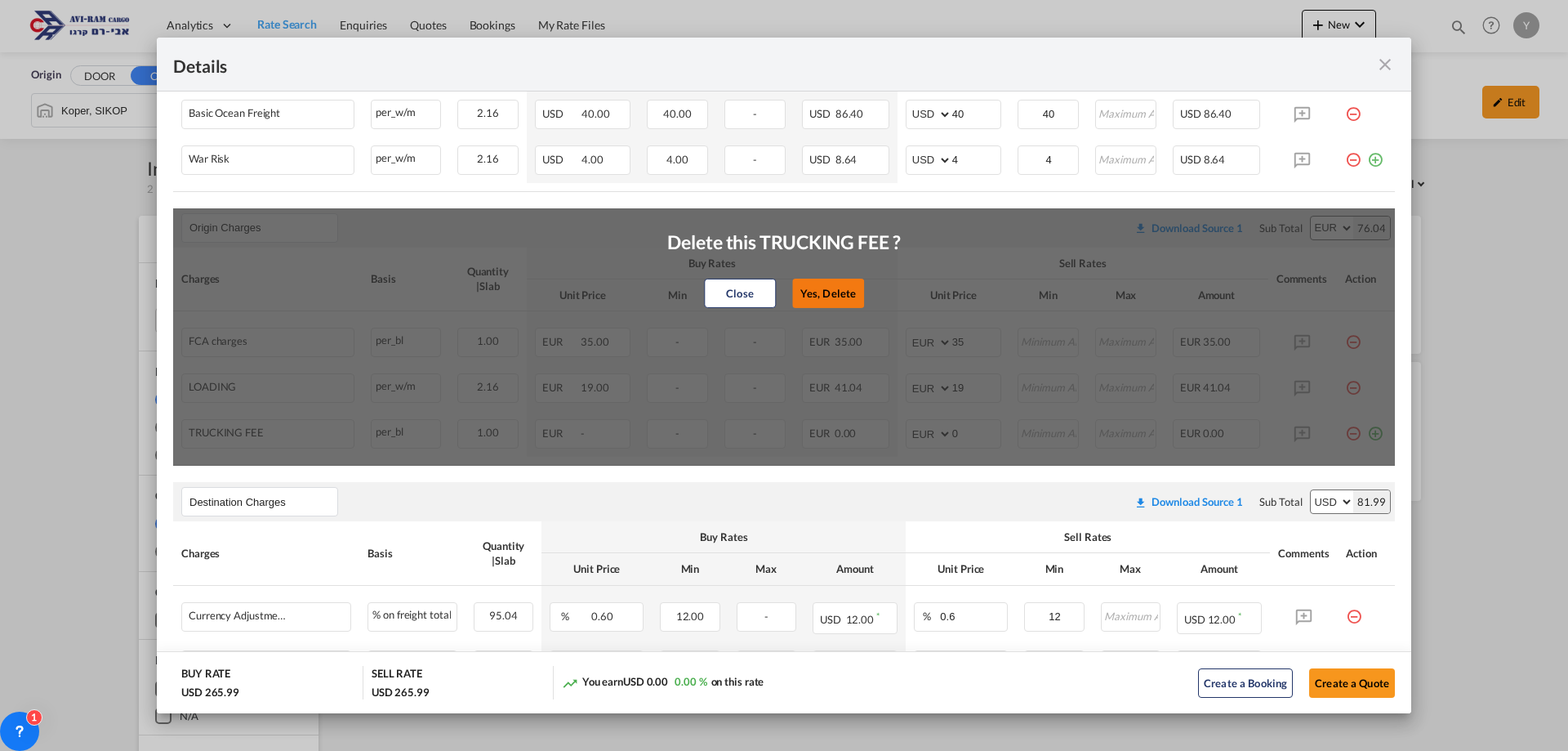
click at [823, 301] on button "Yes, Delete" at bounding box center [828, 294] width 72 height 30
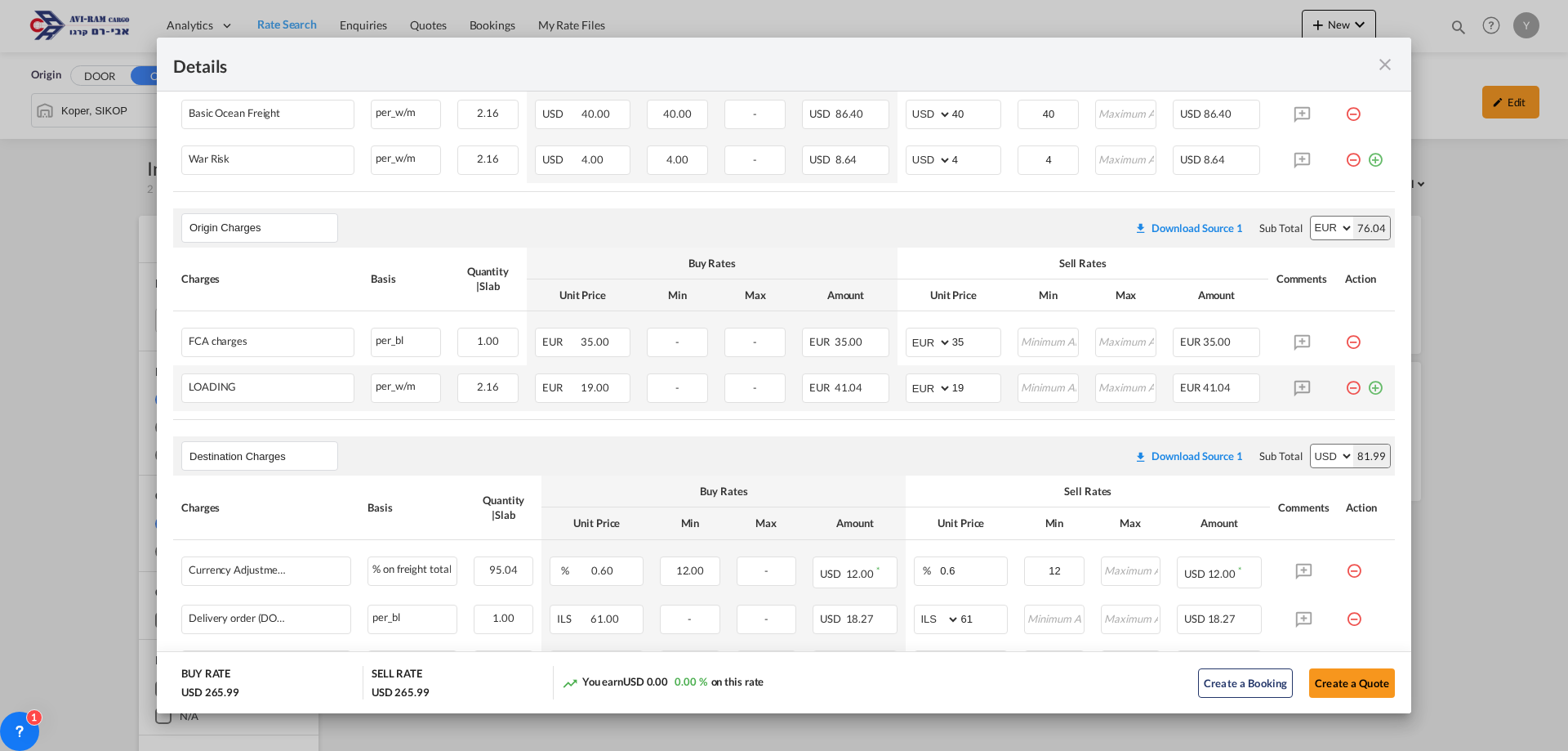
click at [1345, 389] on md-icon "icon-minus-circle-outline red-400-fg pt-7" at bounding box center [1353, 382] width 17 height 17
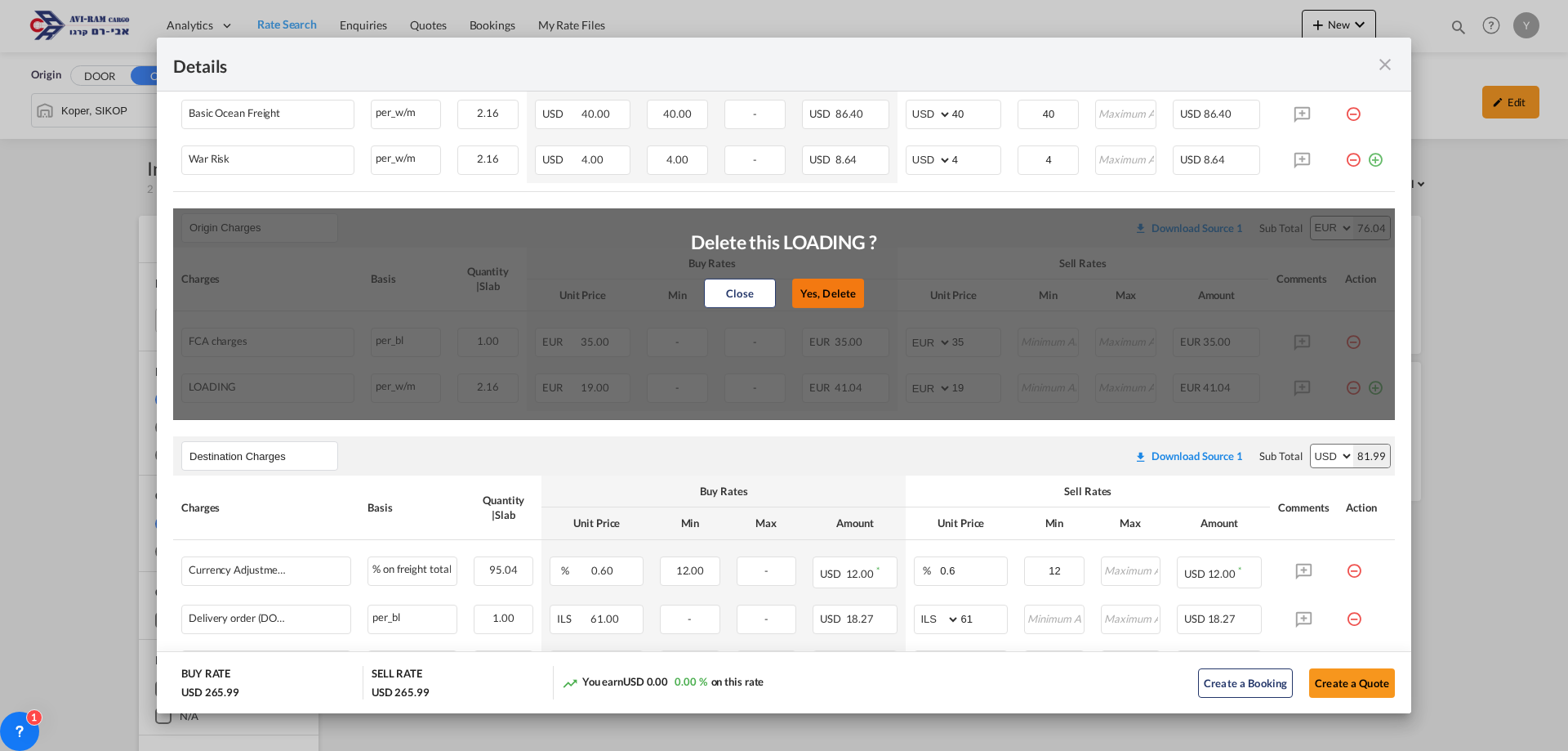
click at [817, 300] on button "Yes, Delete" at bounding box center [828, 294] width 72 height 30
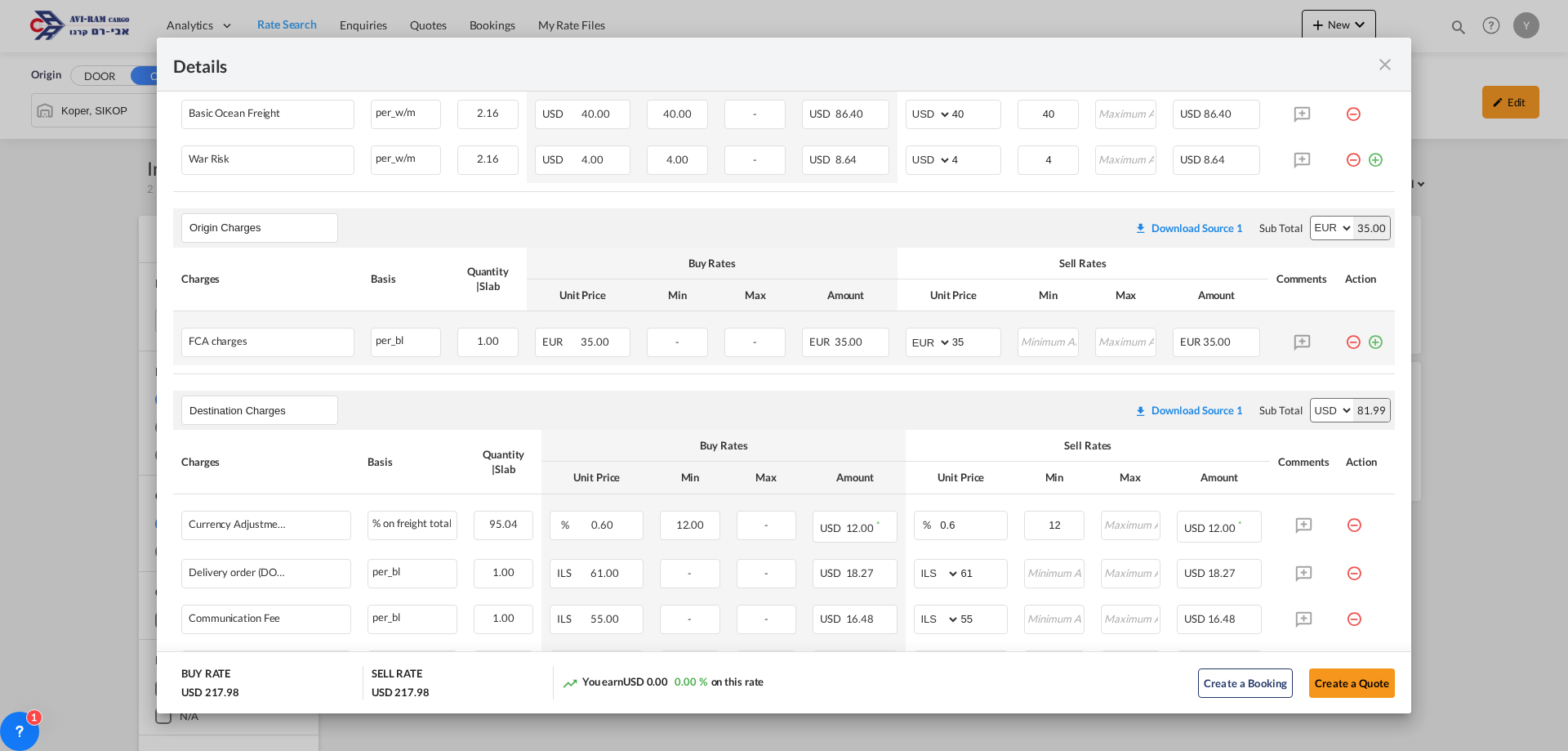
click at [1345, 344] on md-icon "icon-minus-circle-outline red-400-fg pt-7" at bounding box center [1353, 336] width 17 height 17
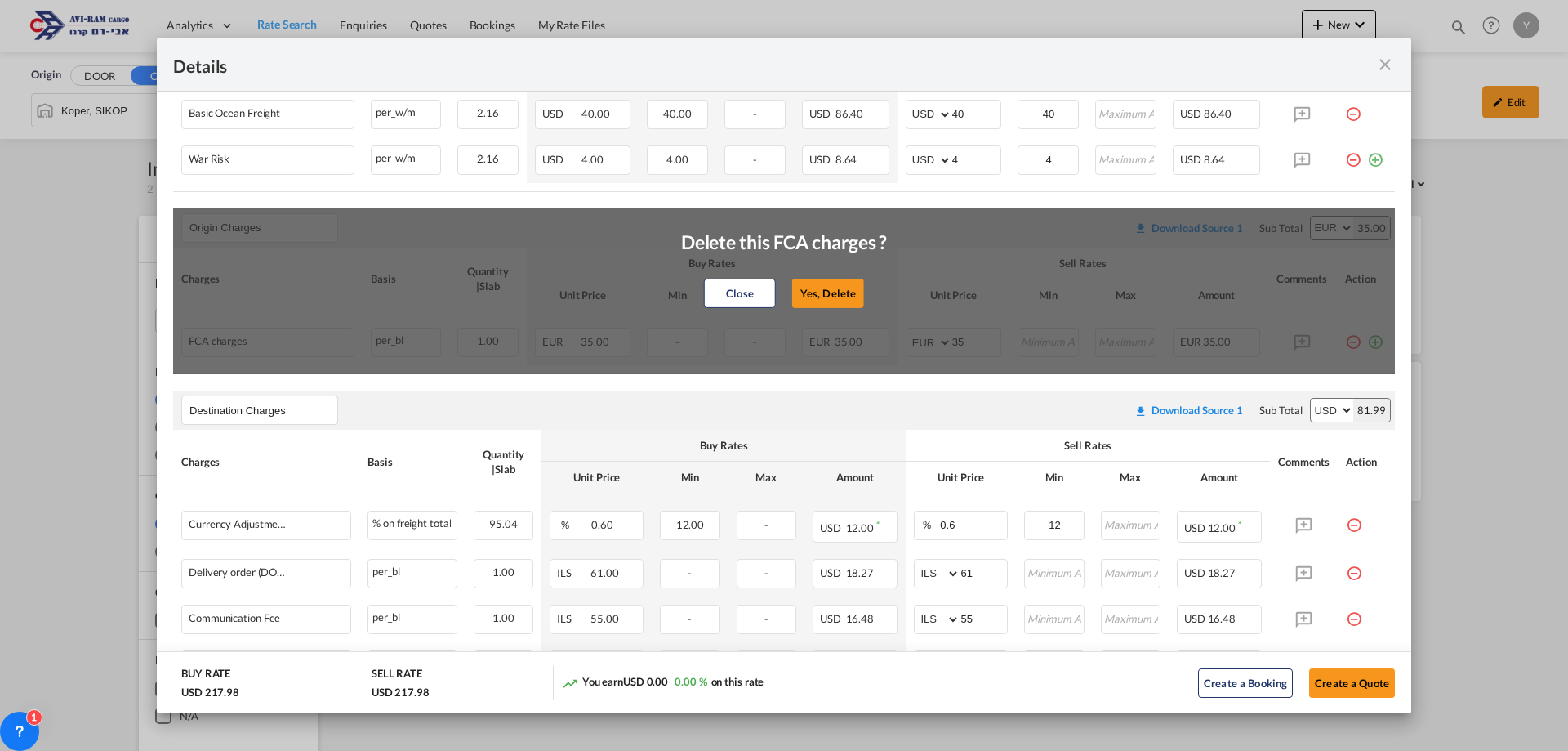
click at [840, 311] on div "Close Yes, Delete" at bounding box center [784, 294] width 206 height 39
click at [828, 293] on button "Yes, Delete" at bounding box center [828, 294] width 72 height 30
type input "Destination Charges"
select select "string:USD"
type input "0.6"
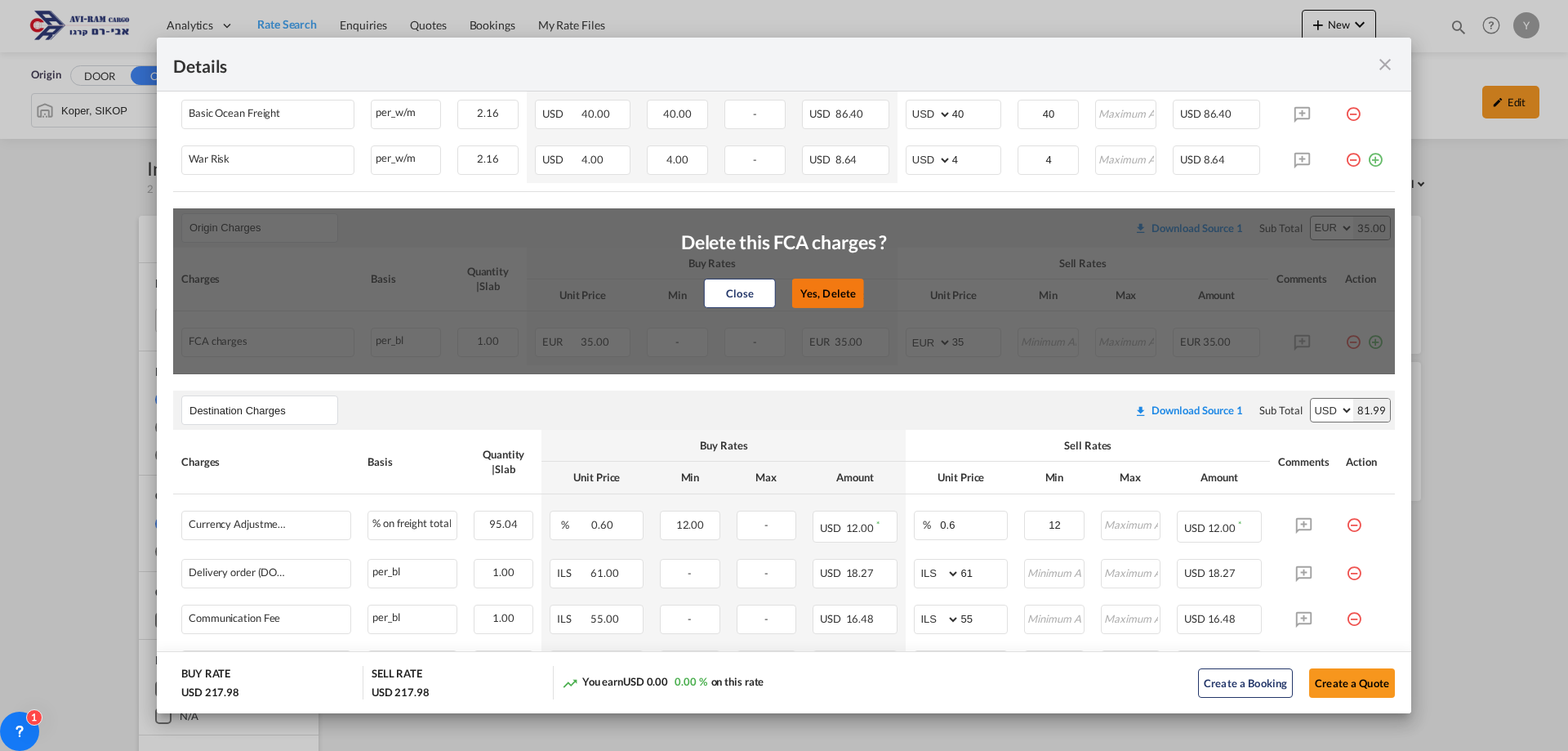
type input "12"
type input "0"
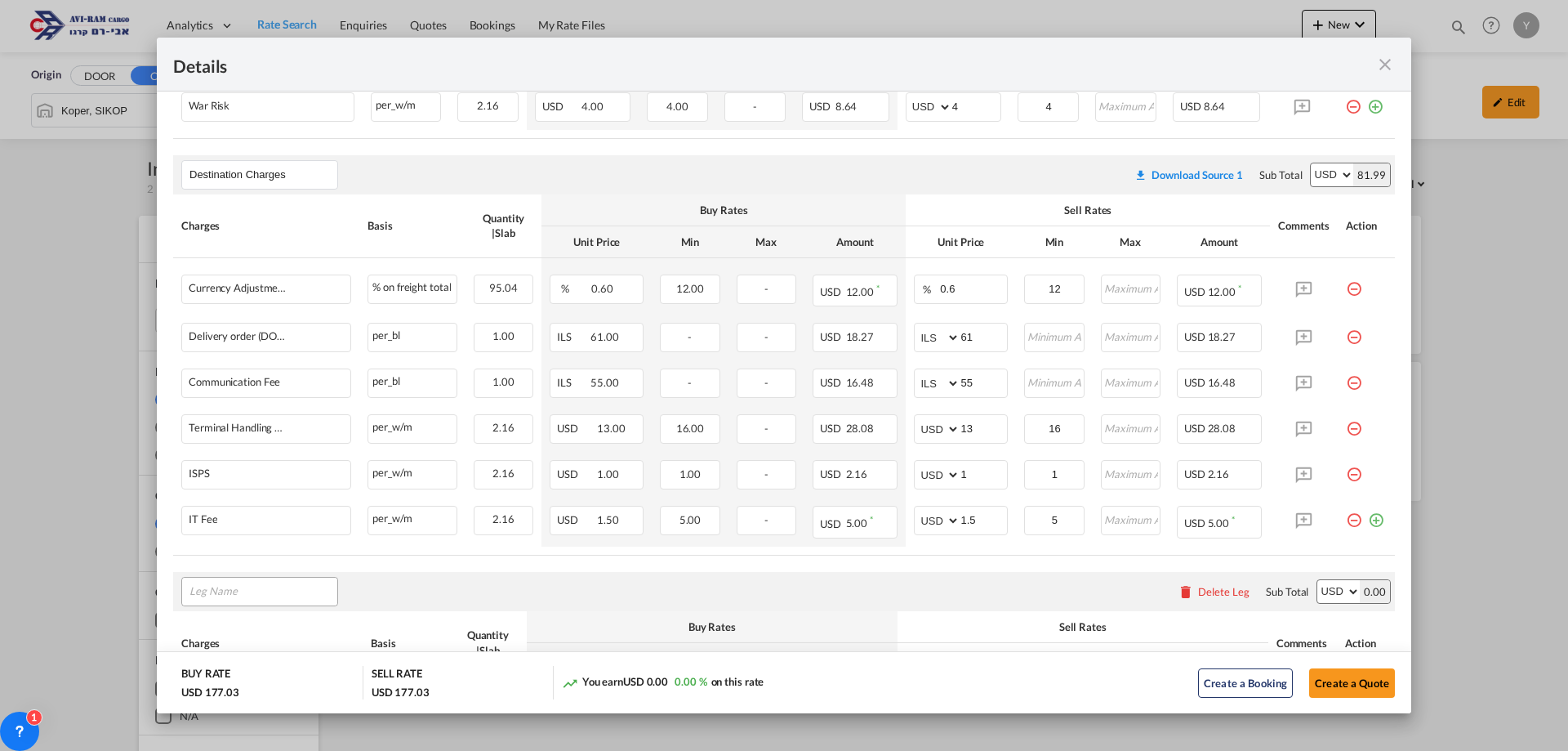
scroll to position [648, 0]
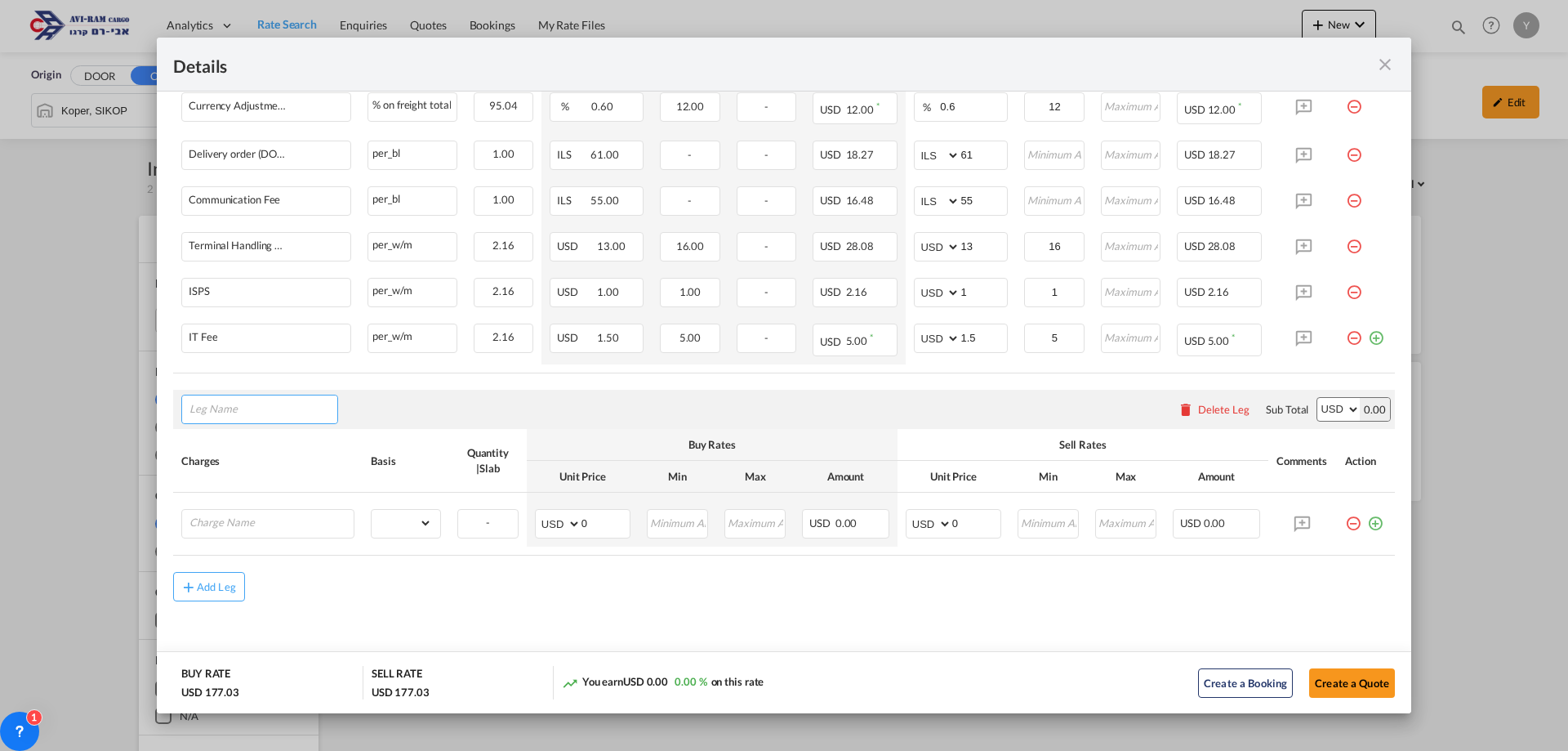
click at [231, 408] on input "Leg Name" at bounding box center [263, 409] width 148 height 24
click at [246, 477] on li "Ori gin Charges" at bounding box center [263, 485] width 149 height 39
type input "Origin Charges"
click at [260, 521] on input "Charge Name" at bounding box center [271, 522] width 164 height 24
click at [255, 562] on li "EXW AL L IN" at bounding box center [270, 554] width 163 height 39
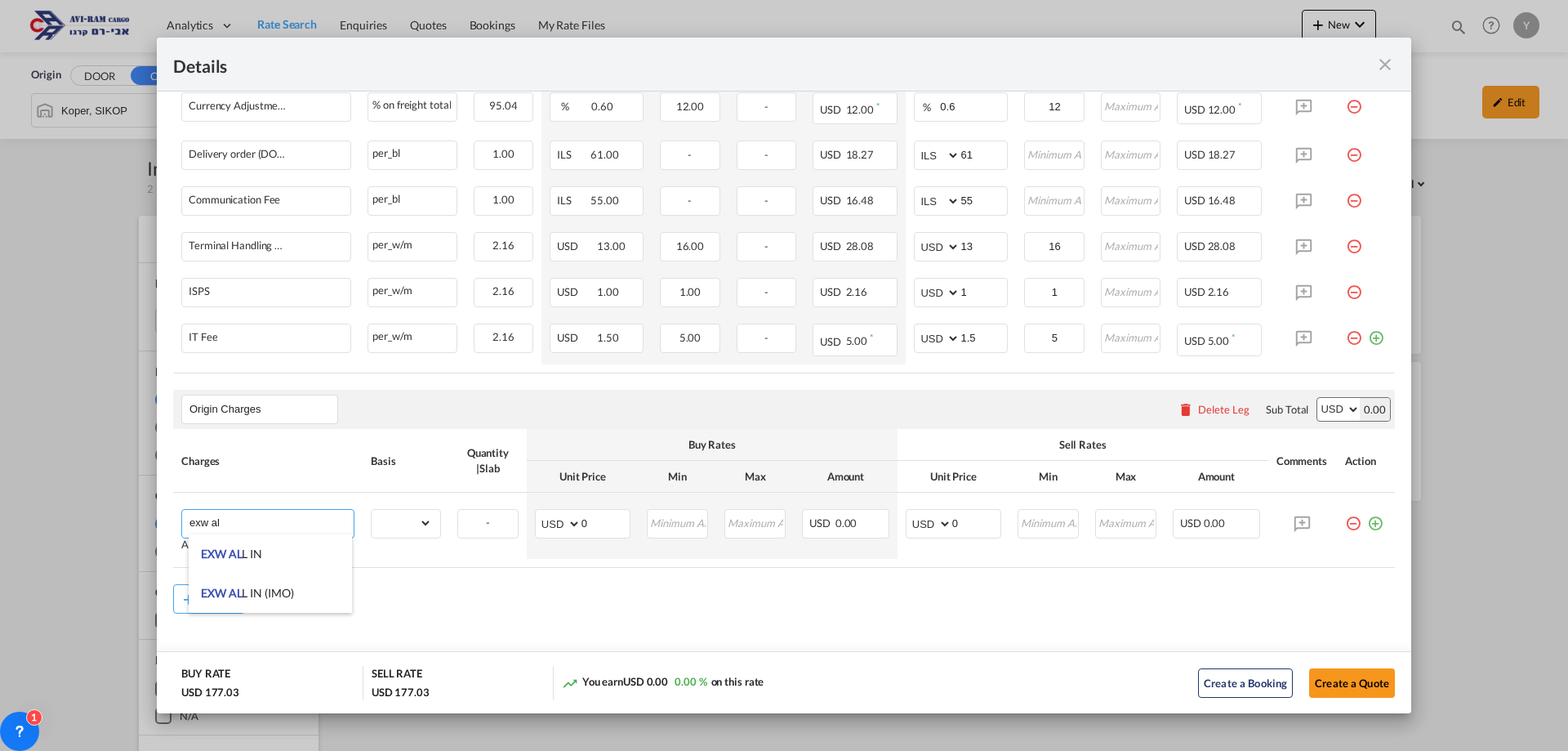
type input "EXW ALL IN"
click at [946, 537] on md-input-container "AED AFN ALL AMD ANG AOA ARS AUD AWG AZN BAM BBD BDT BGN BHD BIF BMD BND BOB BRL…" at bounding box center [953, 524] width 96 height 30
click at [938, 517] on select "AED AFN ALL AMD ANG AOA ARS AUD AWG AZN BAM BBD BDT BGN BHD BIF BMD BND BOB BRL…" at bounding box center [930, 523] width 43 height 23
select select "string:EUR"
click at [908, 512] on select "AED AFN ALL AMD ANG AOA ARS AUD AWG AZN BAM BBD BDT BGN BHD BIF BMD BND BOB BRL…" at bounding box center [930, 523] width 43 height 23
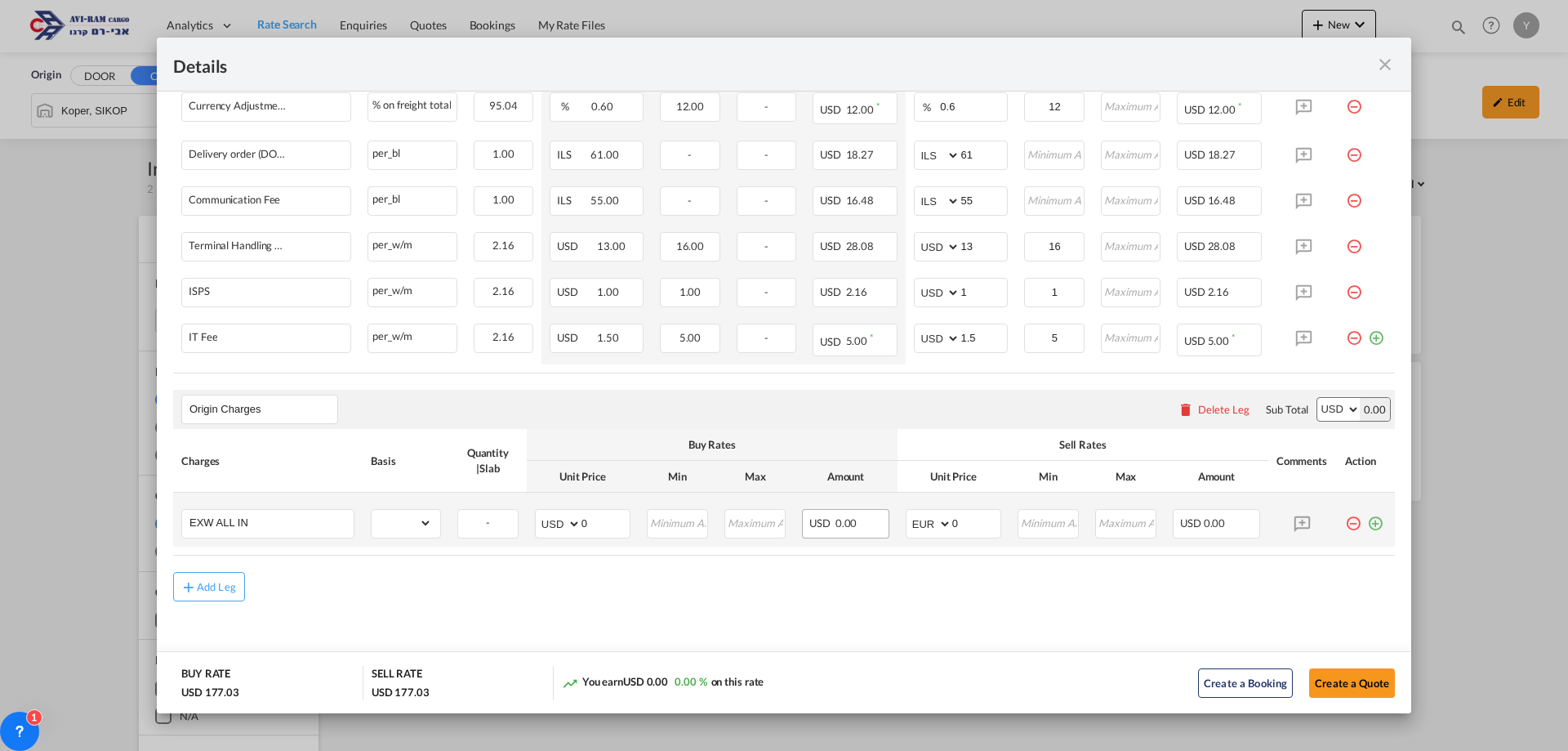
click at [877, 520] on div "USD 0.00" at bounding box center [845, 524] width 87 height 30
click at [861, 522] on div "USD 0.00" at bounding box center [845, 524] width 87 height 30
click at [953, 523] on input "0" at bounding box center [976, 522] width 48 height 24
drag, startPoint x: 953, startPoint y: 523, endPoint x: 936, endPoint y: 533, distance: 19.7
click at [936, 533] on md-input-container "AED AFN ALL AMD ANG AOA ARS AUD AWG AZN BAM BBD BDT BGN BHD BIF BMD BND BOB BRL…" at bounding box center [953, 524] width 96 height 30
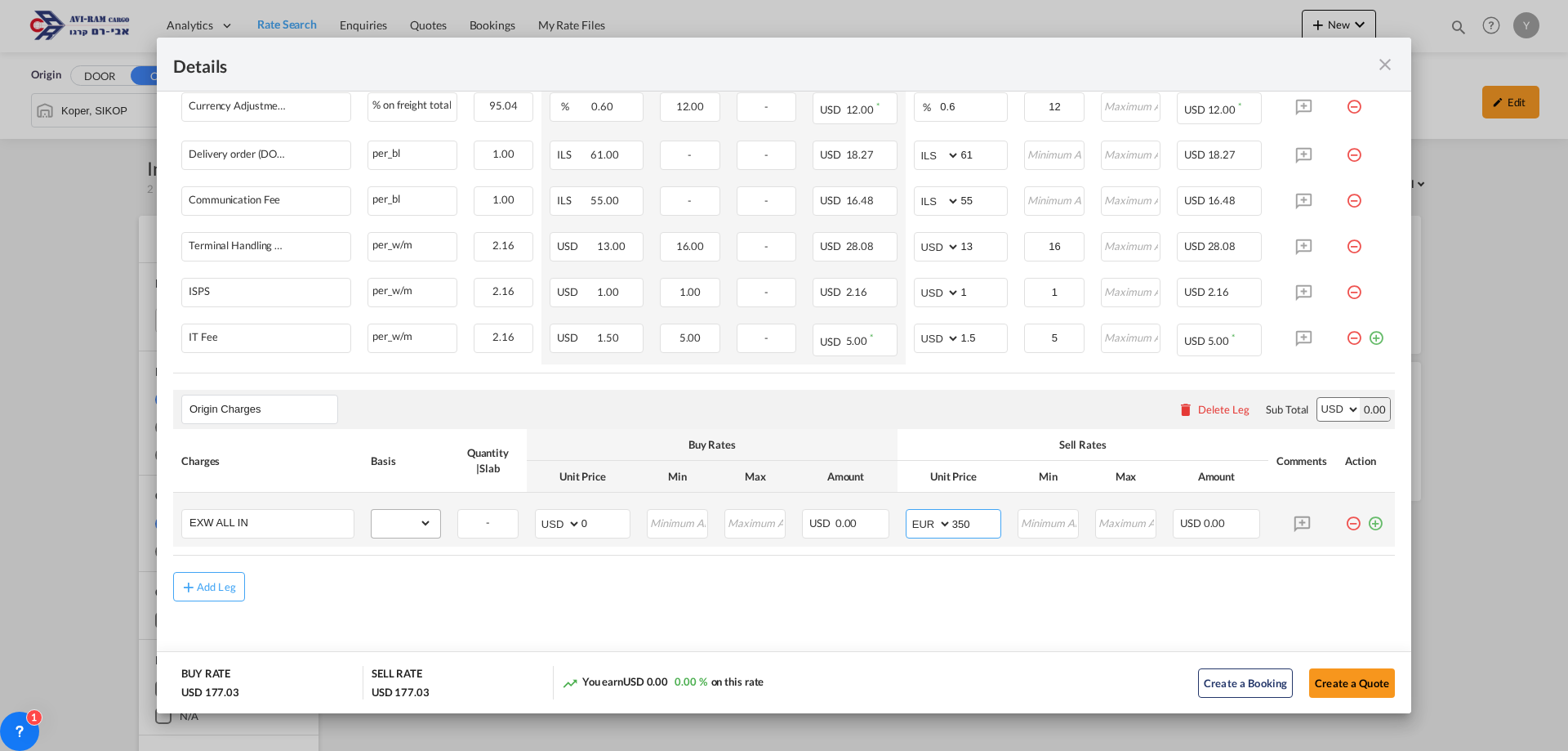
type input "350"
click at [425, 516] on select "gross_weight volumetric_weight per_shipment per_bl per_km per_hawb per_kg flat …" at bounding box center [401, 523] width 60 height 26
select select "per_bl"
click at [372, 510] on select "gross_weight volumetric_weight per_shipment per_bl per_km per_hawb per_kg flat …" at bounding box center [401, 523] width 60 height 26
click at [1358, 678] on button "Create a Quote" at bounding box center [1352, 683] width 85 height 30
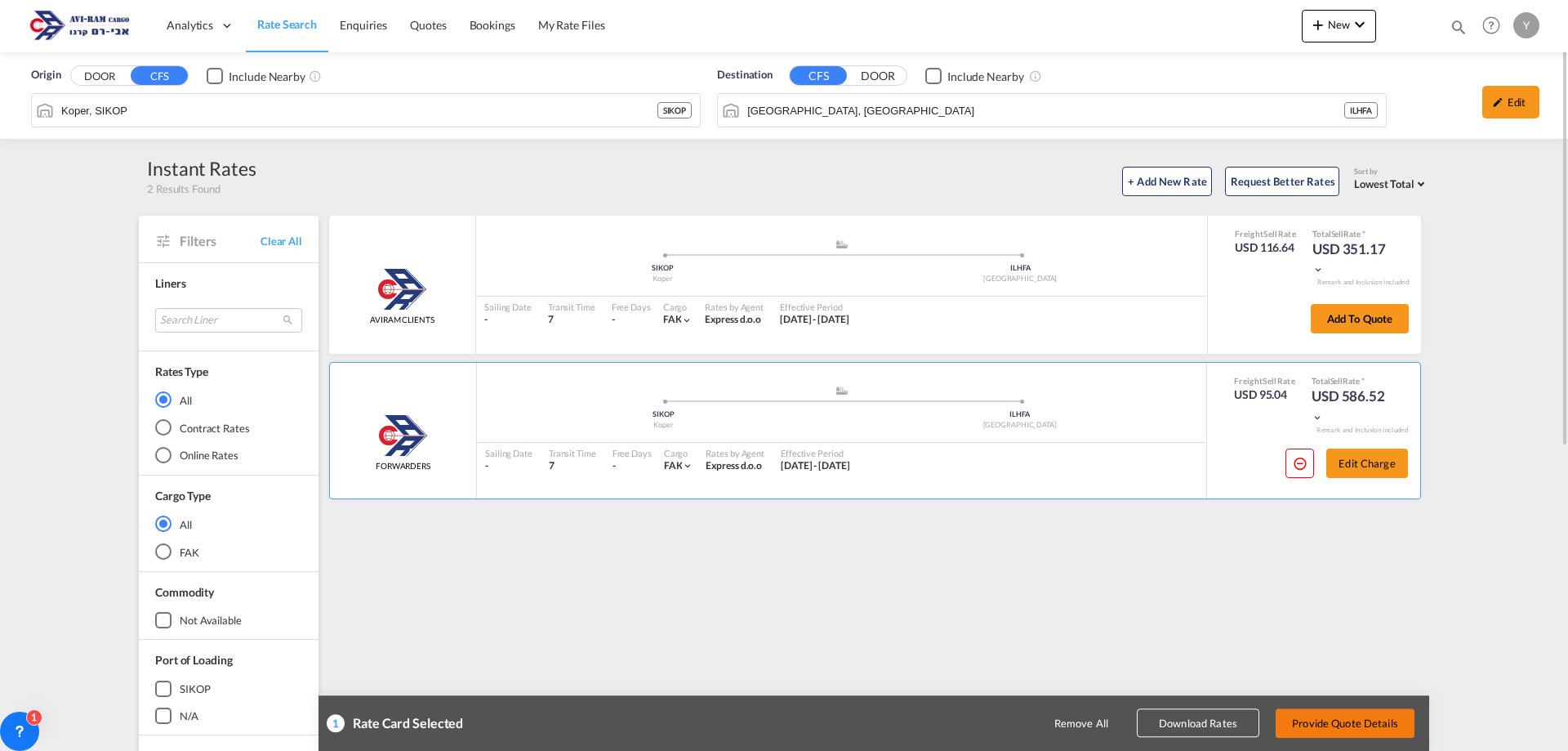
click at [1382, 721] on button "Provide Quote Details" at bounding box center [1344, 723] width 138 height 30
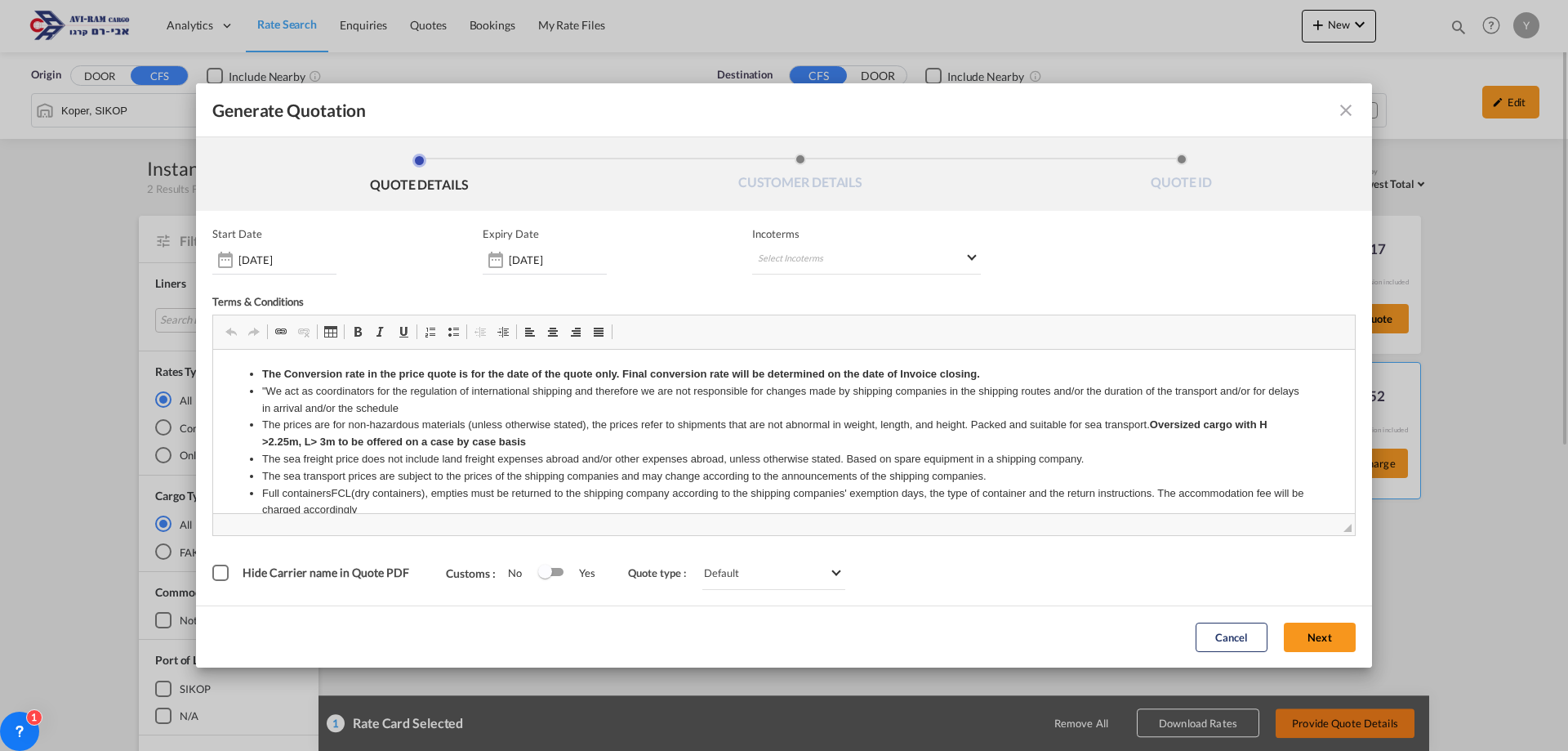
scroll to position [0, 0]
click at [740, 247] on div "Start Date 01 Sep 2025 Expiry Date 30 Sep 2025 Incoterms Select Incoterms CIP -…" at bounding box center [784, 250] width 1143 height 47
click at [769, 257] on md-select "Select Incoterms CIP - import Carriage and Insurance Paid to EXW - import Ex Wo…" at bounding box center [867, 260] width 229 height 30
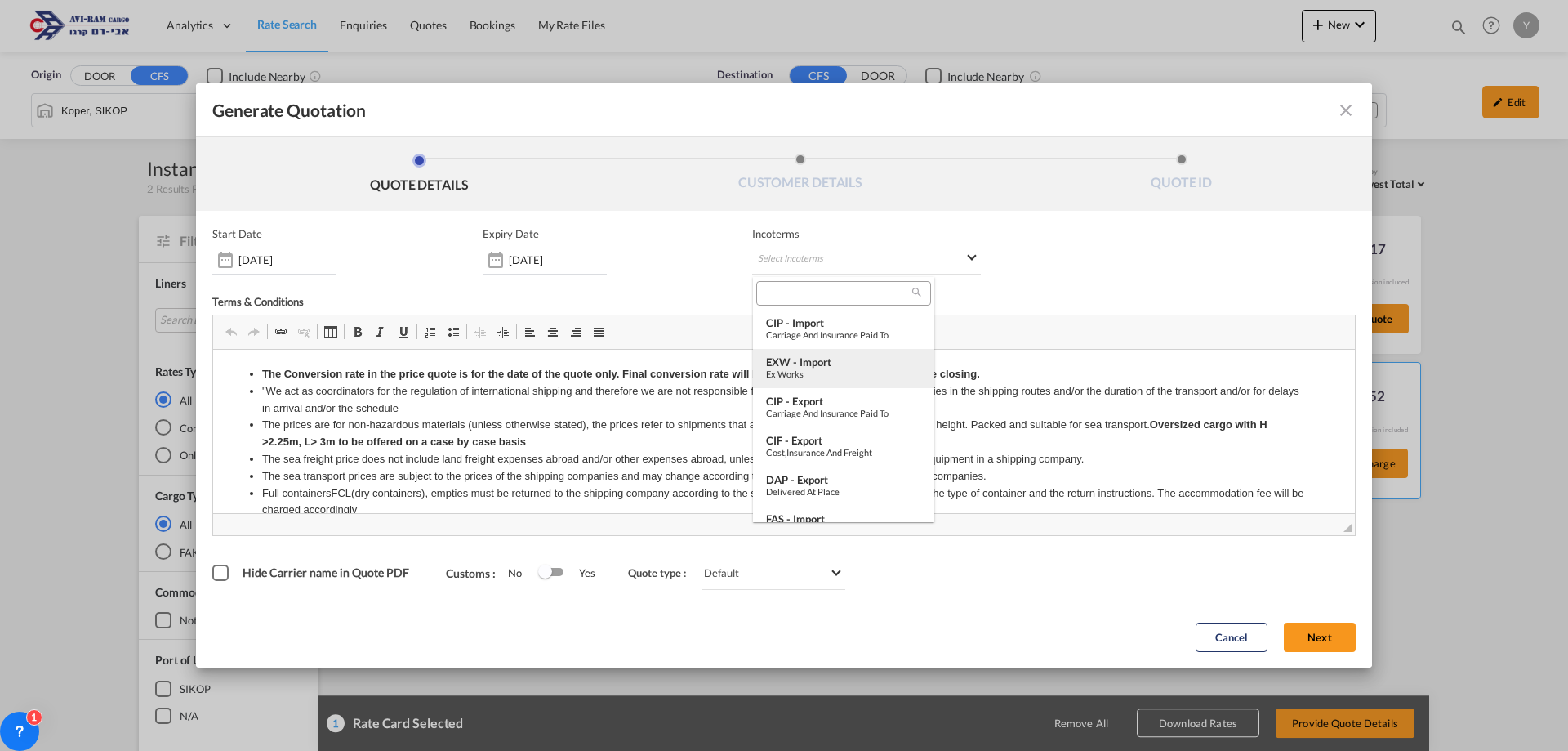
click at [860, 373] on div "Ex Works" at bounding box center [843, 373] width 155 height 10
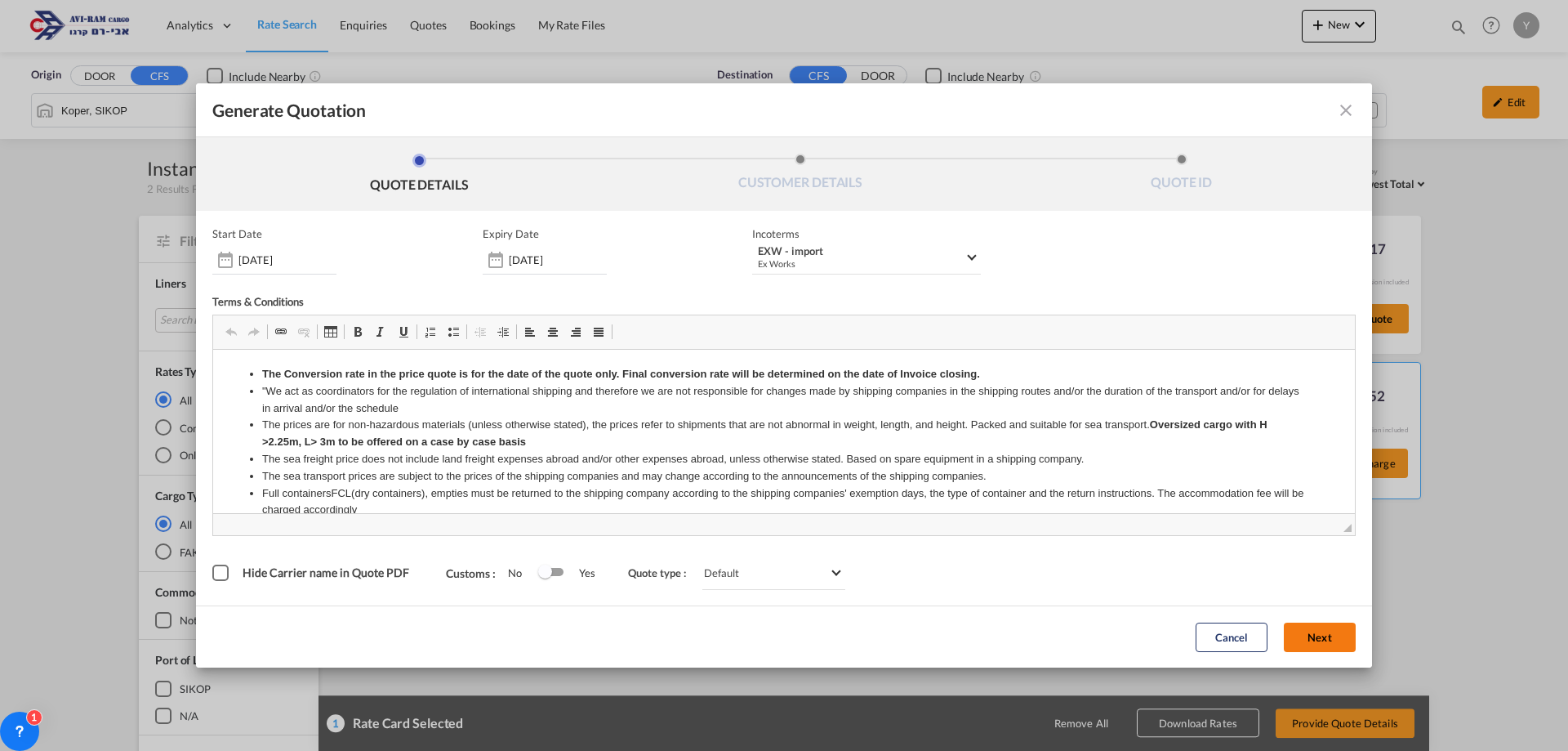
click at [1334, 639] on button "Next" at bounding box center [1319, 638] width 72 height 30
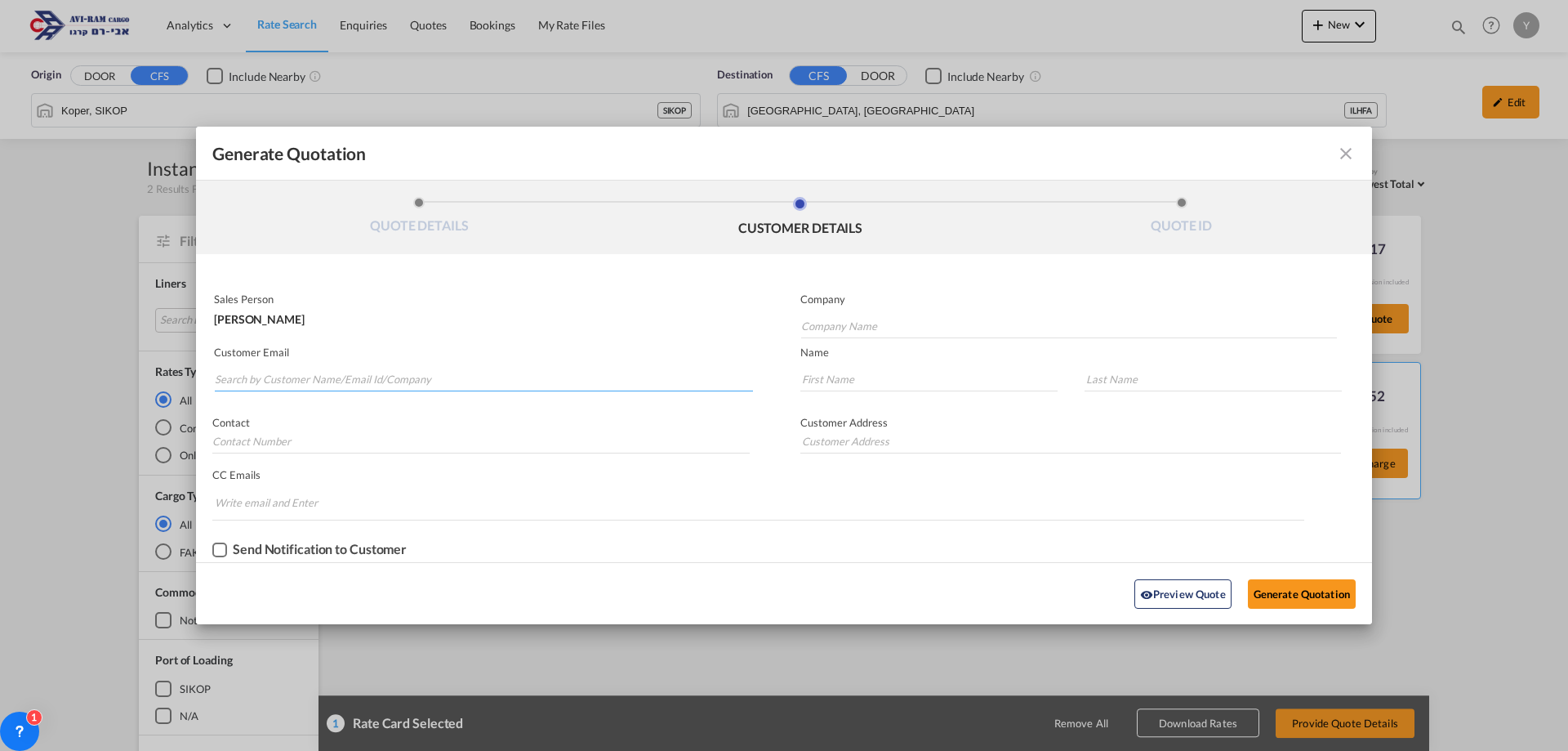
click at [357, 375] on input "Search by Customer Name/Email Id/Company" at bounding box center [483, 379] width 538 height 24
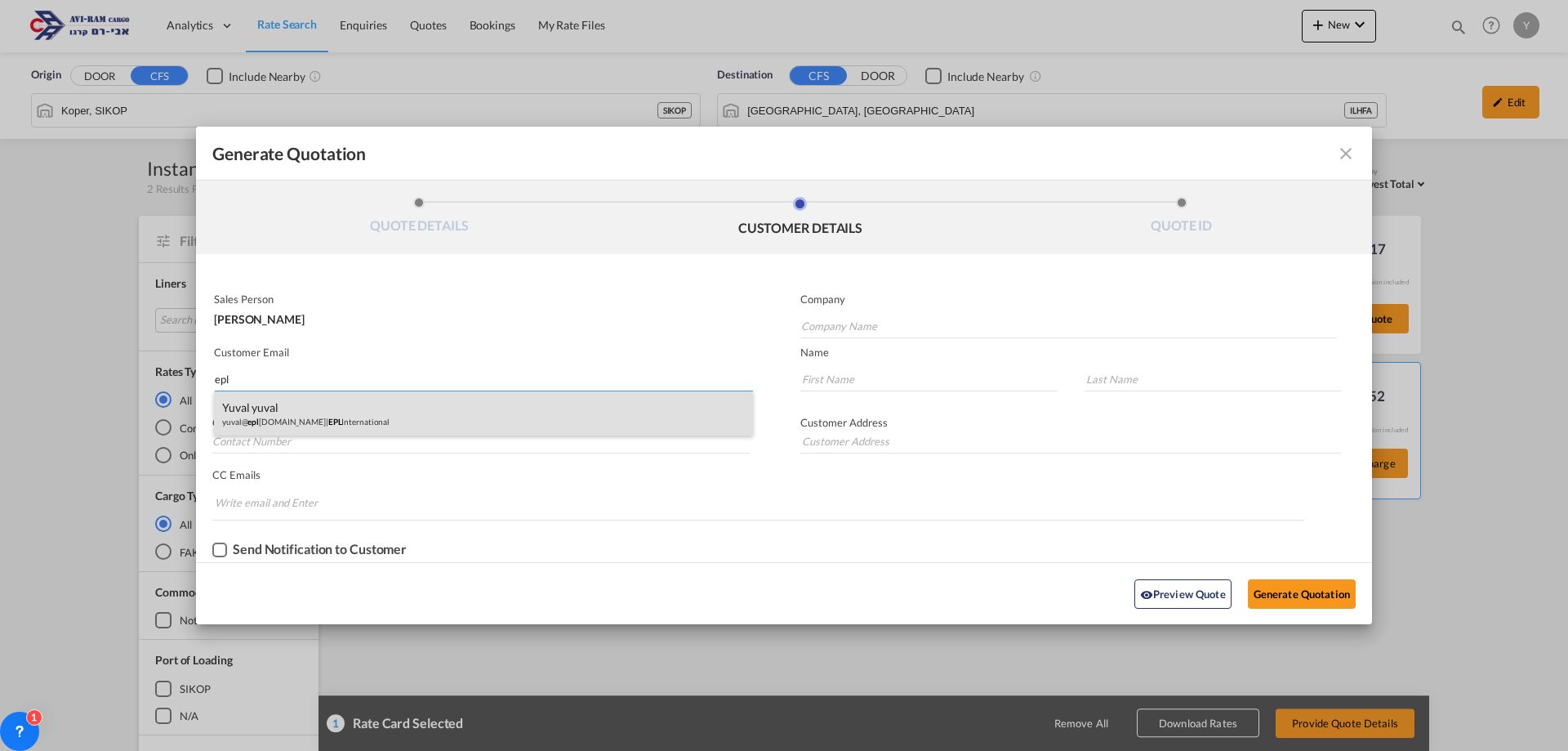
type input "epl"
click at [295, 428] on div "yuval yuval yuval@ epl [DOMAIN_NAME] | EPL International" at bounding box center [483, 413] width 539 height 44
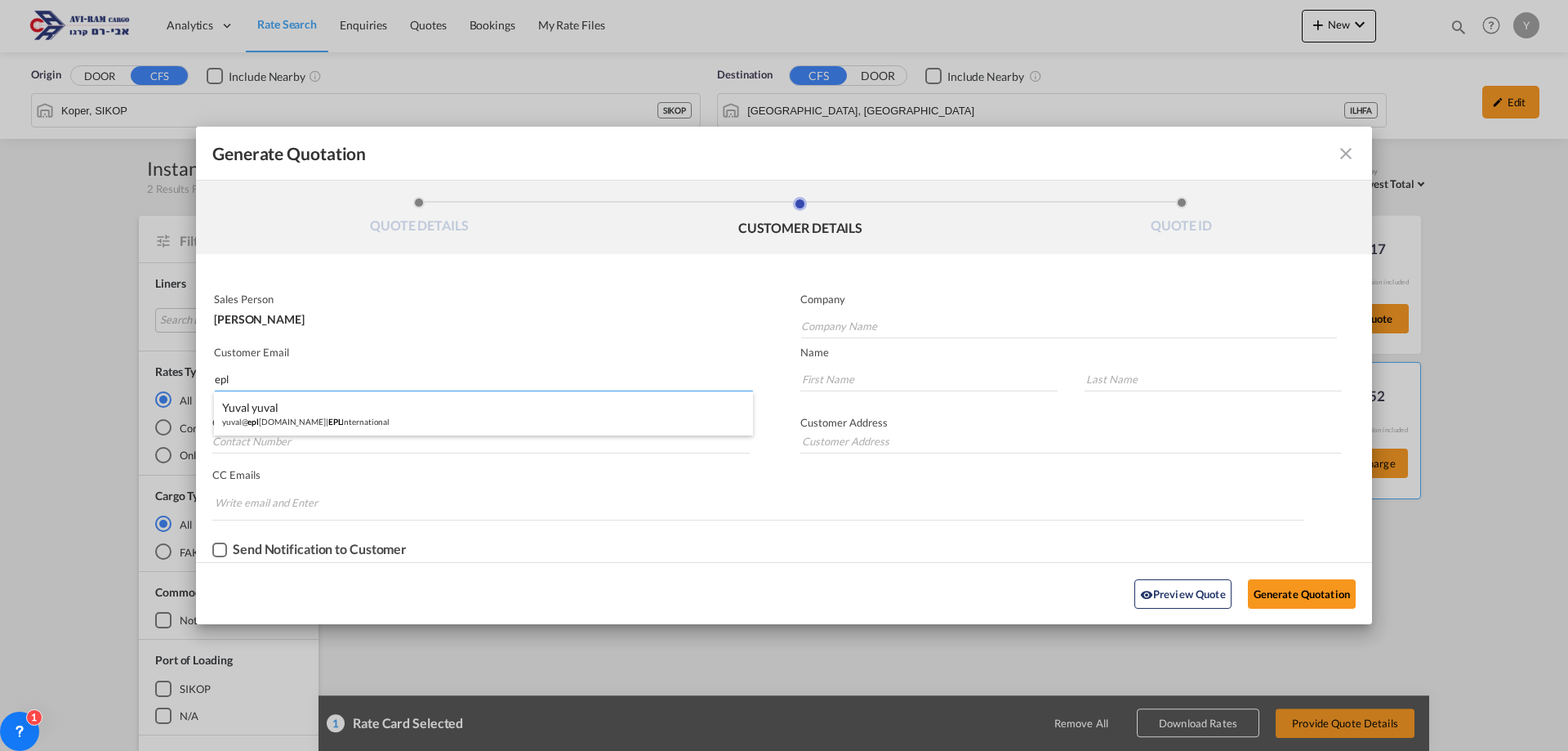
type input "EPL International"
type input "[EMAIL_ADDRESS][DOMAIN_NAME]"
type input "yuval"
type input "0546841220"
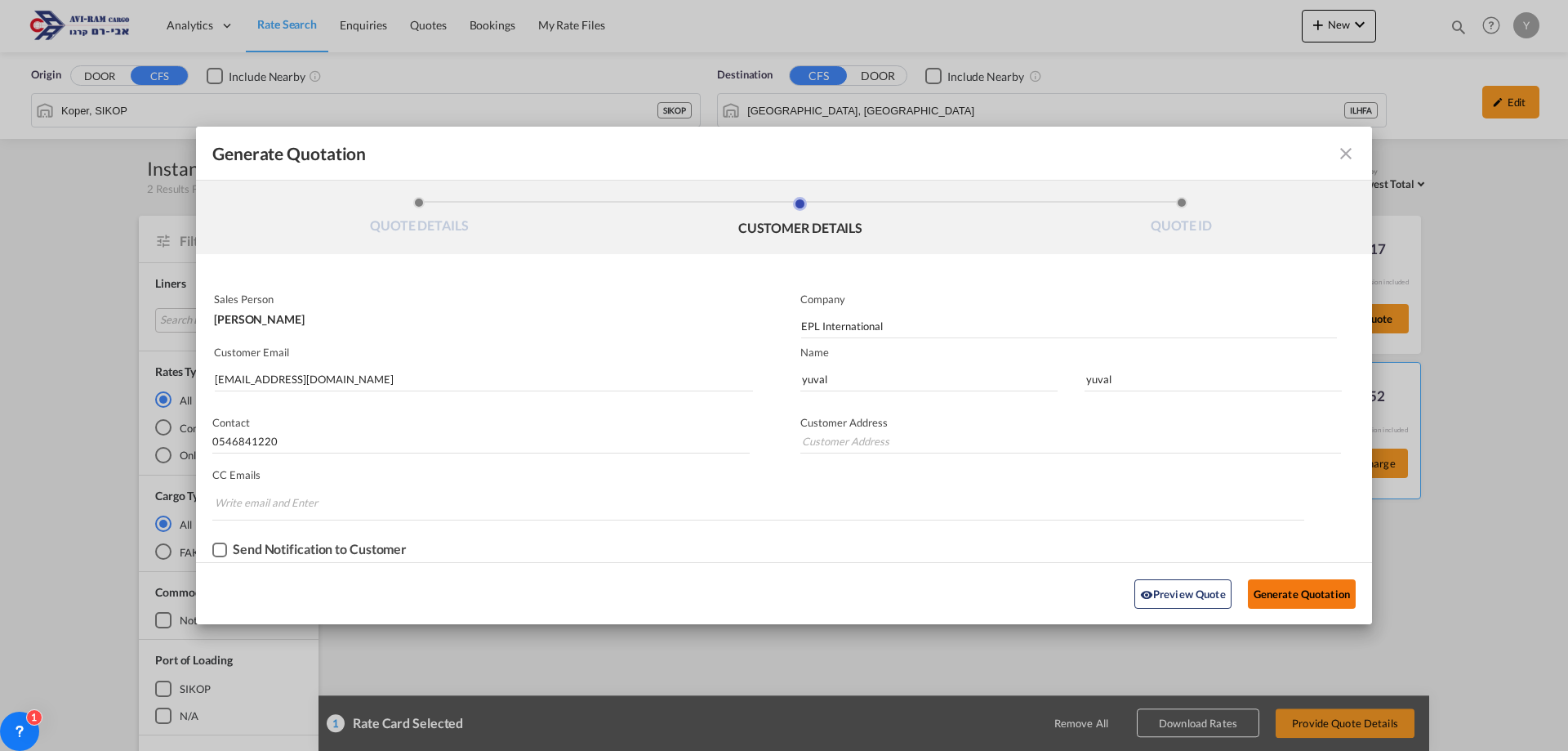
click at [1314, 582] on button "Generate Quotation" at bounding box center [1301, 594] width 108 height 30
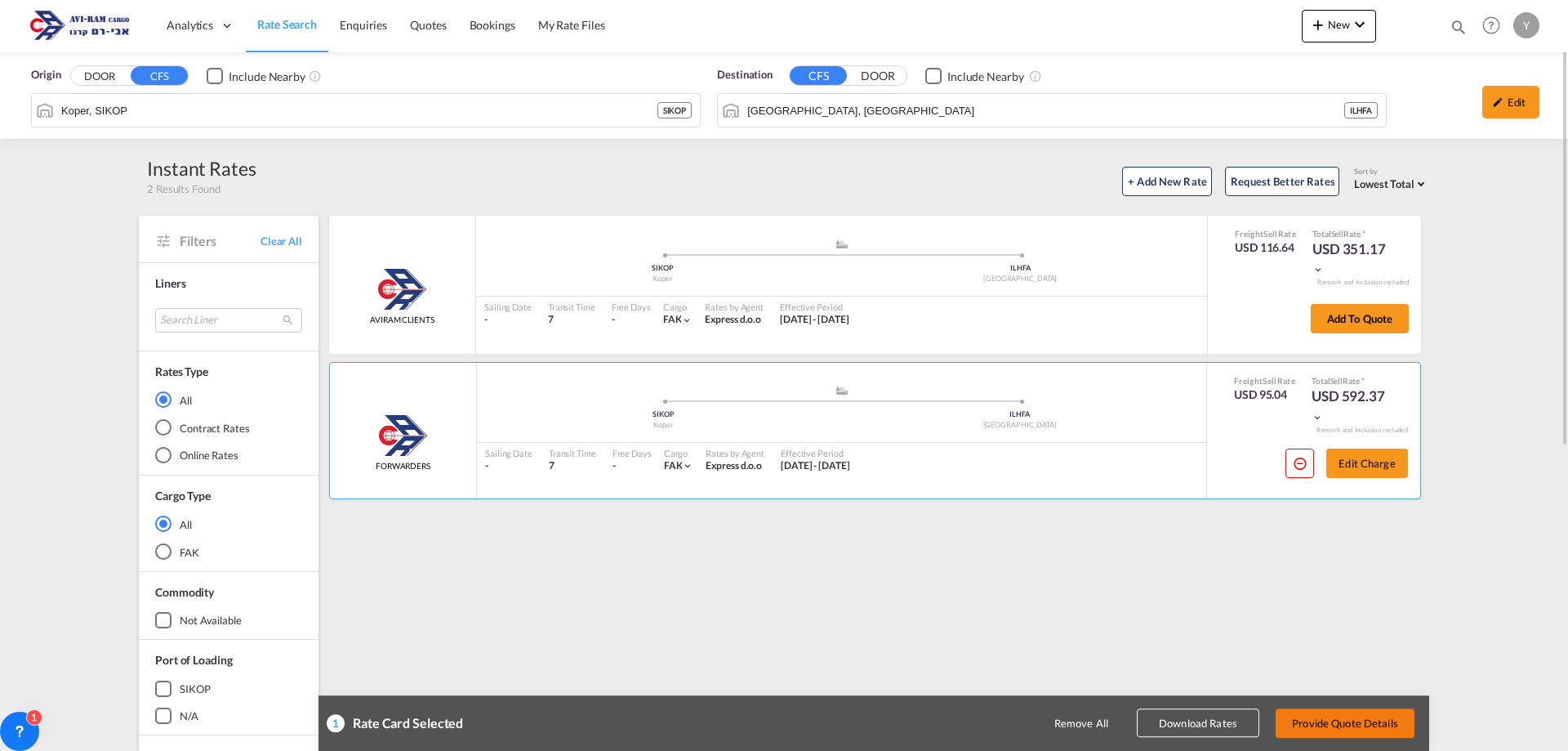
click at [1324, 724] on button "Provide Quote Details" at bounding box center [1344, 723] width 138 height 30
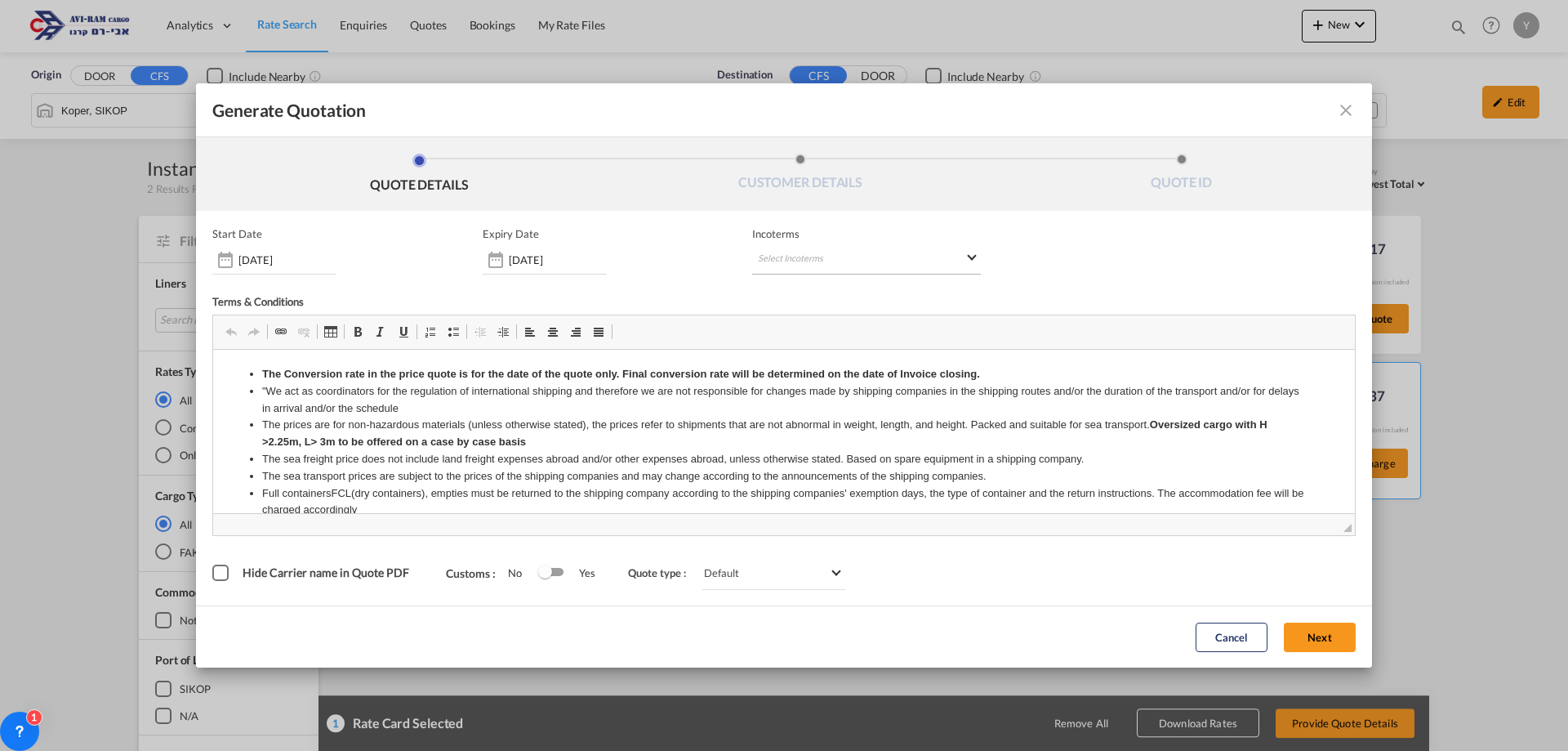
click at [853, 260] on md-select "Select Incoterms DPU - import Delivery at Place Unloaded DAP - import Delivered…" at bounding box center [867, 260] width 229 height 30
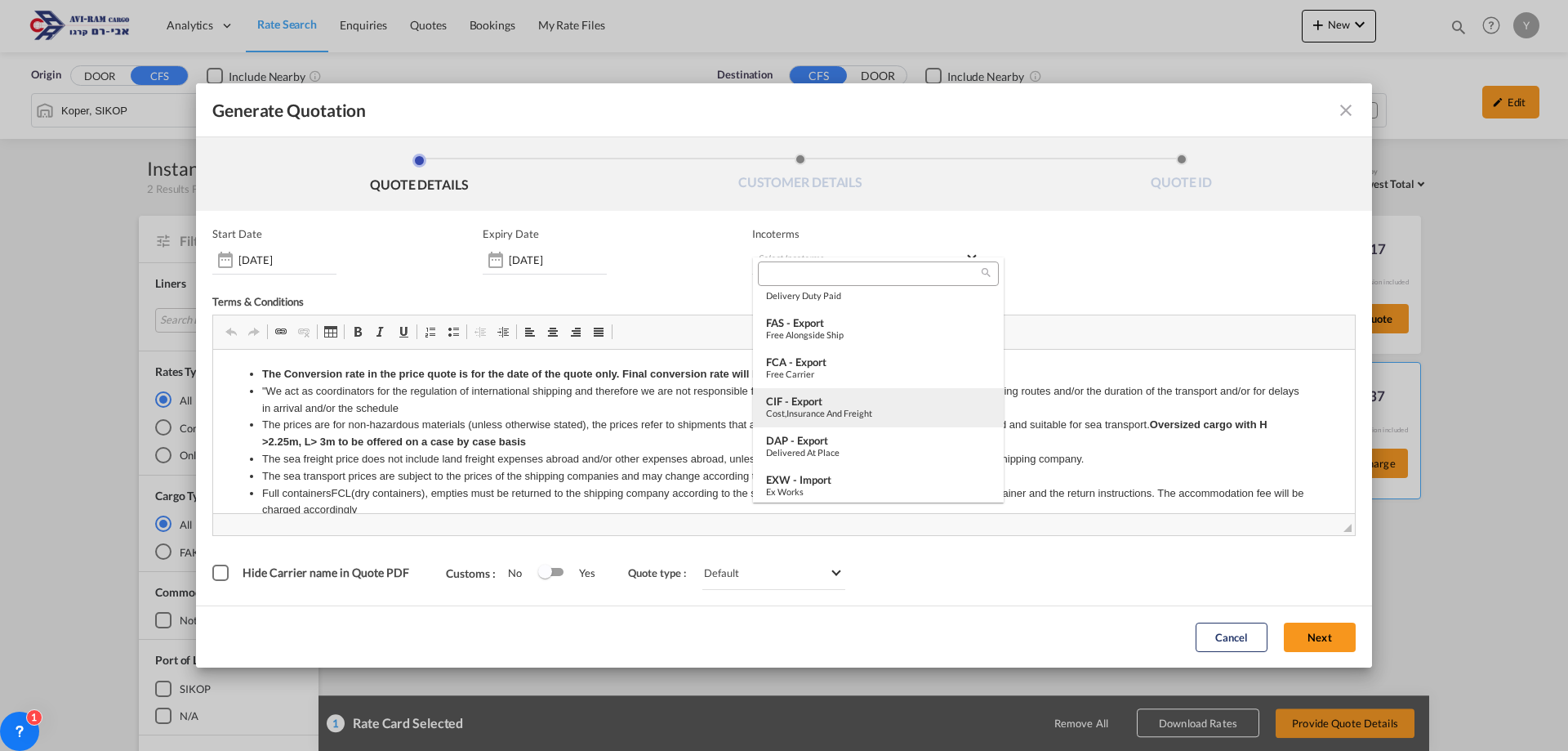
scroll to position [245, 0]
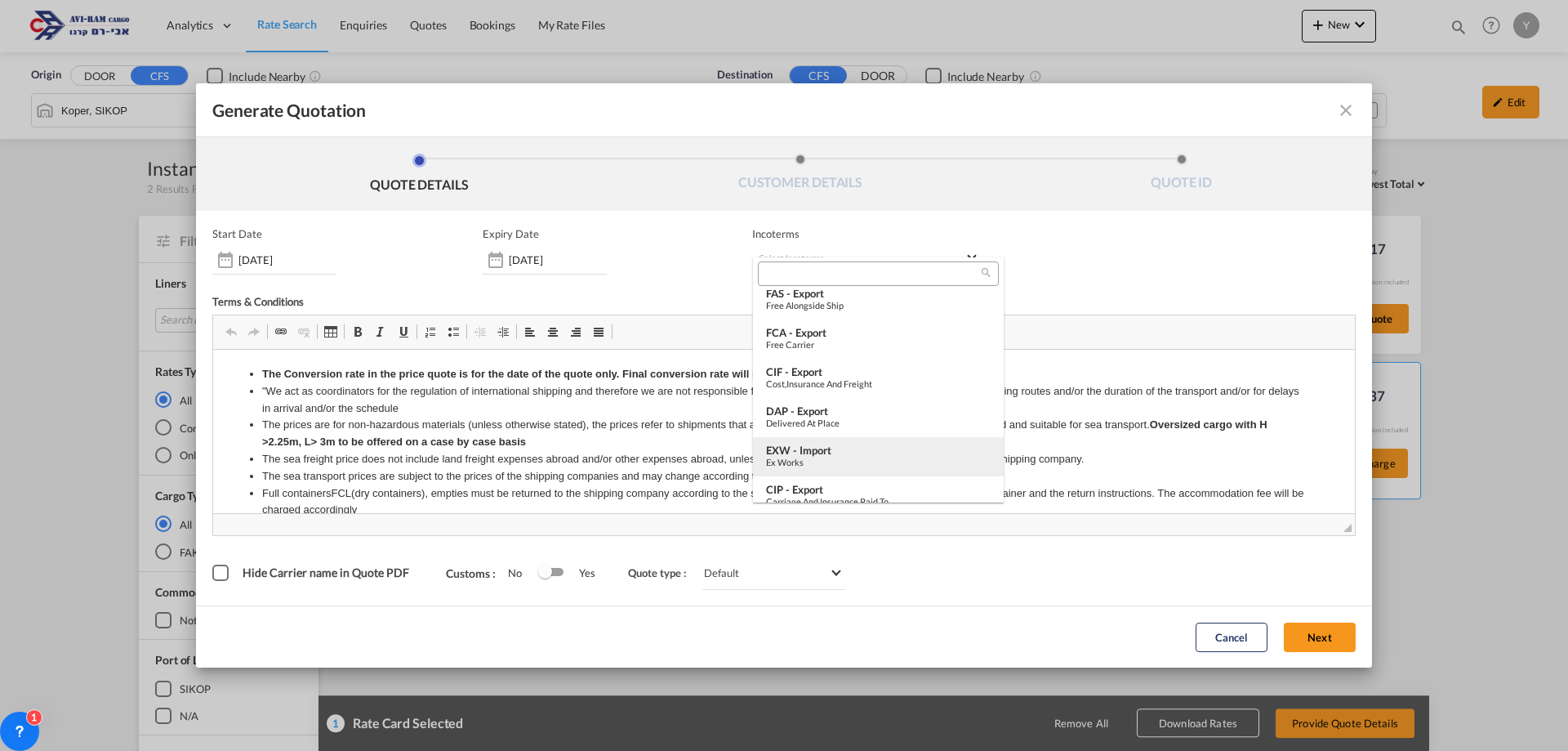
click at [855, 455] on div "EXW - import" at bounding box center [879, 450] width 225 height 13
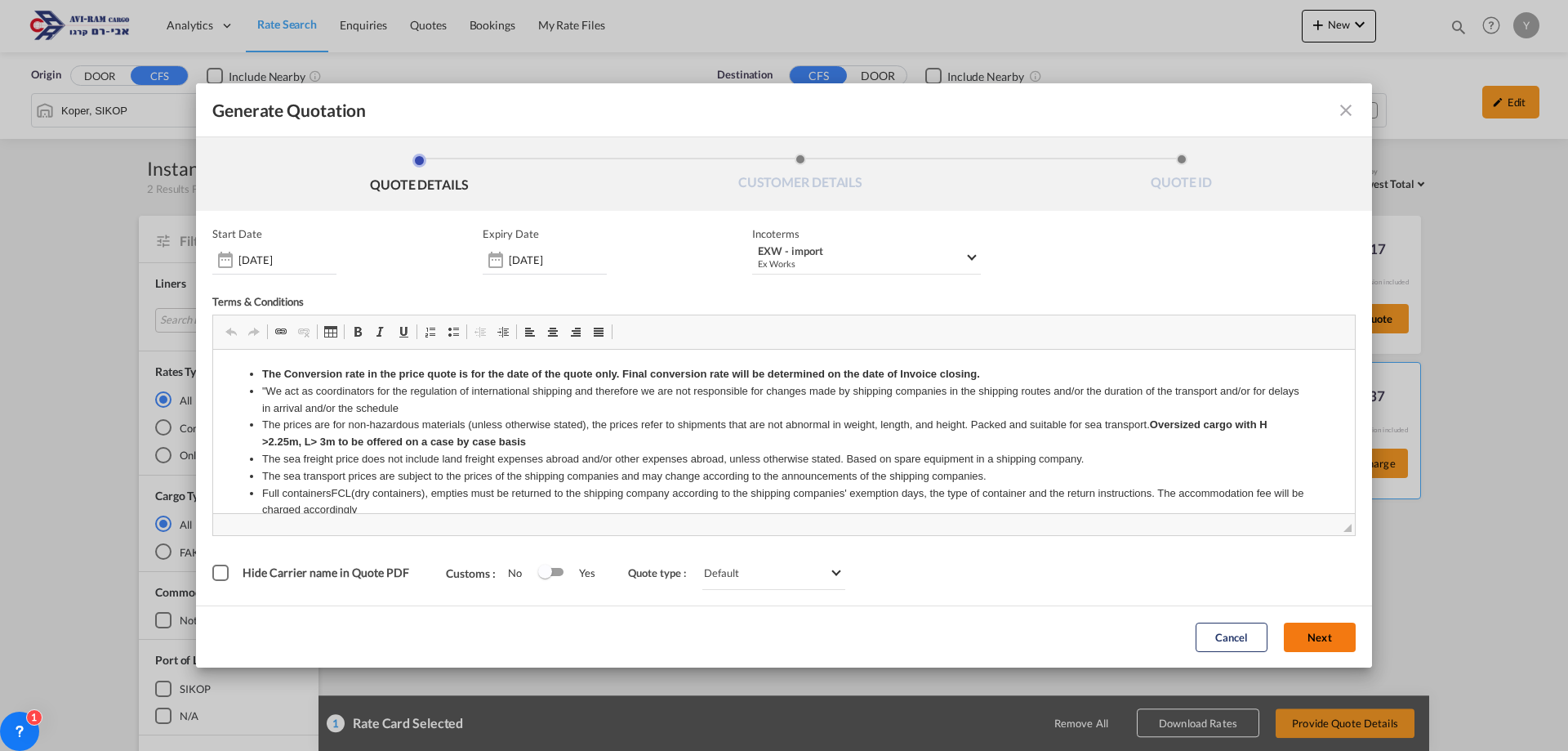
click at [1315, 641] on button "Next" at bounding box center [1319, 638] width 72 height 30
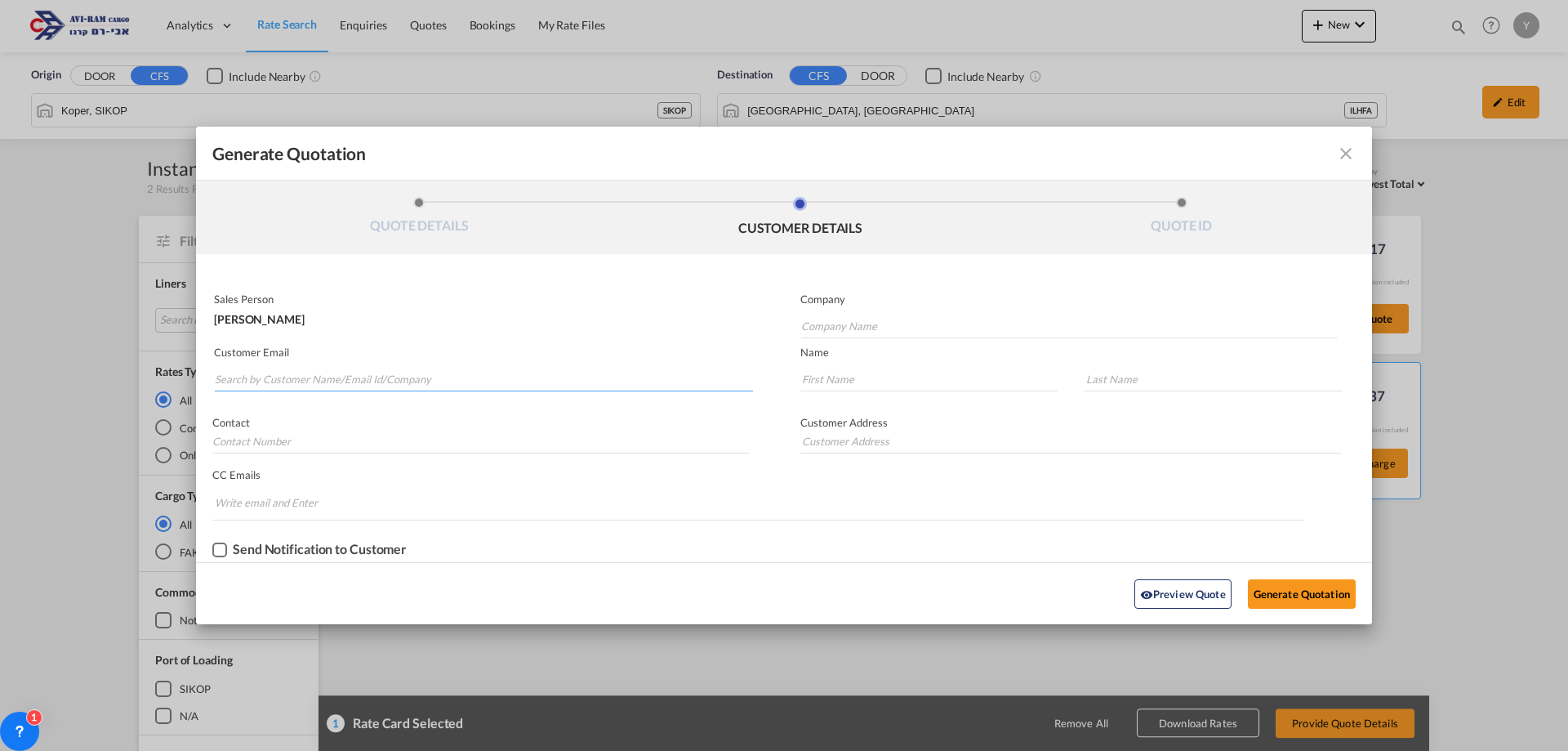
click at [323, 381] on input "Search by Customer Name/Email Id/Company" at bounding box center [483, 379] width 538 height 24
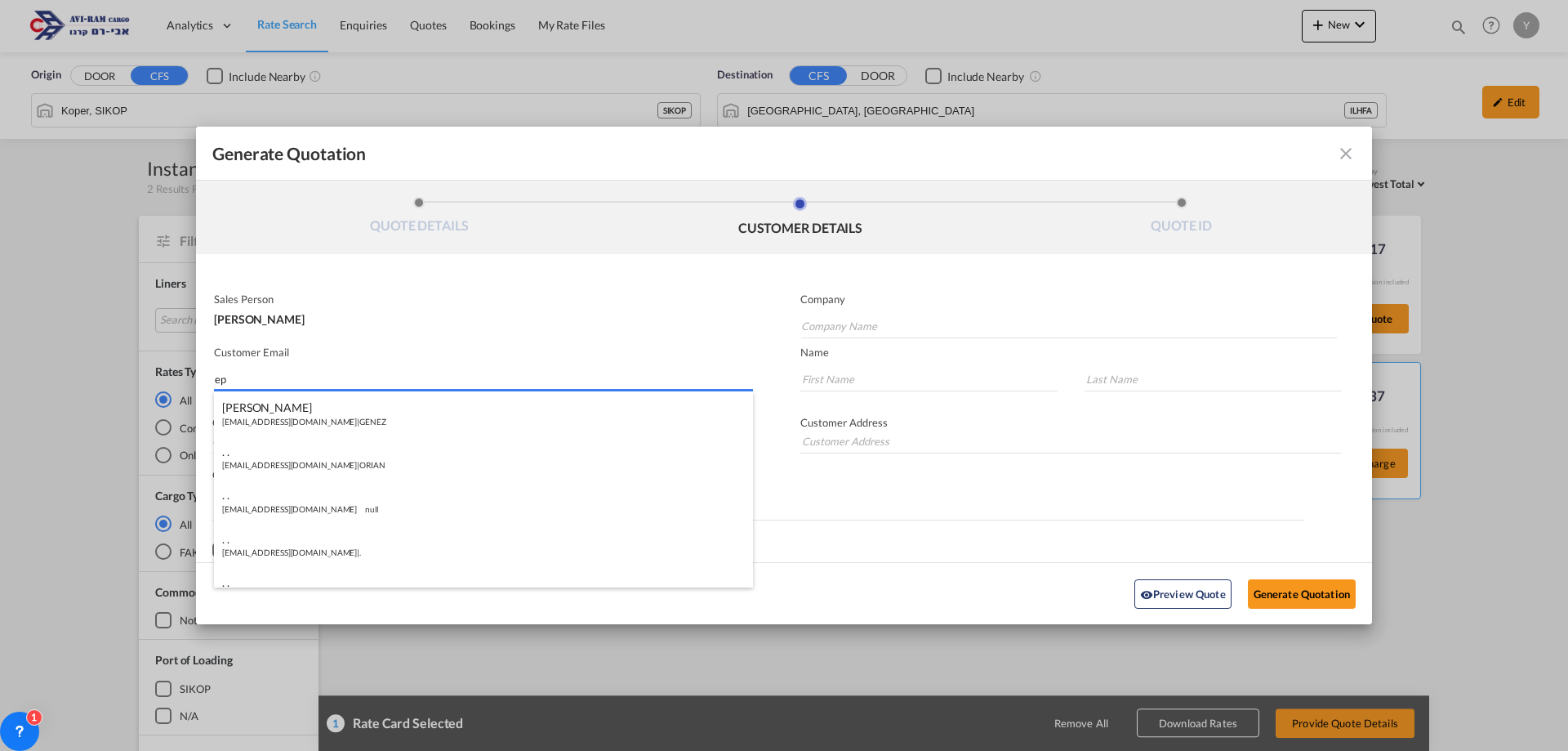
type input "ep"
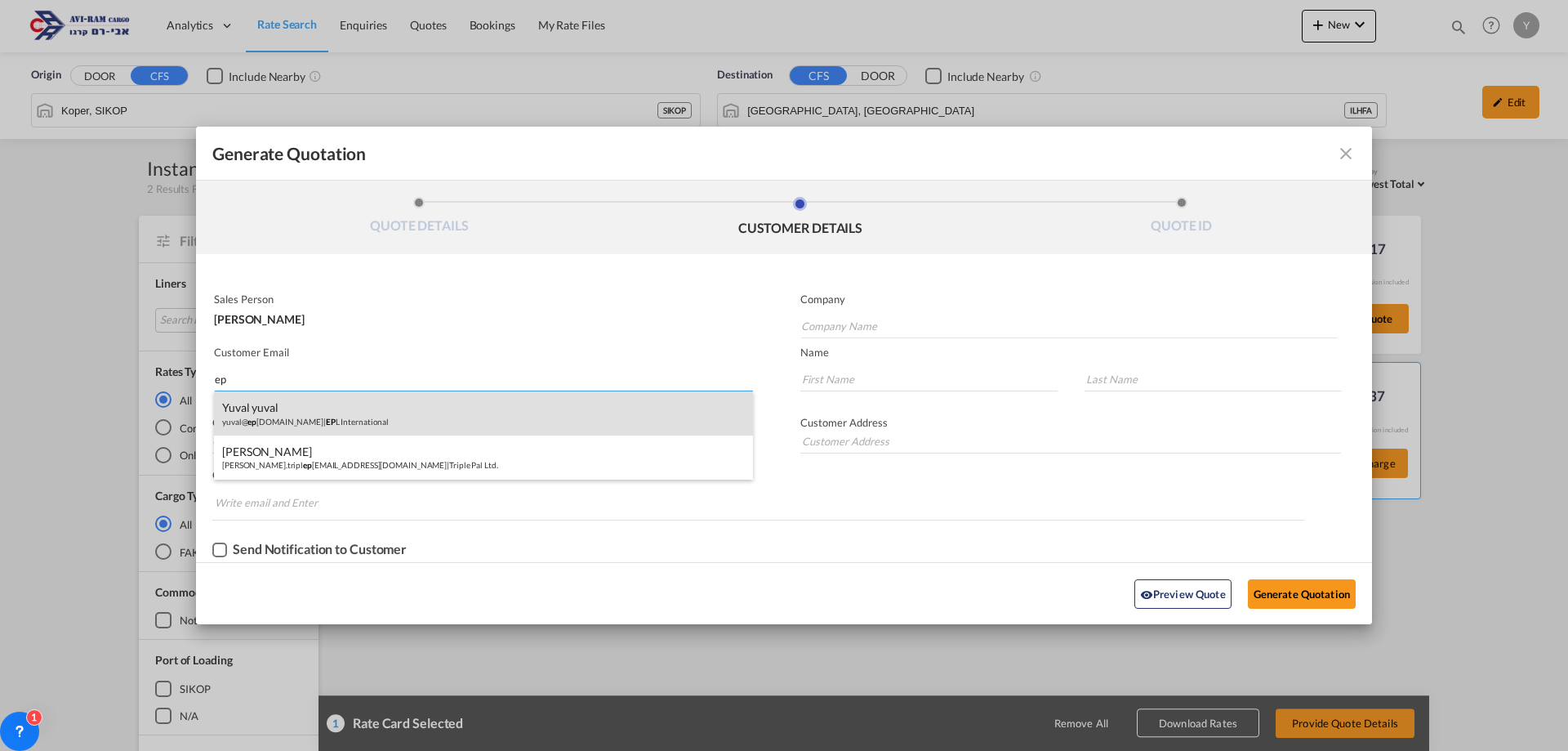
click at [293, 398] on div "yuval yuval yuval@ ep [DOMAIN_NAME] | EP L International" at bounding box center [483, 413] width 539 height 44
type input "EPL International"
type input "[EMAIL_ADDRESS][DOMAIN_NAME]"
type input "yuval"
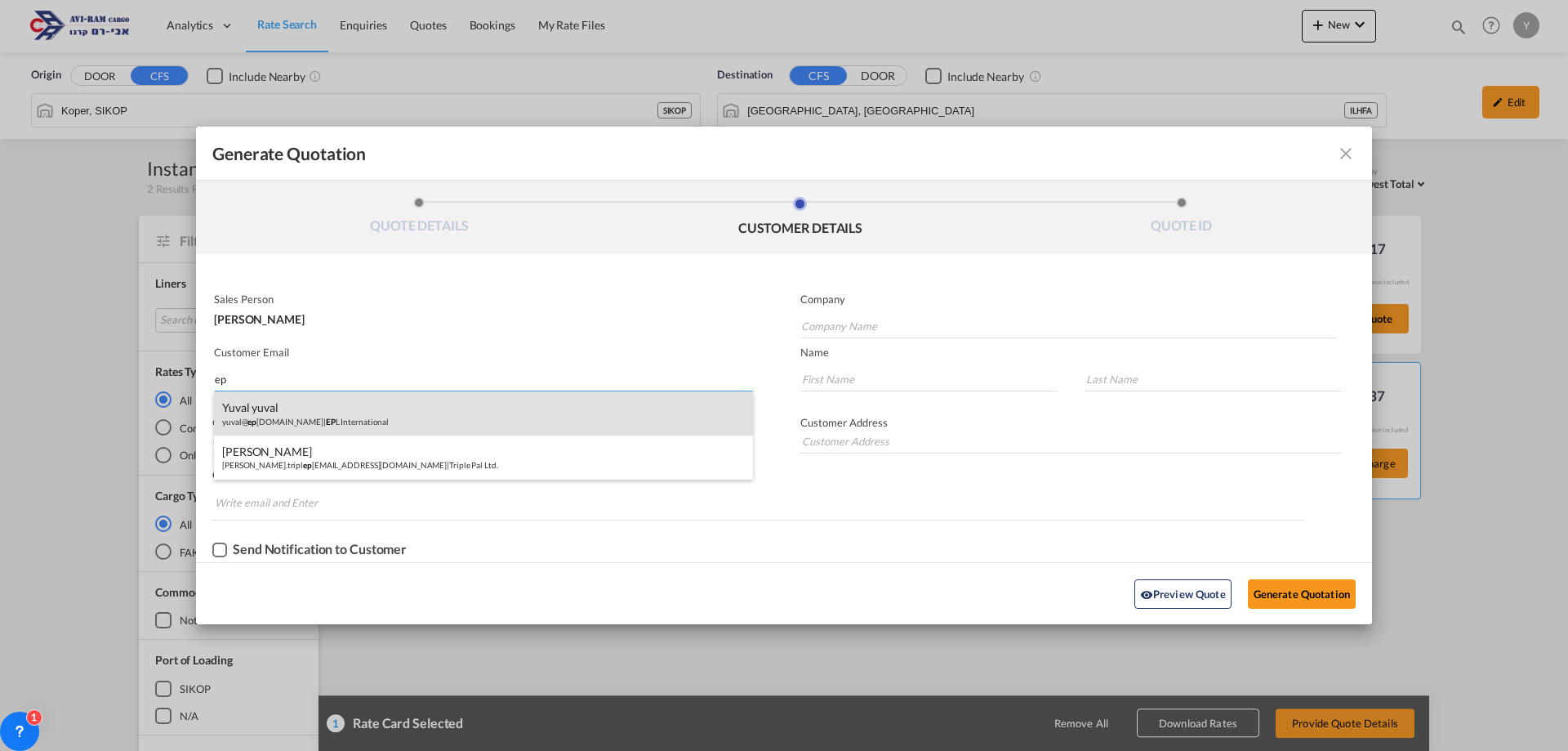
type input "0546841220"
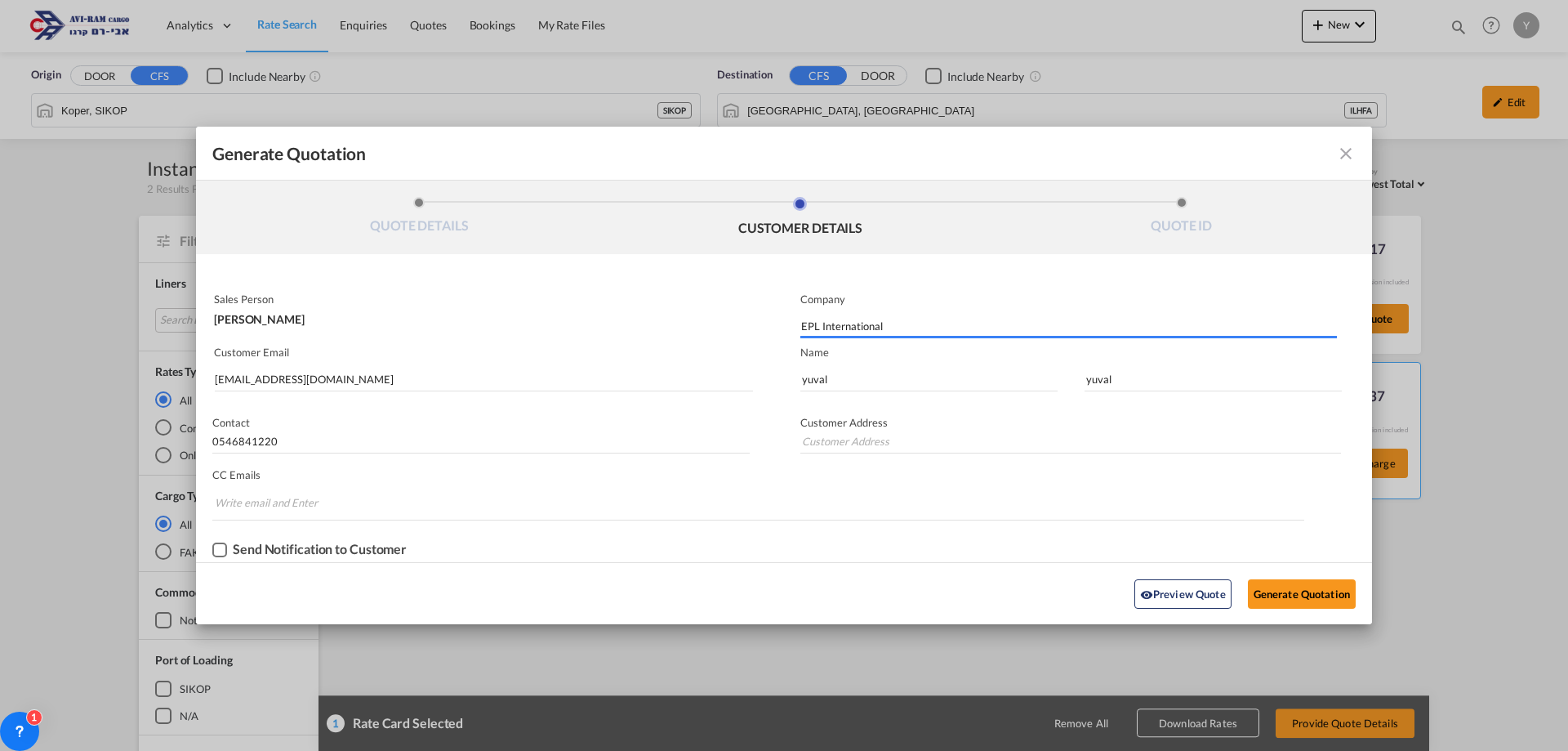
click at [1360, 152] on md-toolbar "Generate Quotation" at bounding box center [784, 153] width 1176 height 54
click at [1345, 153] on md-icon "icon-close fg-AAA8AD cursor m-0" at bounding box center [1345, 153] width 20 height 20
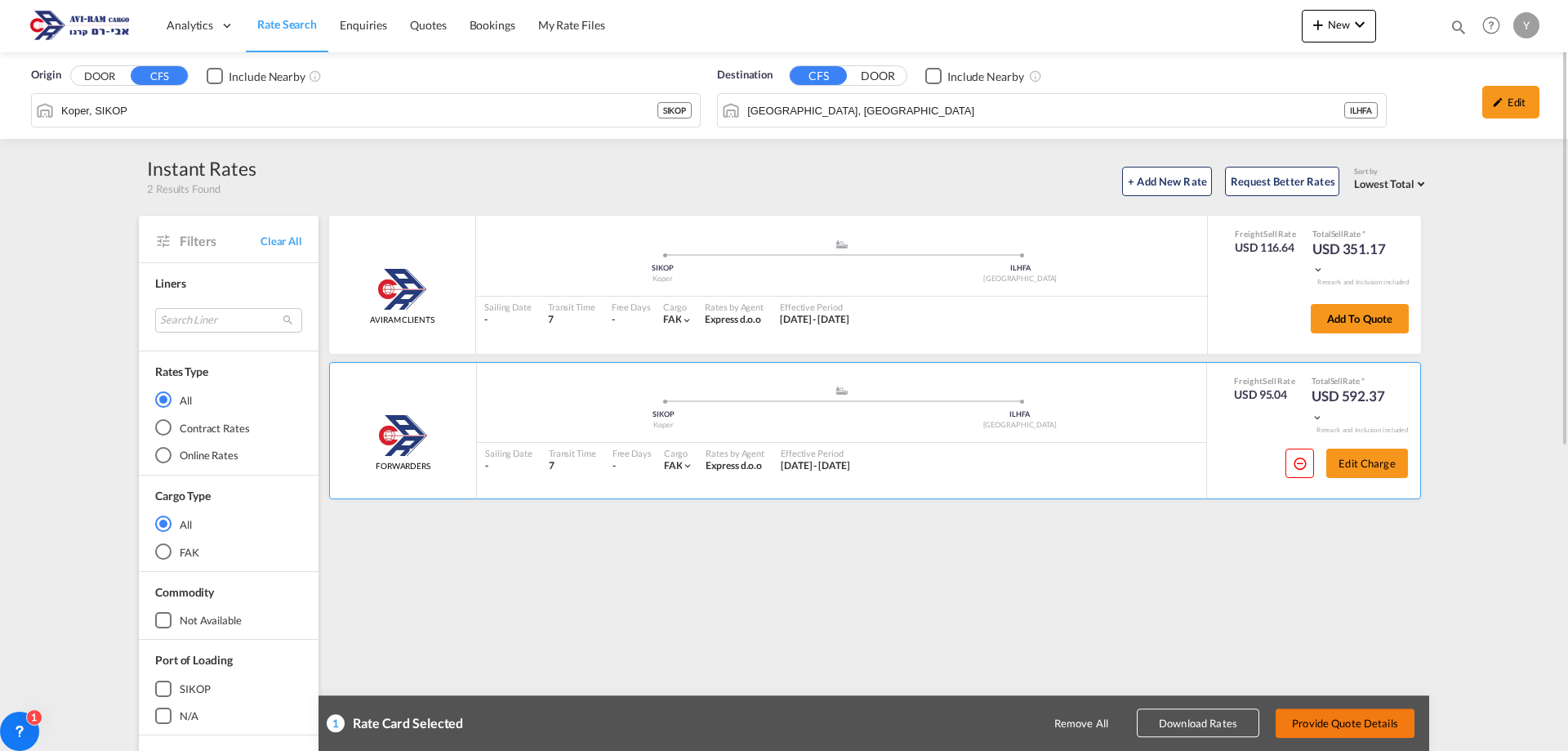
click at [1357, 713] on button "Provide Quote Details" at bounding box center [1344, 723] width 138 height 30
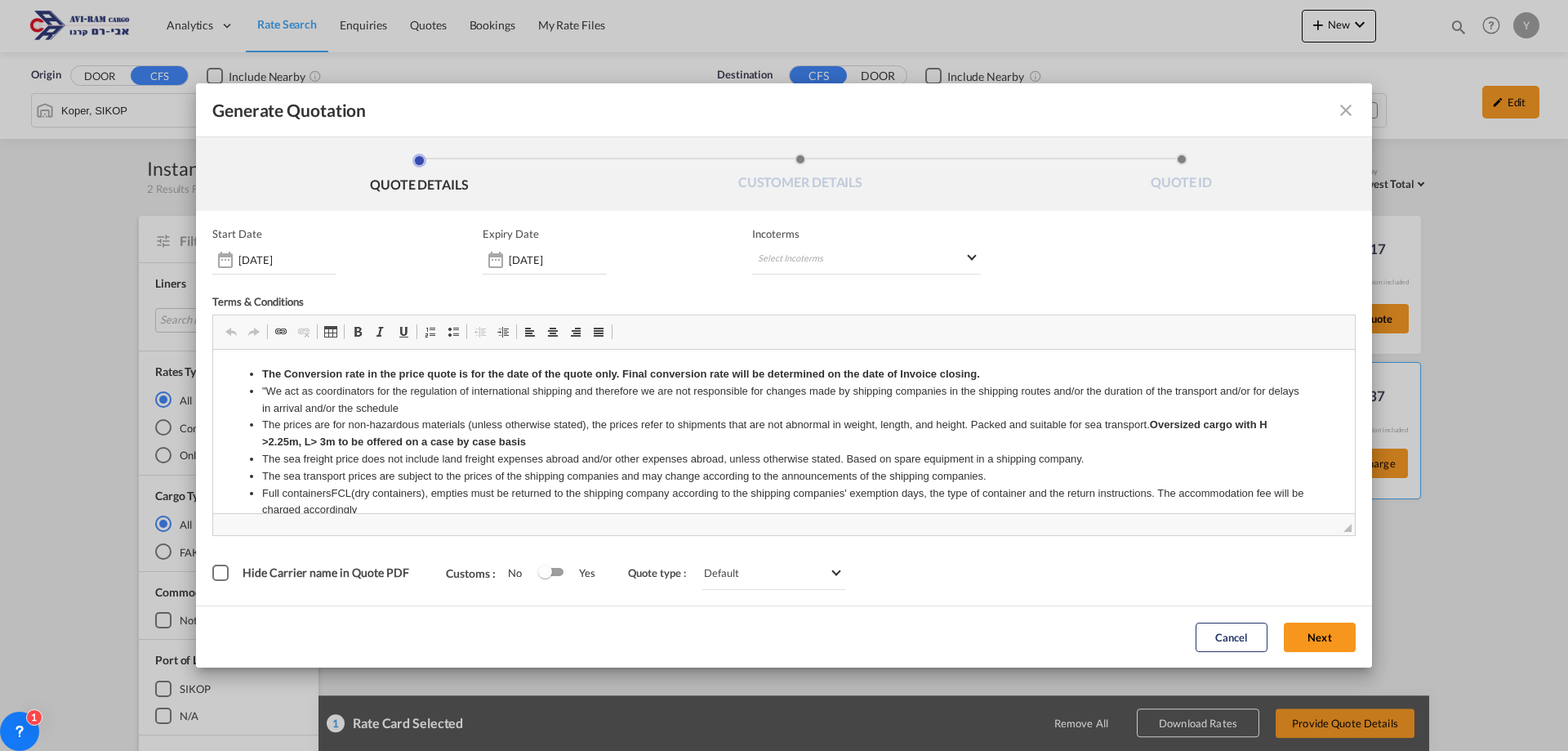
scroll to position [0, 0]
click at [763, 251] on md-select "Select Incoterms DPU - import Delivery at Place Unloaded DAP - import Delivered…" at bounding box center [867, 260] width 229 height 30
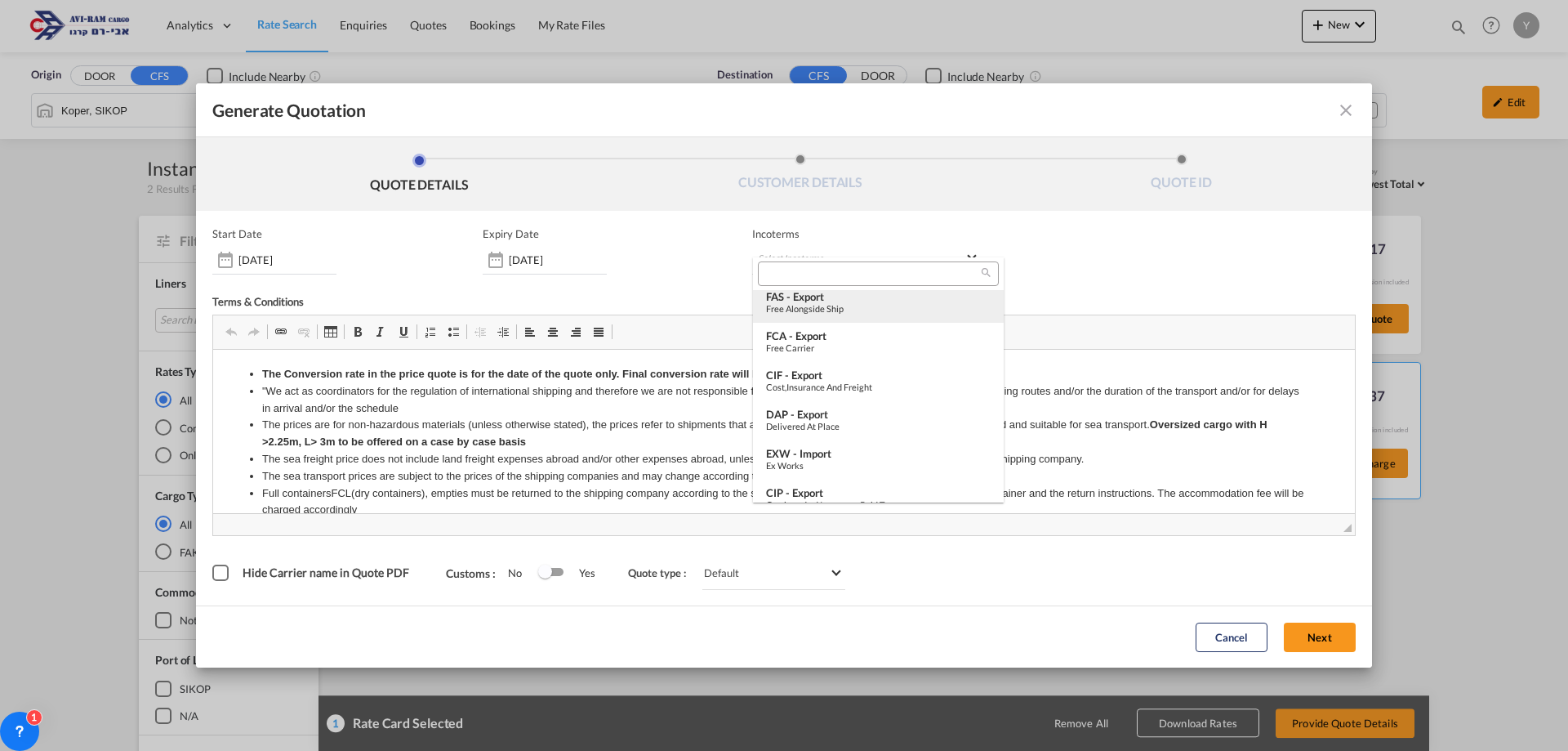
scroll to position [245, 0]
click at [846, 446] on div "EXW - import" at bounding box center [879, 450] width 225 height 13
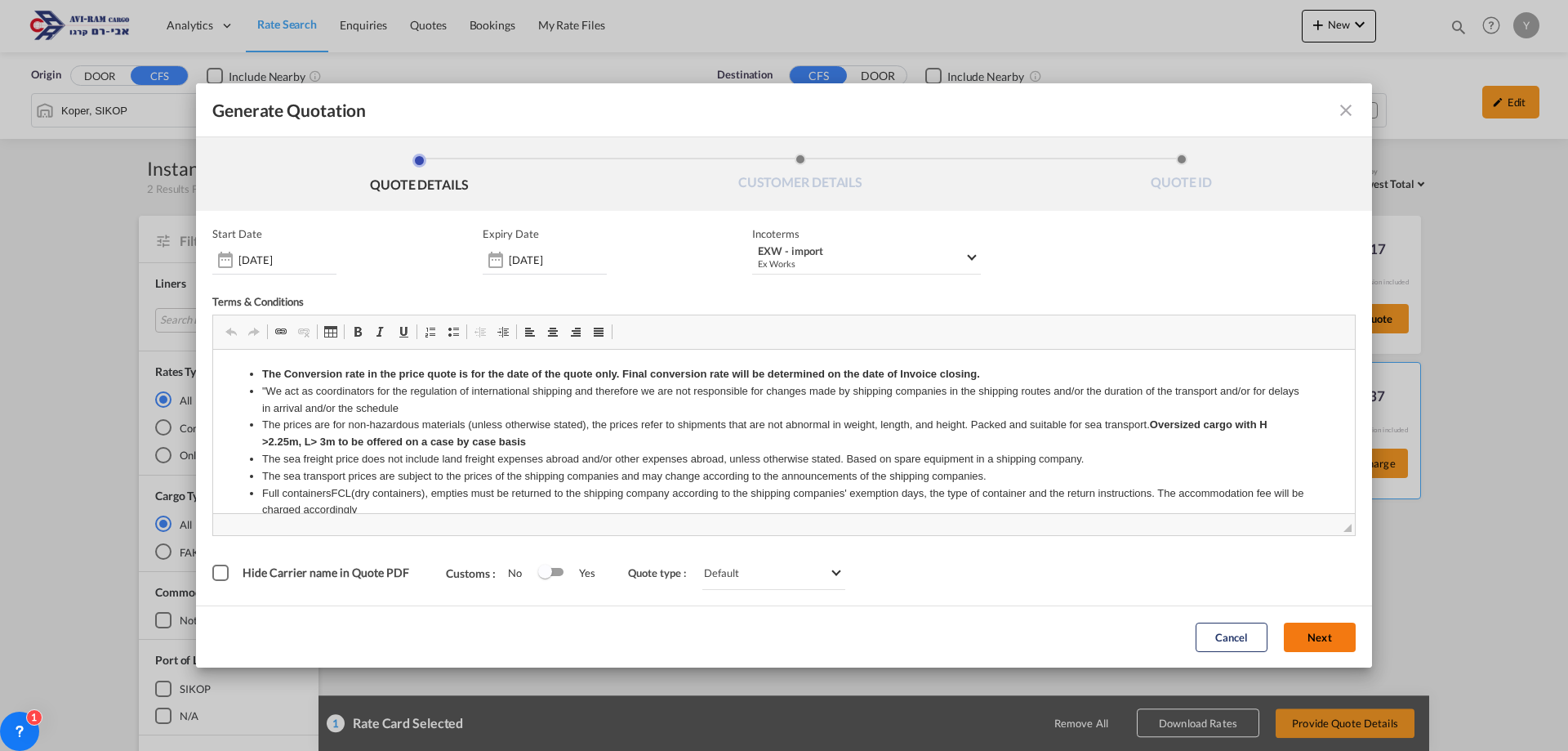
click at [1308, 635] on button "Next" at bounding box center [1319, 638] width 72 height 30
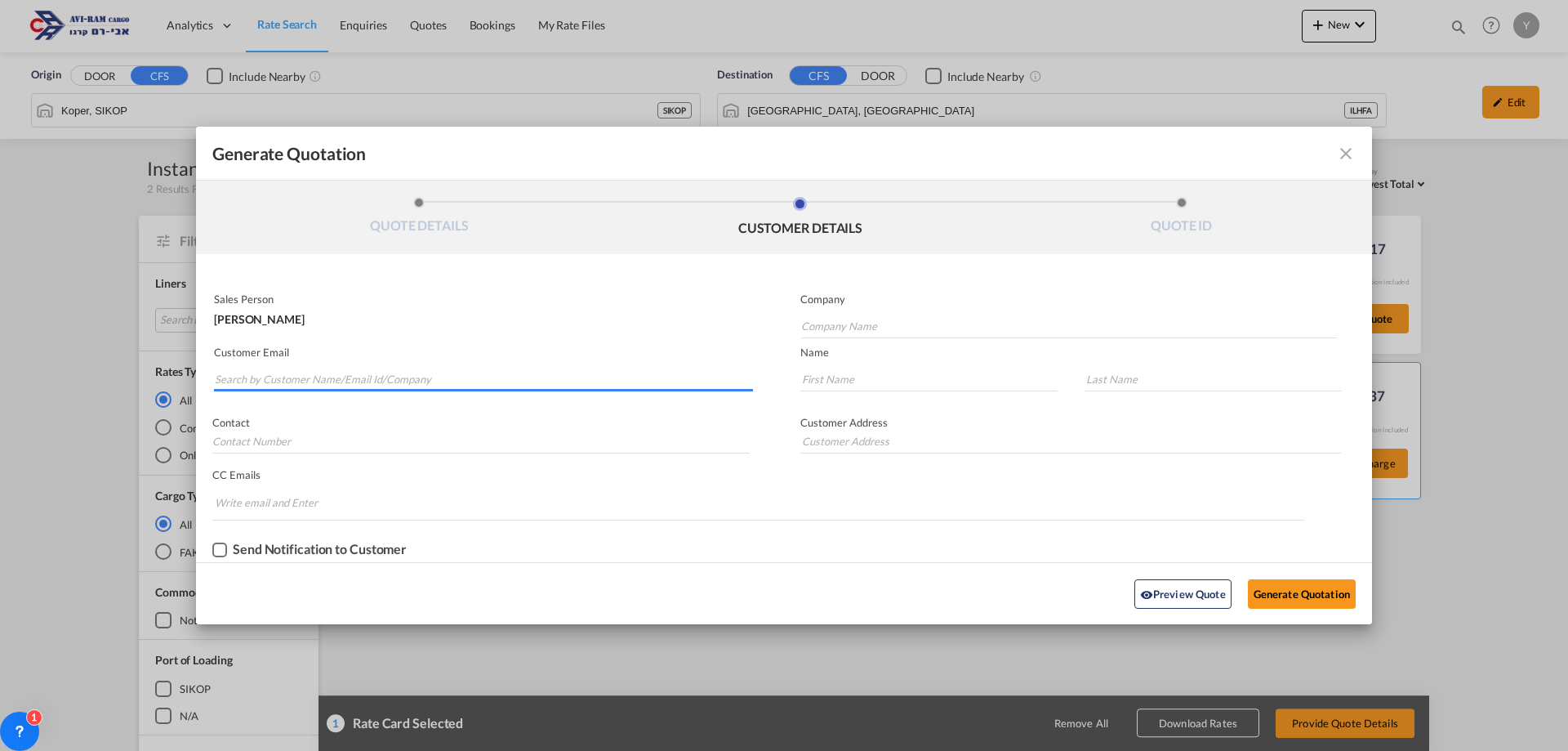
click at [449, 369] on input "Search by Customer Name/Email Id/Company" at bounding box center [483, 379] width 538 height 24
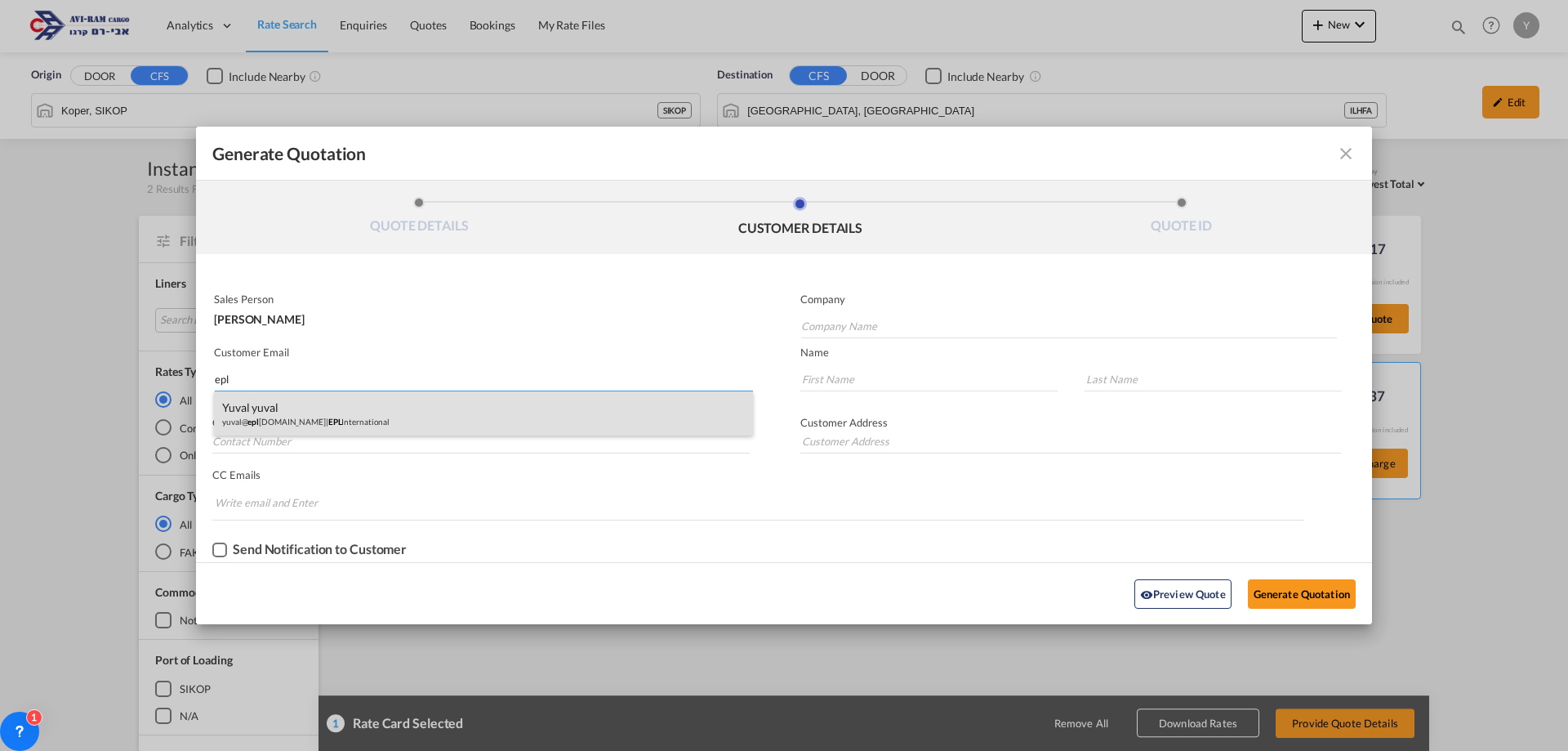
type input "epl"
click at [263, 418] on div "yuval yuval yuval@ epl [DOMAIN_NAME] | EPL International" at bounding box center [483, 413] width 539 height 44
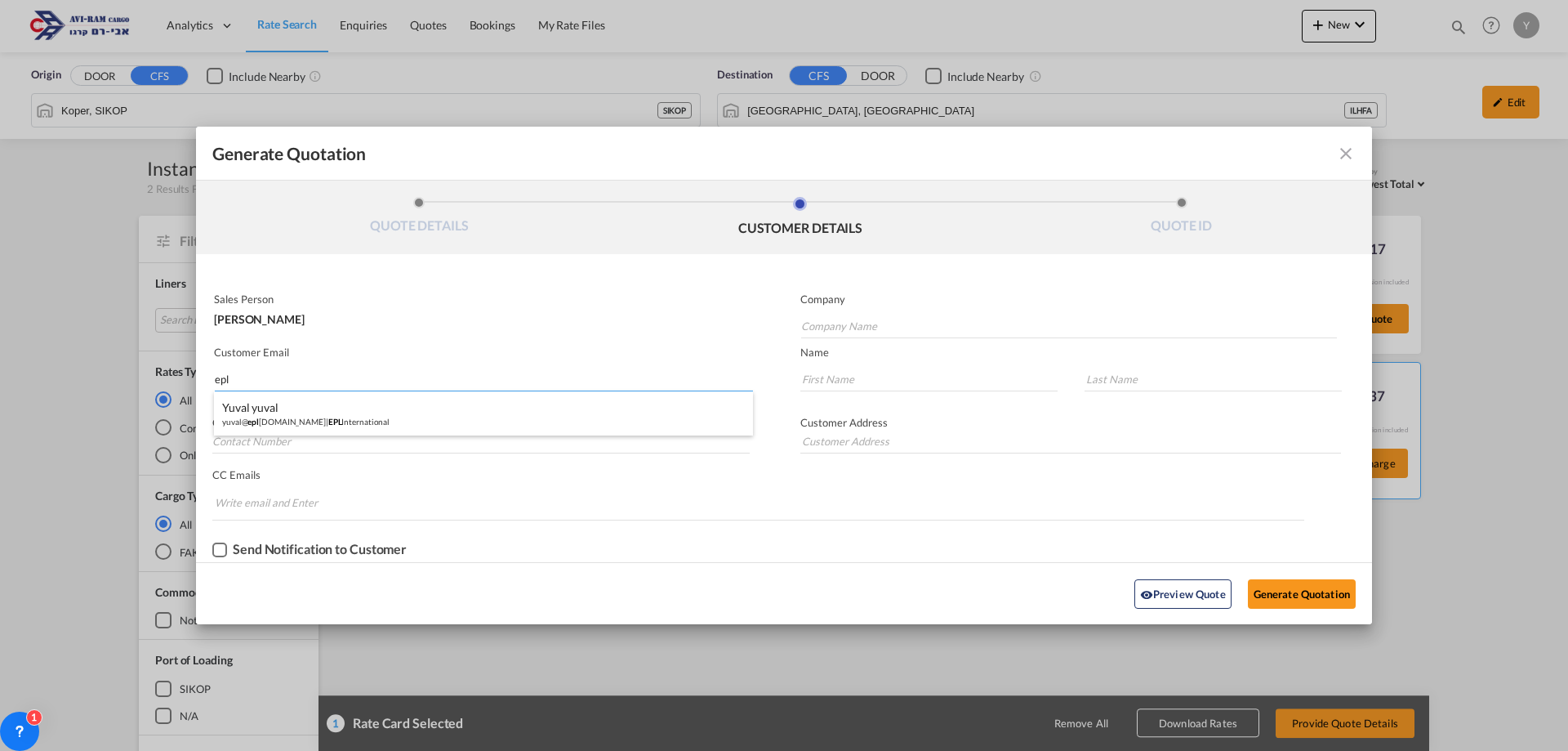
type input "EPL International"
type input "[EMAIL_ADDRESS][DOMAIN_NAME]"
type input "yuval"
type input "0546841220"
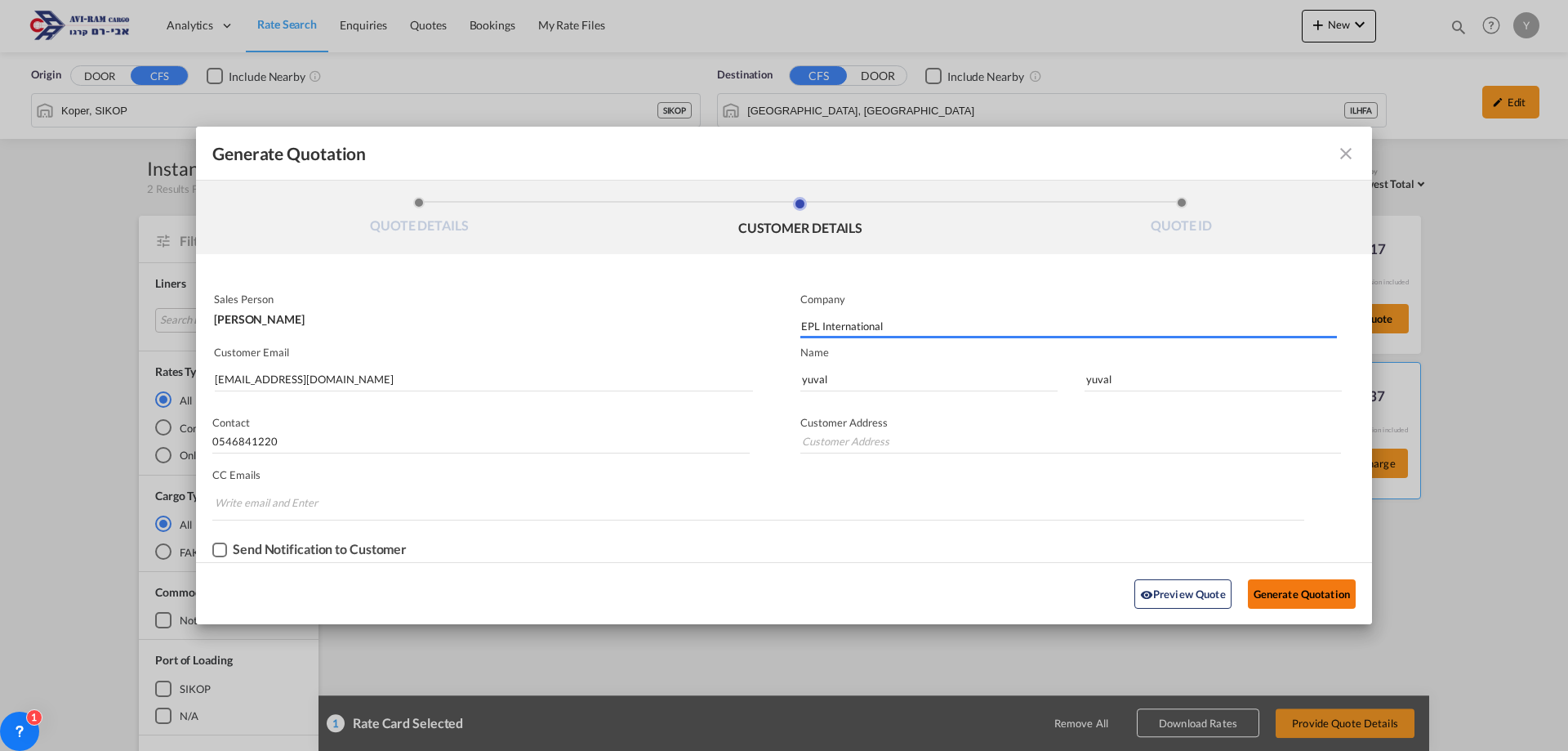
click at [1341, 592] on button "Generate Quotation" at bounding box center [1301, 594] width 108 height 30
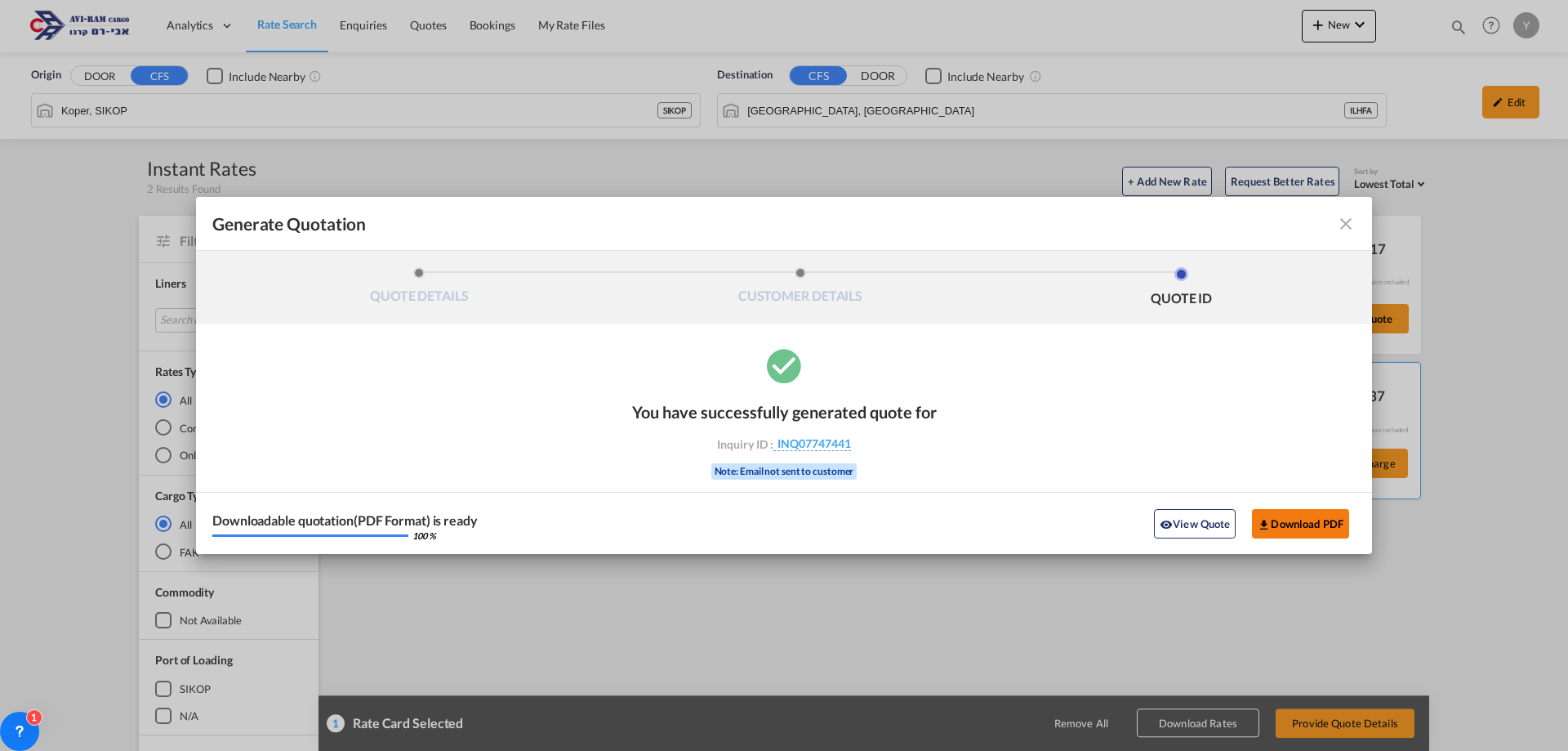
click at [1318, 519] on button "Download PDF" at bounding box center [1300, 524] width 98 height 30
